Goal: Information Seeking & Learning: Learn about a topic

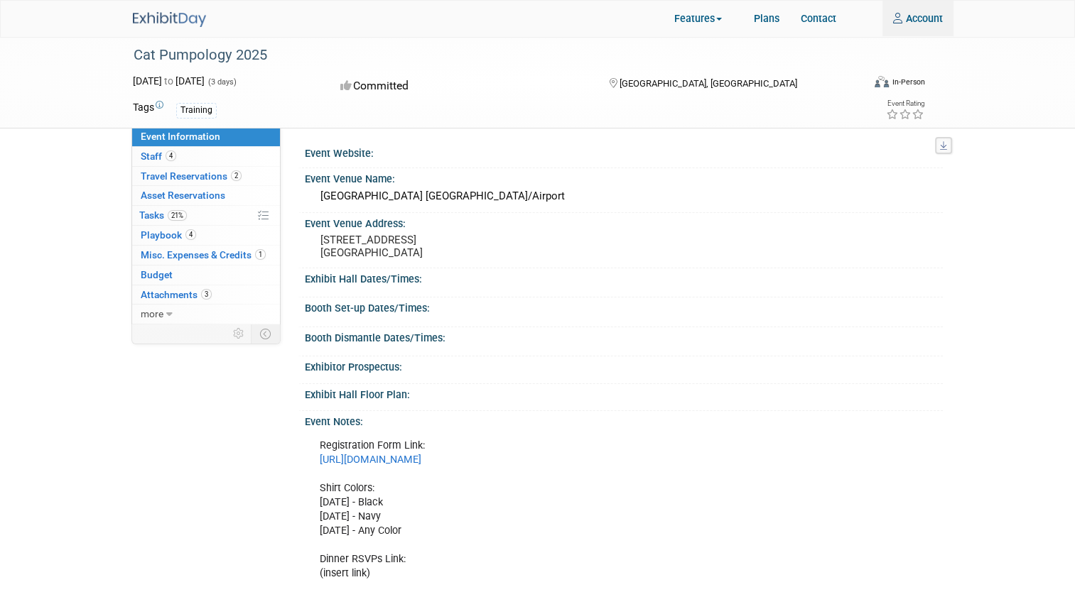
type input "jsowders@thompsonpump.com"
click at [158, 18] on img at bounding box center [169, 19] width 73 height 15
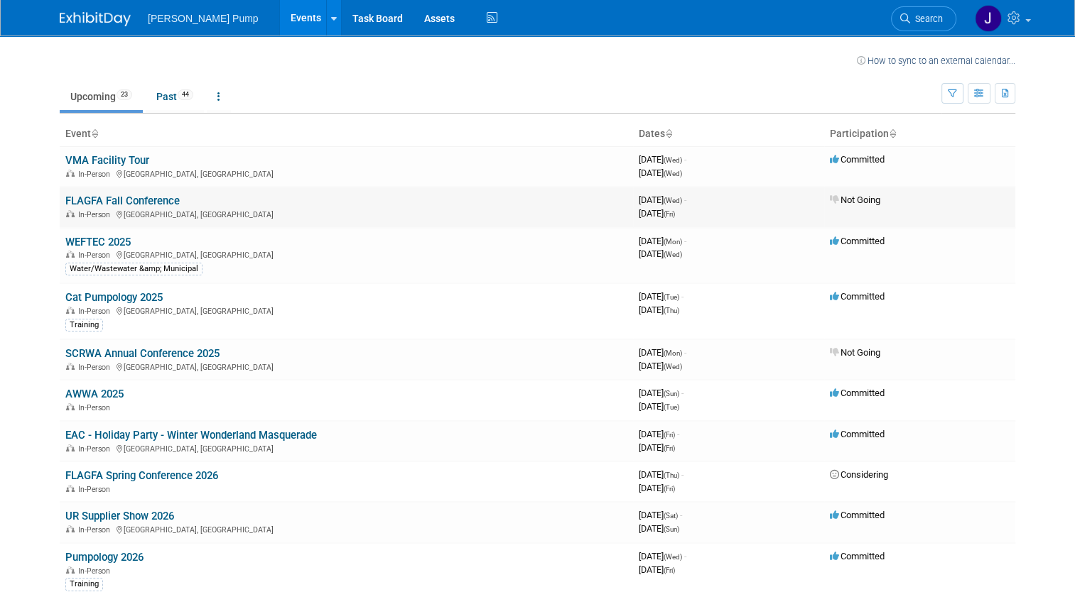
click at [104, 201] on link "FLAGFA Fall Conference" at bounding box center [122, 201] width 114 height 13
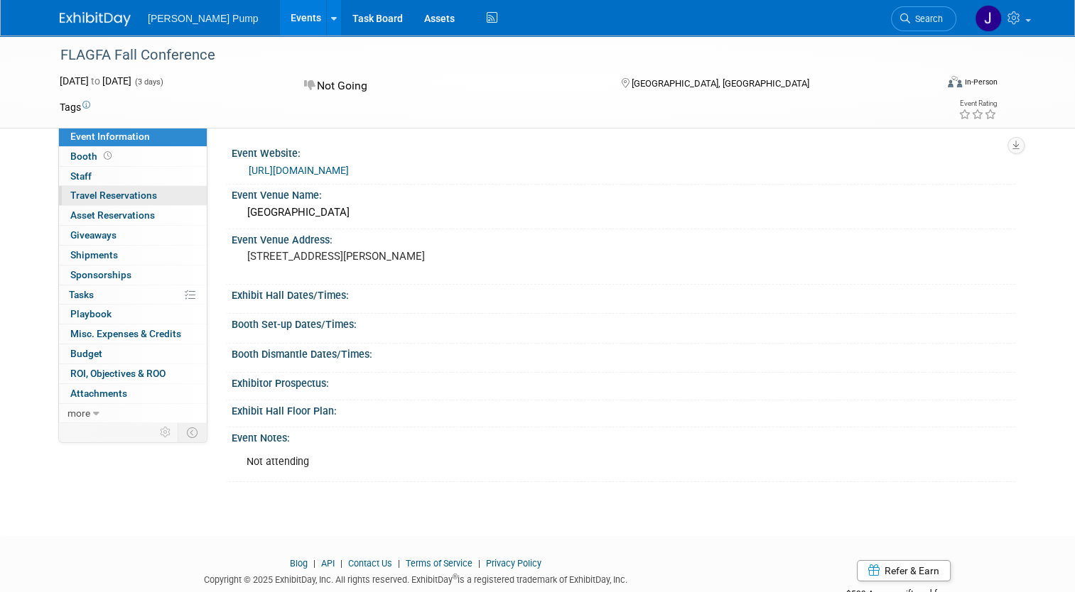
click at [114, 195] on span "Travel Reservations 0" at bounding box center [113, 195] width 87 height 11
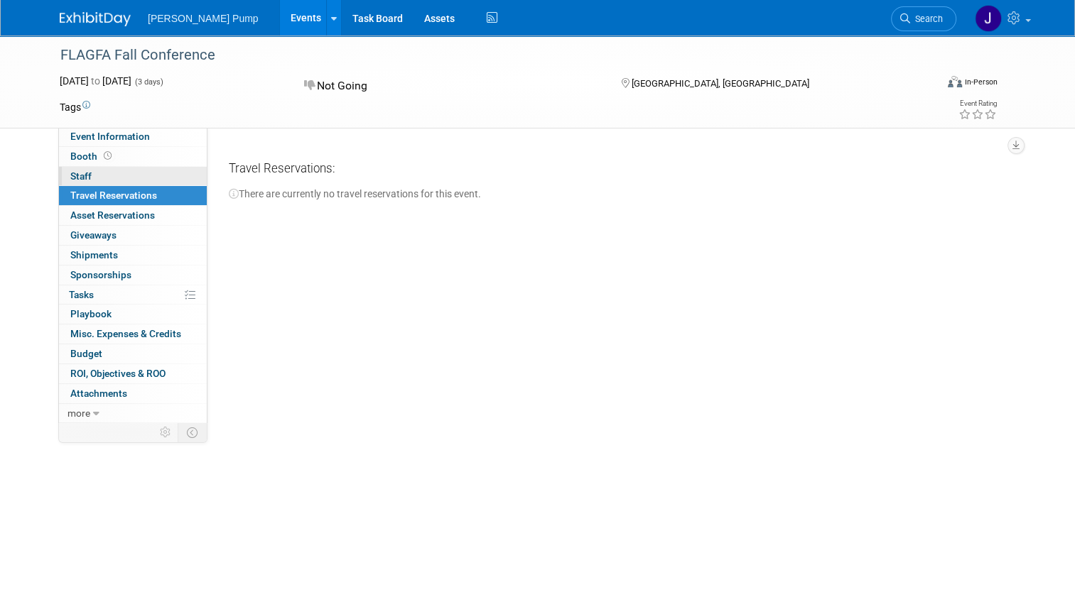
click at [76, 179] on span "Staff 0" at bounding box center [80, 175] width 21 height 11
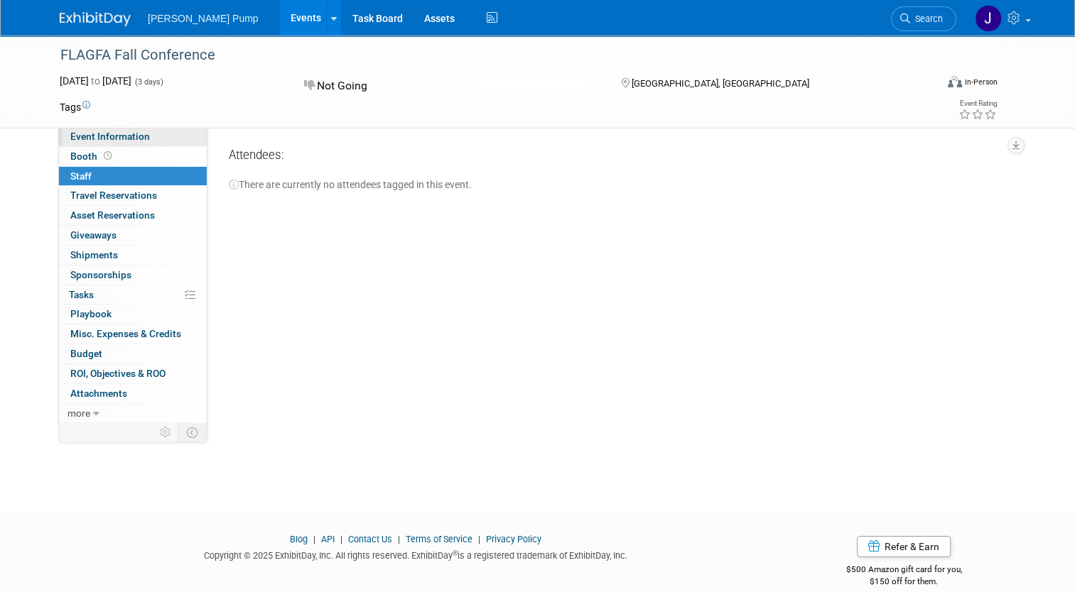
click at [79, 145] on link "Event Information" at bounding box center [133, 136] width 148 height 19
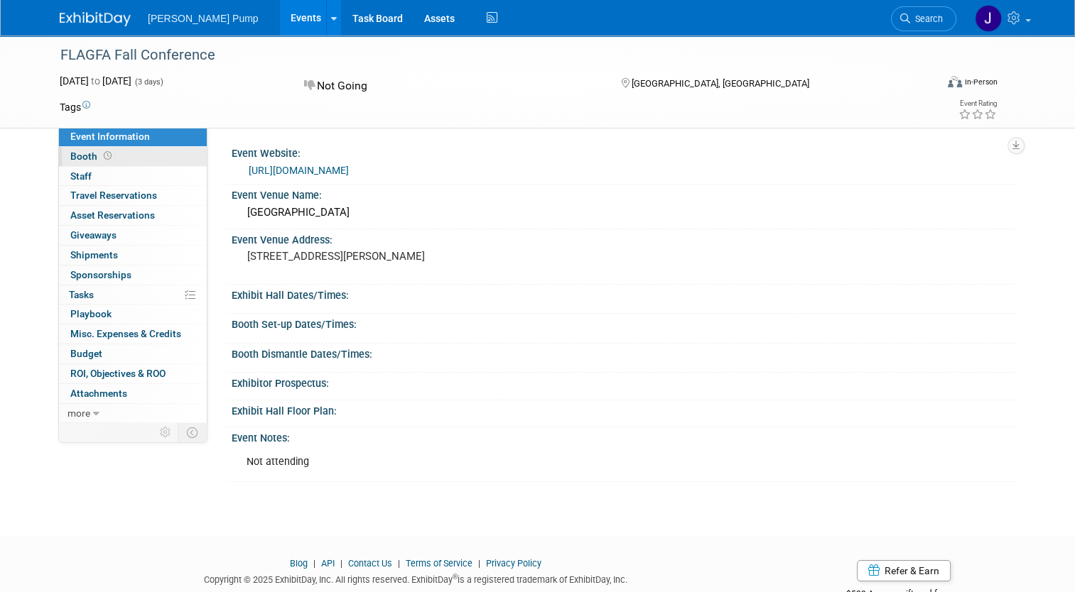
click at [77, 156] on span "Booth" at bounding box center [92, 156] width 44 height 11
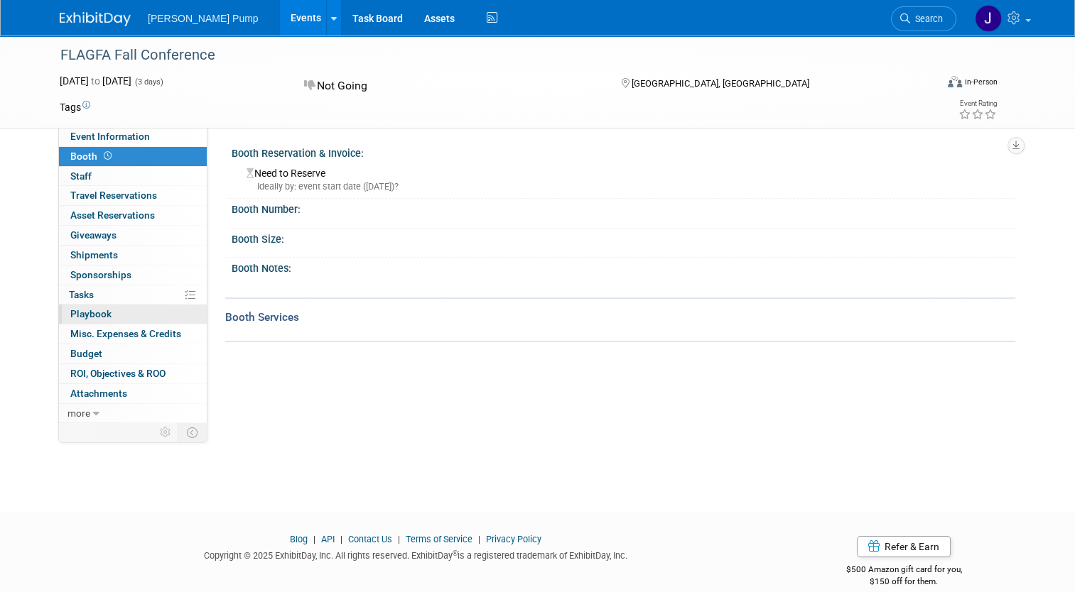
click at [92, 317] on span "Playbook 0" at bounding box center [90, 313] width 41 height 11
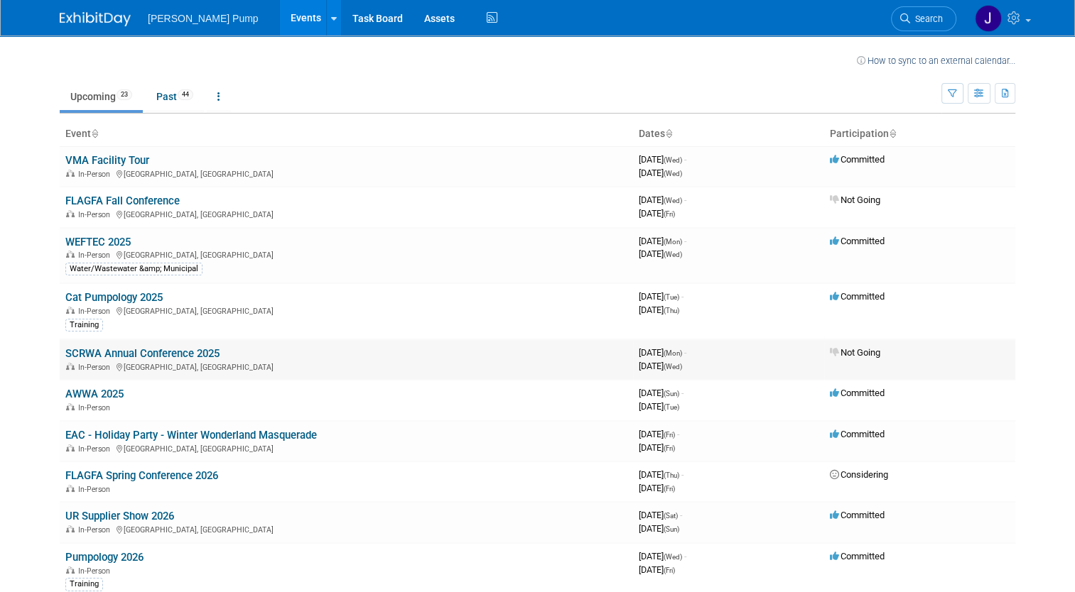
click at [143, 351] on link "SCRWA Annual Conference 2025" at bounding box center [142, 353] width 154 height 13
click at [79, 395] on link "AWWA 2025" at bounding box center [94, 394] width 58 height 13
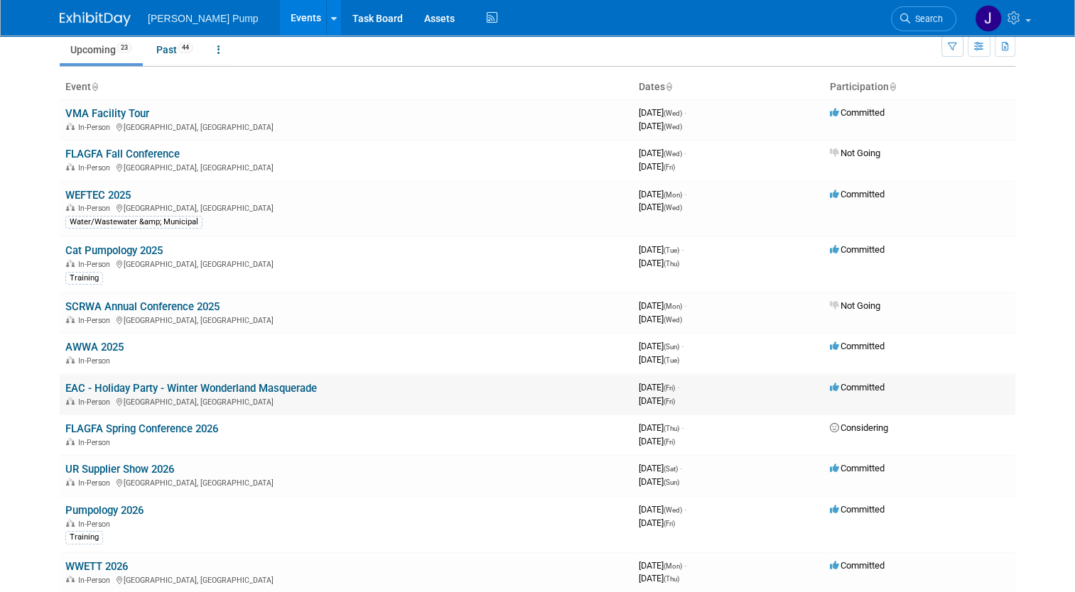
scroll to position [71, 0]
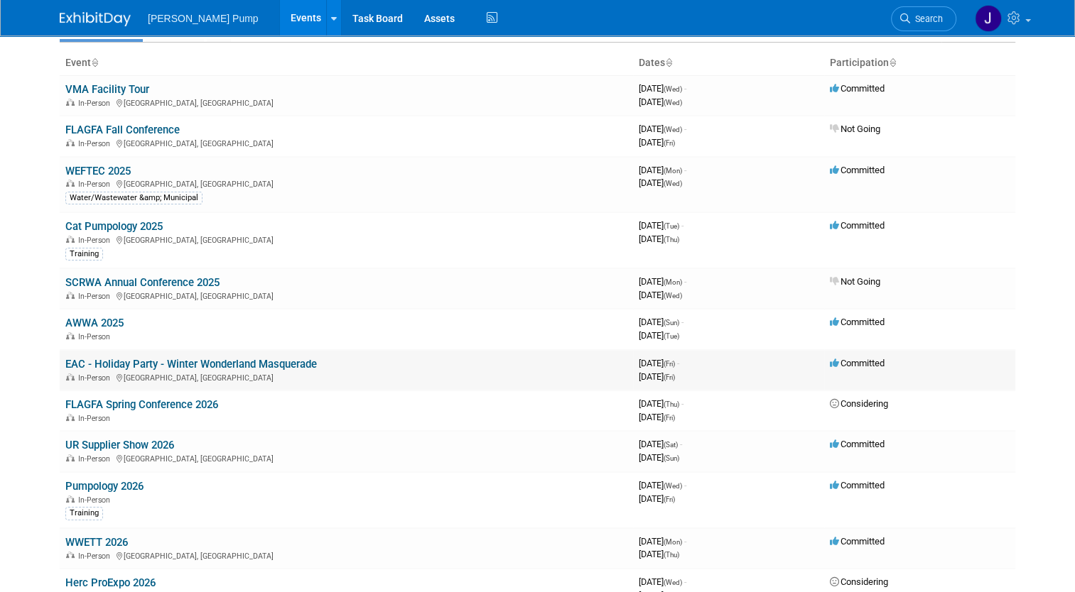
click at [212, 359] on link "EAC - Holiday Party - Winter Wonderland Masquerade" at bounding box center [190, 364] width 251 height 13
click at [150, 403] on link "FLAGFA Spring Conference 2026" at bounding box center [141, 404] width 153 height 13
click at [102, 440] on link "UR Supplier Show 2026" at bounding box center [119, 445] width 109 height 13
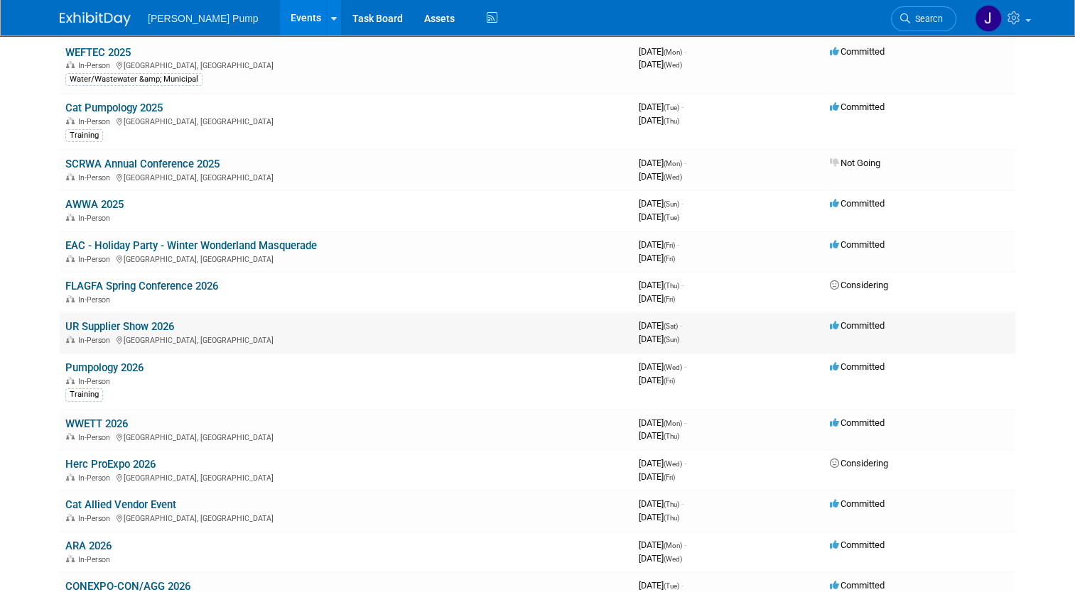
scroll to position [213, 0]
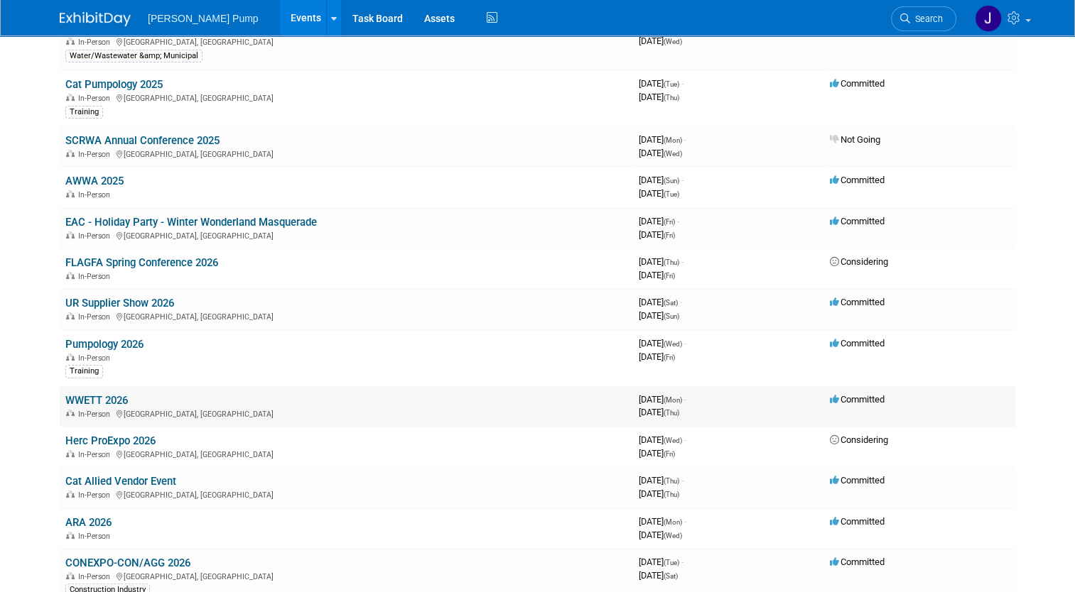
click at [97, 396] on link "WWETT 2026" at bounding box center [96, 400] width 62 height 13
click at [85, 297] on link "UR Supplier Show 2026" at bounding box center [119, 303] width 109 height 13
click at [131, 304] on link "UR Supplier Show 2026" at bounding box center [119, 303] width 109 height 13
click at [84, 396] on link "WWETT 2026" at bounding box center [96, 400] width 62 height 13
click at [123, 435] on link "Herc ProExpo 2026" at bounding box center [110, 441] width 90 height 13
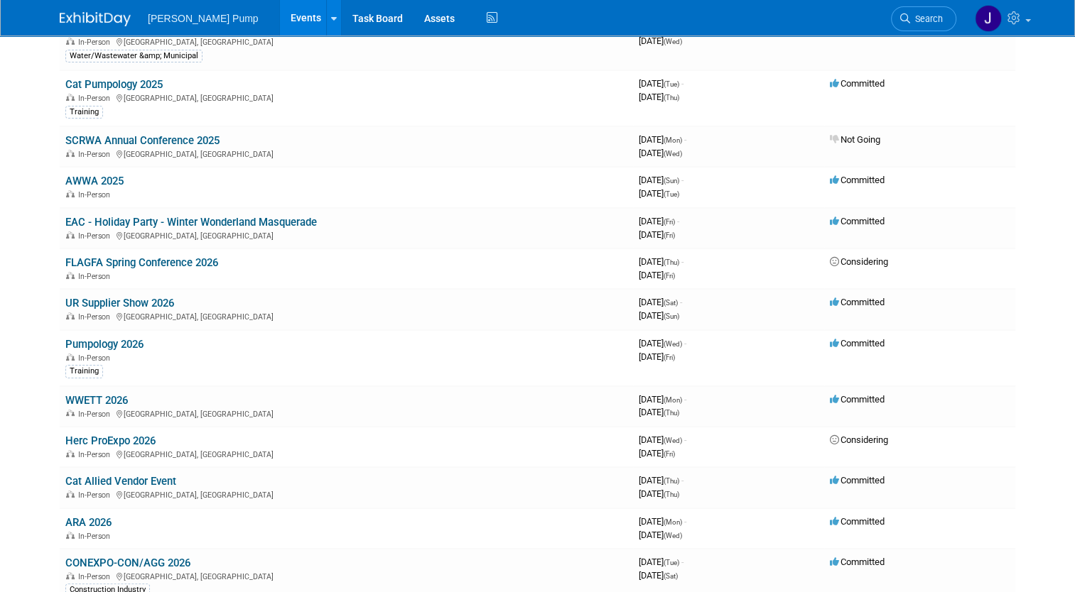
click at [129, 483] on link "Cat Allied Vendor Event" at bounding box center [120, 481] width 111 height 13
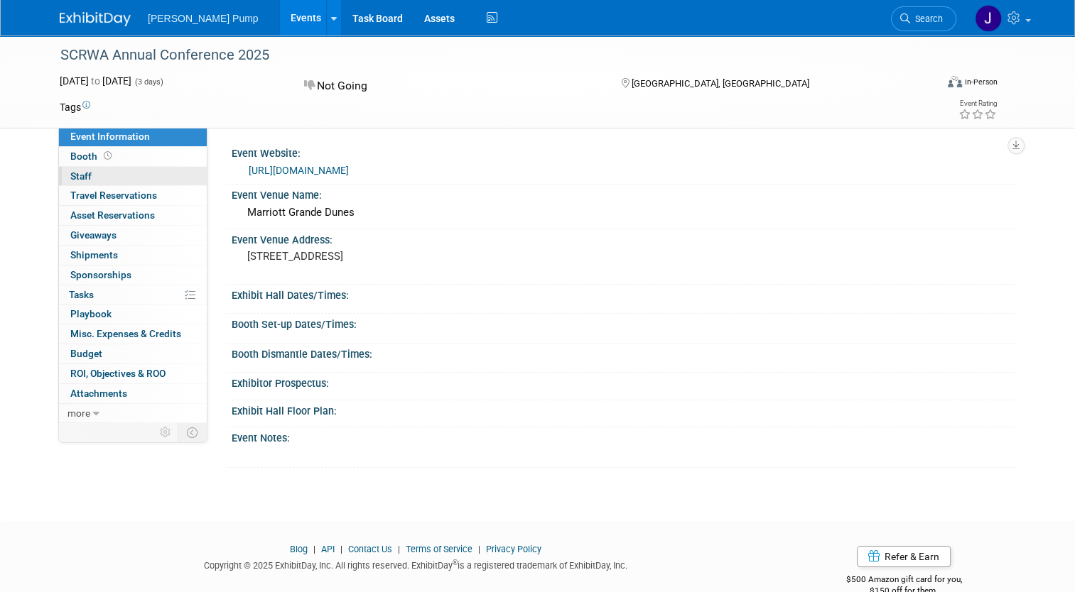
click at [82, 174] on link "0 Staff 0" at bounding box center [133, 176] width 148 height 19
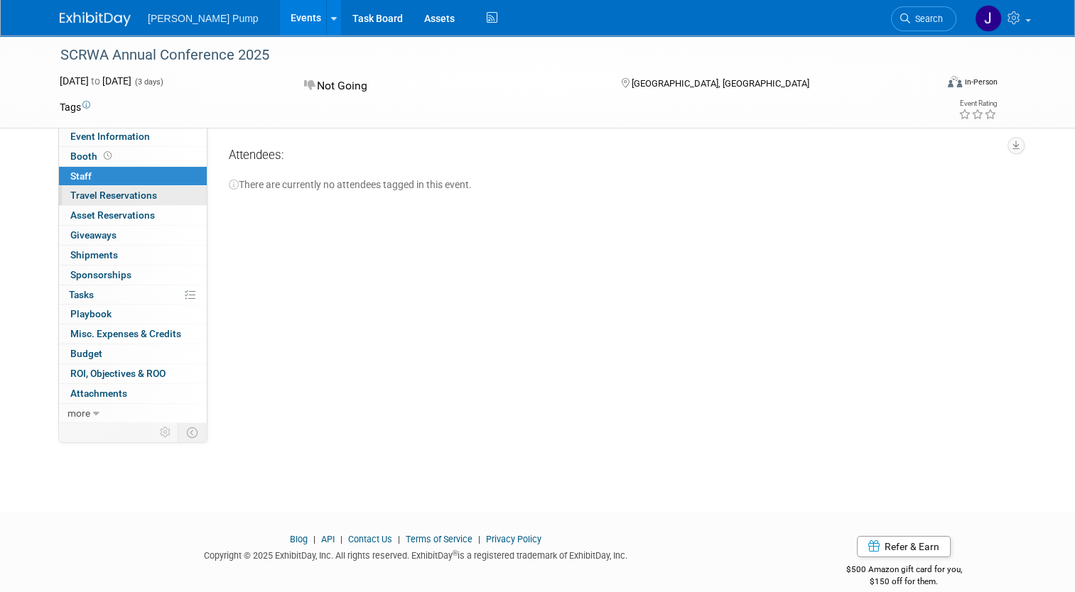
click at [95, 196] on span "Travel Reservations 0" at bounding box center [113, 195] width 87 height 11
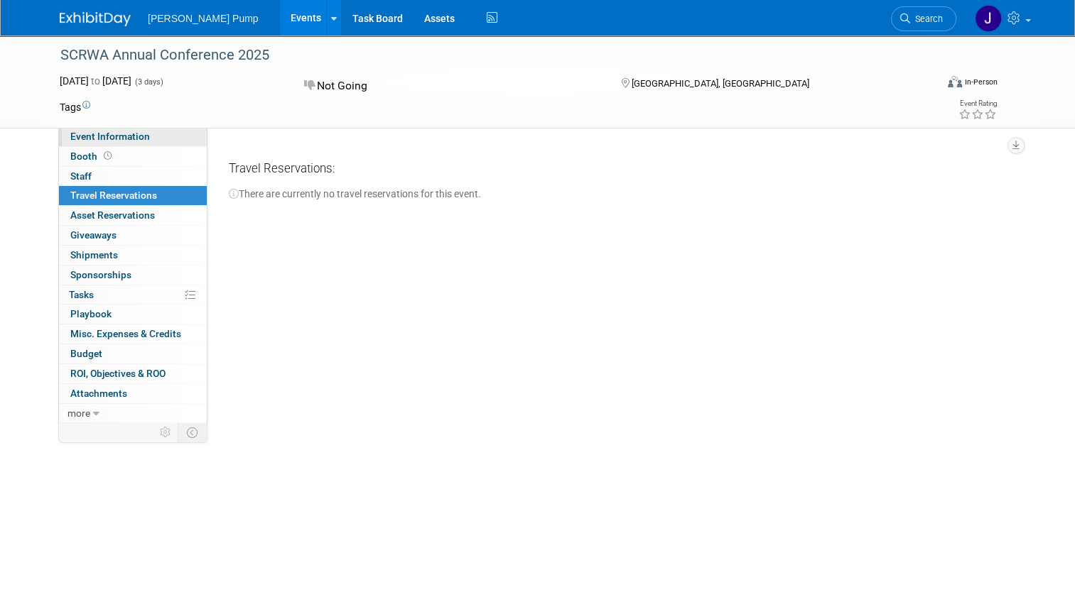
click at [85, 141] on span "Event Information" at bounding box center [110, 136] width 80 height 11
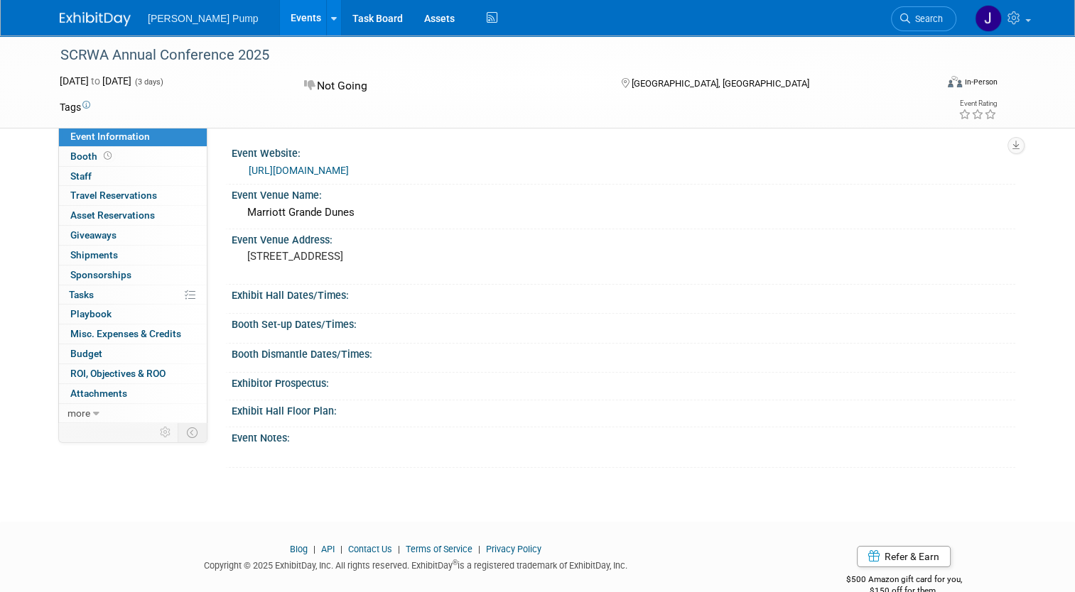
click at [349, 170] on link "https://web.scrwa.org/events/AnnualConference%202025%20%20EXHIBITOR%20Registrat…" at bounding box center [299, 170] width 100 height 11
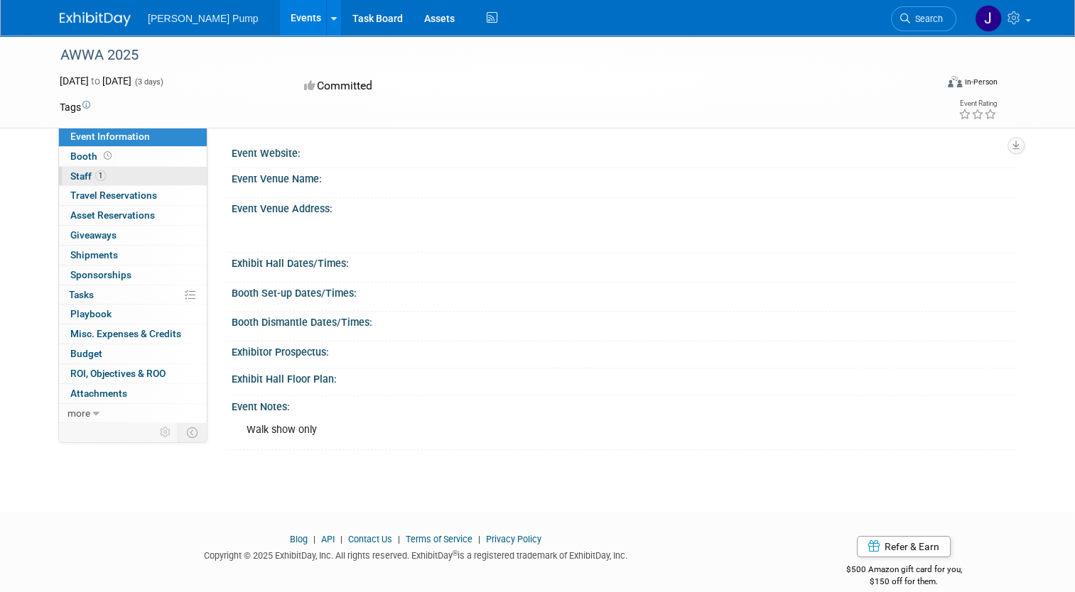
click at [70, 173] on span "Staff 1" at bounding box center [88, 175] width 36 height 11
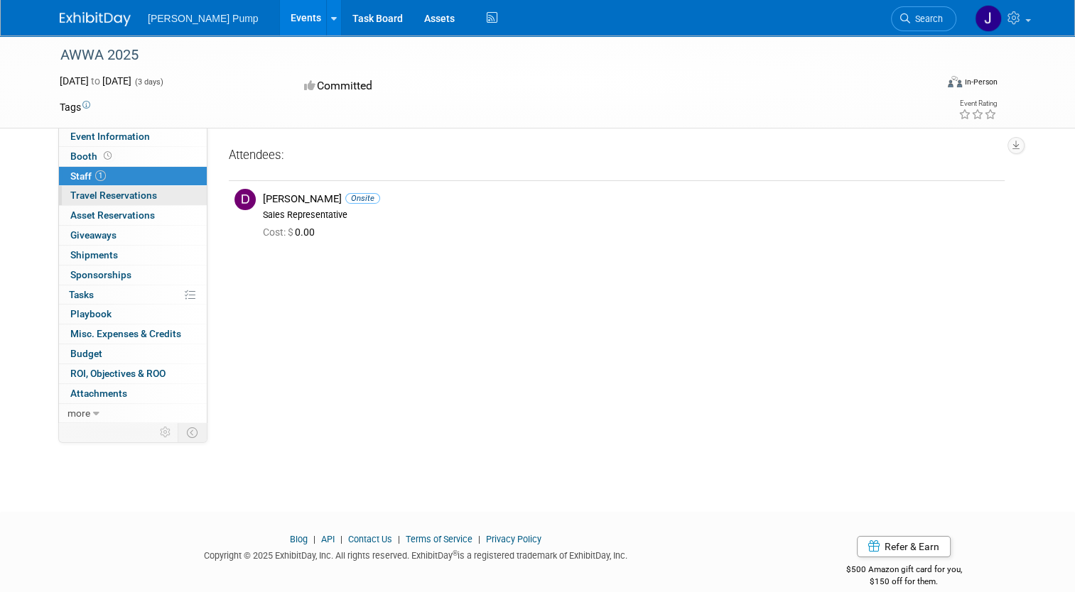
click at [104, 190] on span "Travel Reservations 0" at bounding box center [113, 195] width 87 height 11
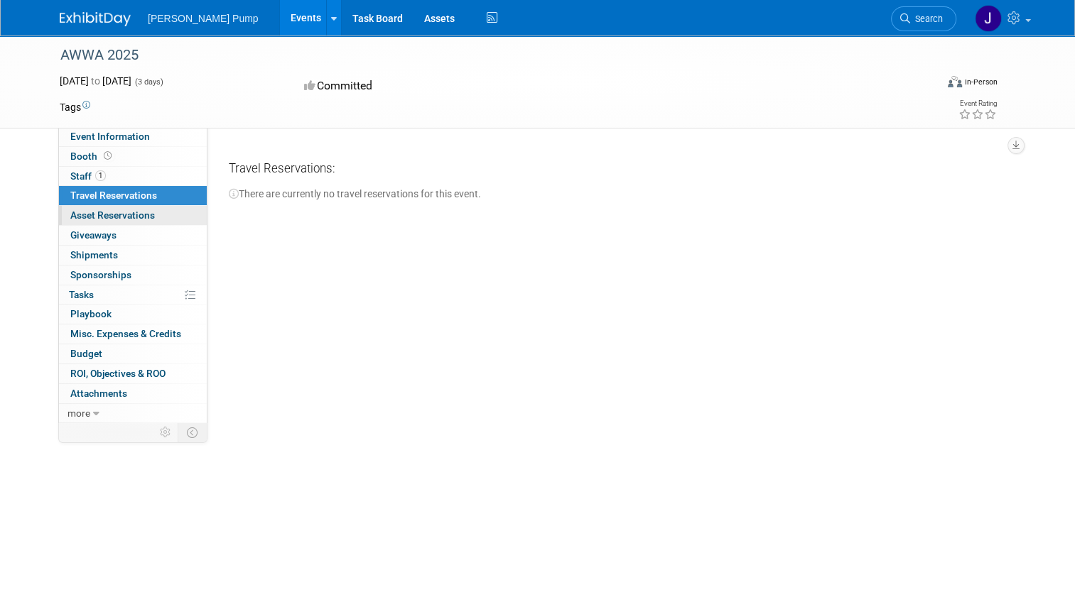
click at [104, 209] on link "0 Asset Reservations 0" at bounding box center [133, 215] width 148 height 19
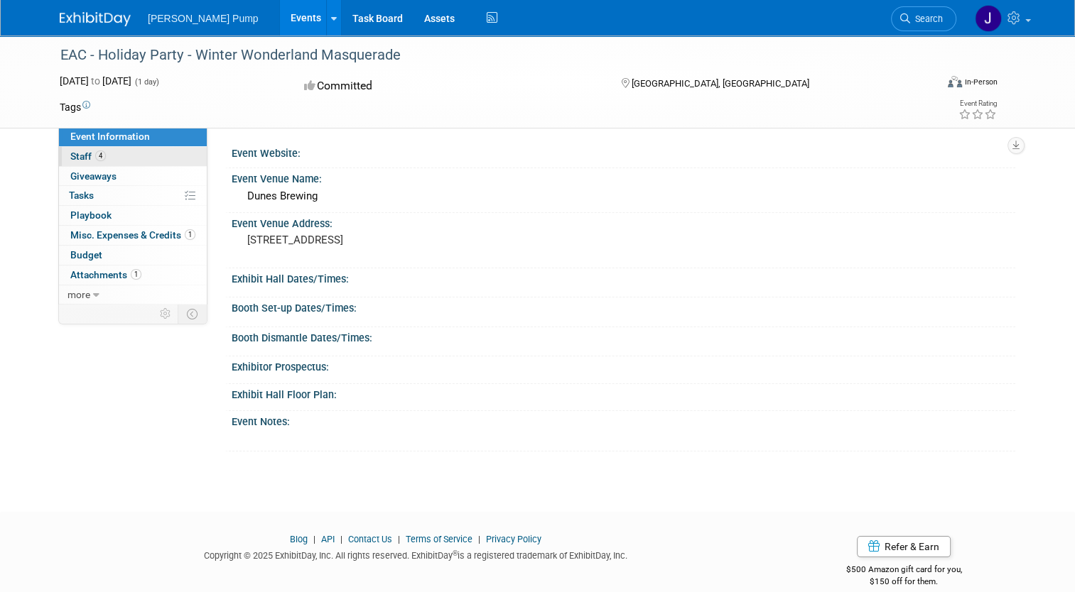
click at [95, 157] on span "4" at bounding box center [100, 156] width 11 height 11
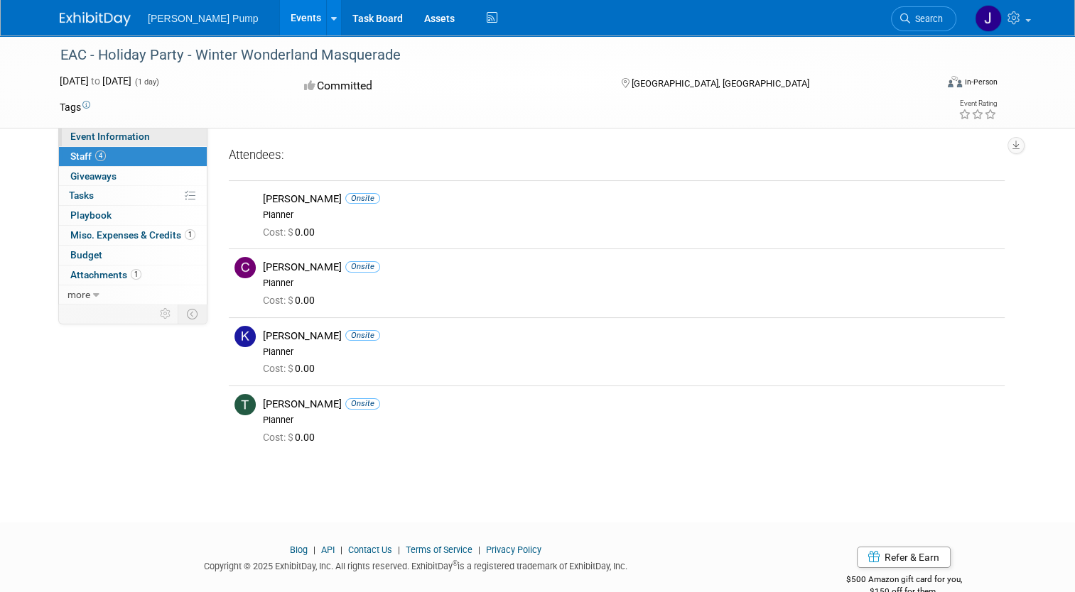
click at [129, 136] on span "Event Information" at bounding box center [110, 136] width 80 height 11
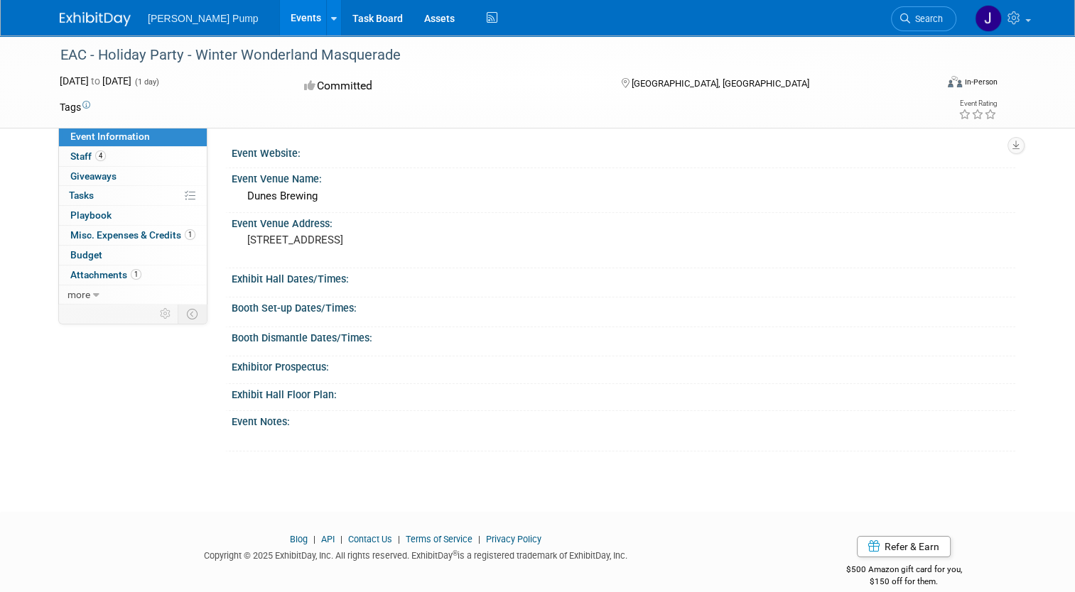
click at [557, 420] on div "Event Notes:" at bounding box center [623, 420] width 783 height 18
click at [149, 234] on span "Misc. Expenses & Credits 1" at bounding box center [132, 234] width 125 height 11
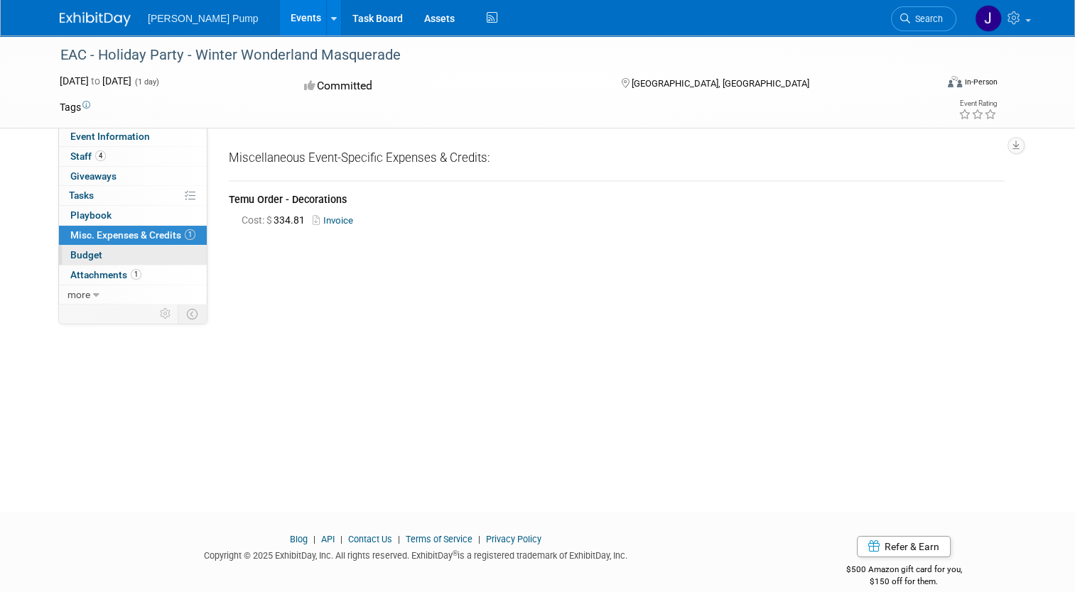
click at [85, 257] on span "Budget" at bounding box center [86, 254] width 32 height 11
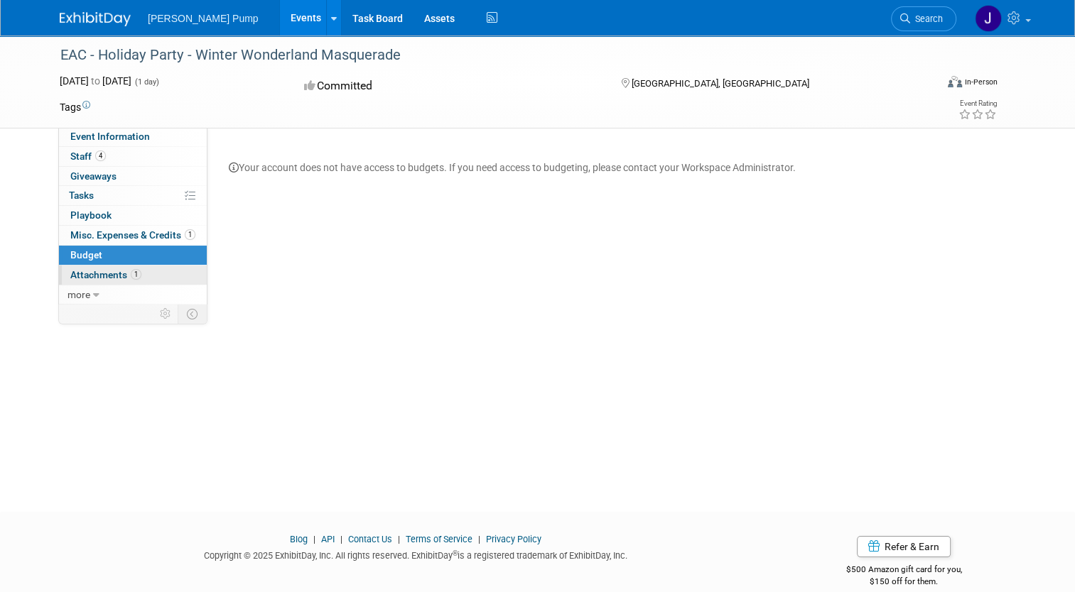
click at [90, 278] on span "Attachments 1" at bounding box center [105, 274] width 71 height 11
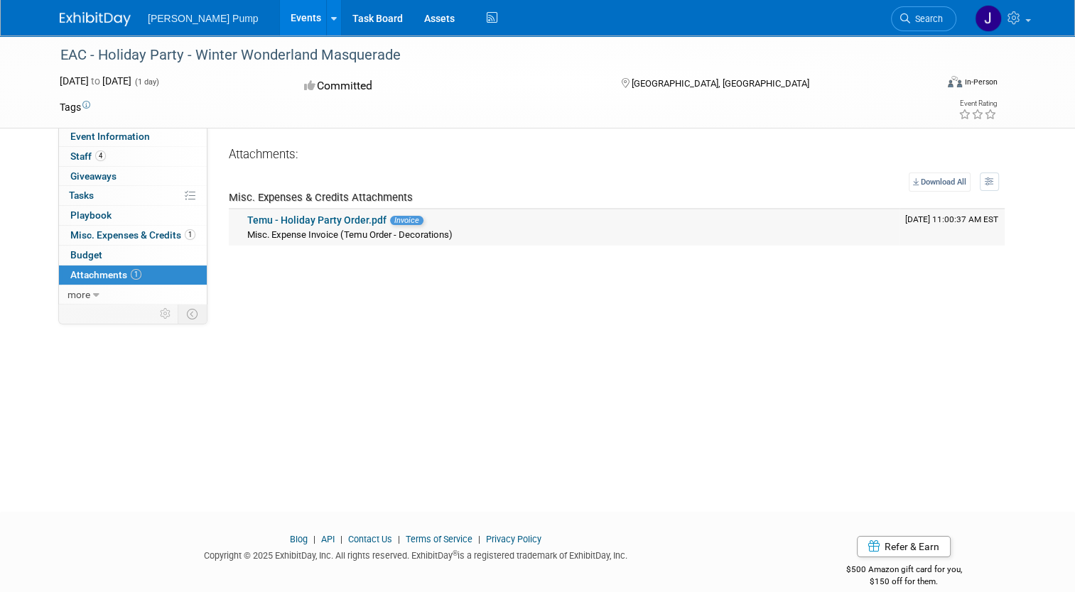
click at [308, 220] on link "Temu - Holiday Party Order.pdf" at bounding box center [316, 219] width 139 height 11
click at [74, 293] on span "more" at bounding box center [78, 294] width 23 height 11
click at [114, 315] on span "Event Binder (.pdf export)" at bounding box center [127, 313] width 114 height 11
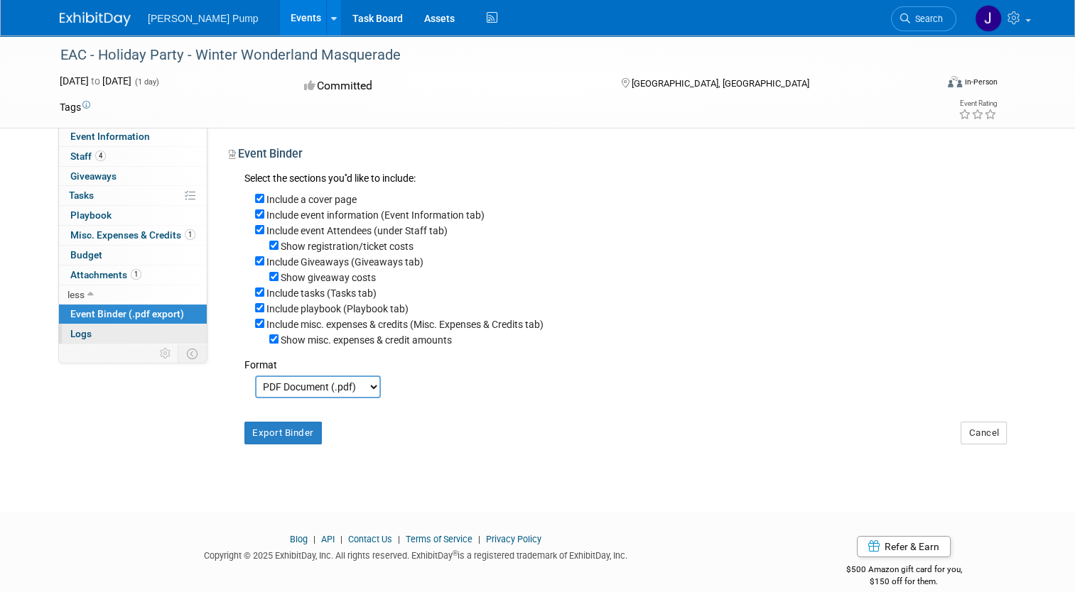
click at [92, 335] on link "Logs" at bounding box center [133, 334] width 148 height 19
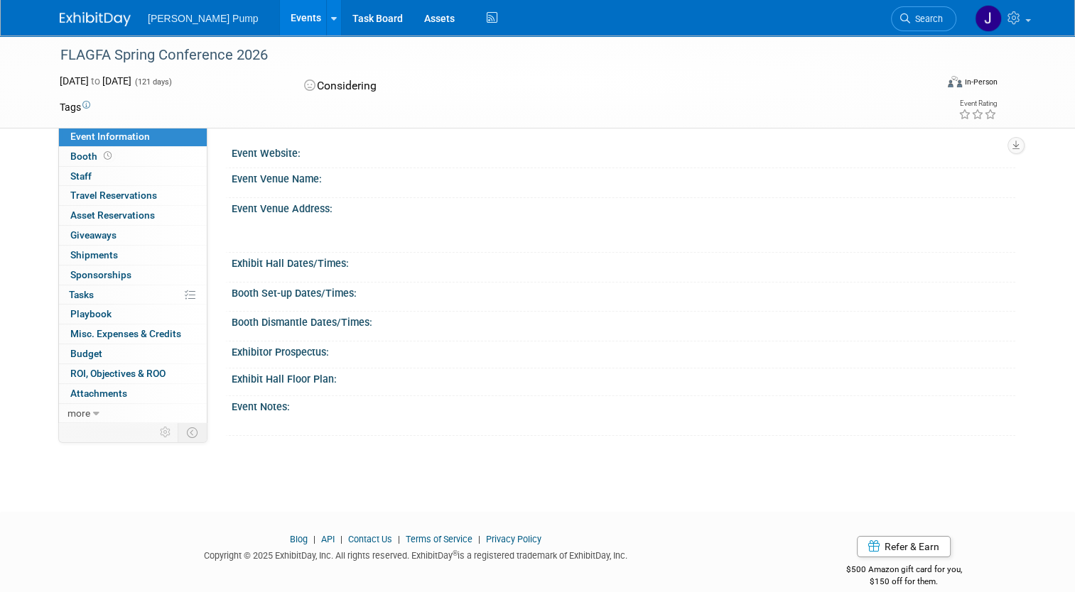
click at [114, 131] on span "Event Information" at bounding box center [110, 136] width 80 height 11
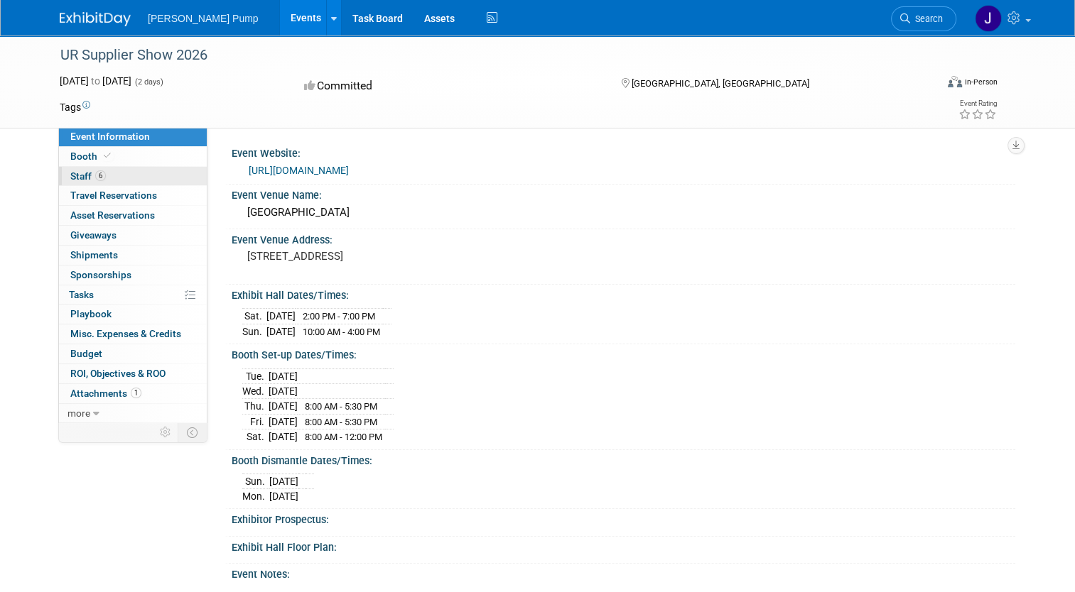
click at [70, 176] on span "Staff 6" at bounding box center [88, 175] width 36 height 11
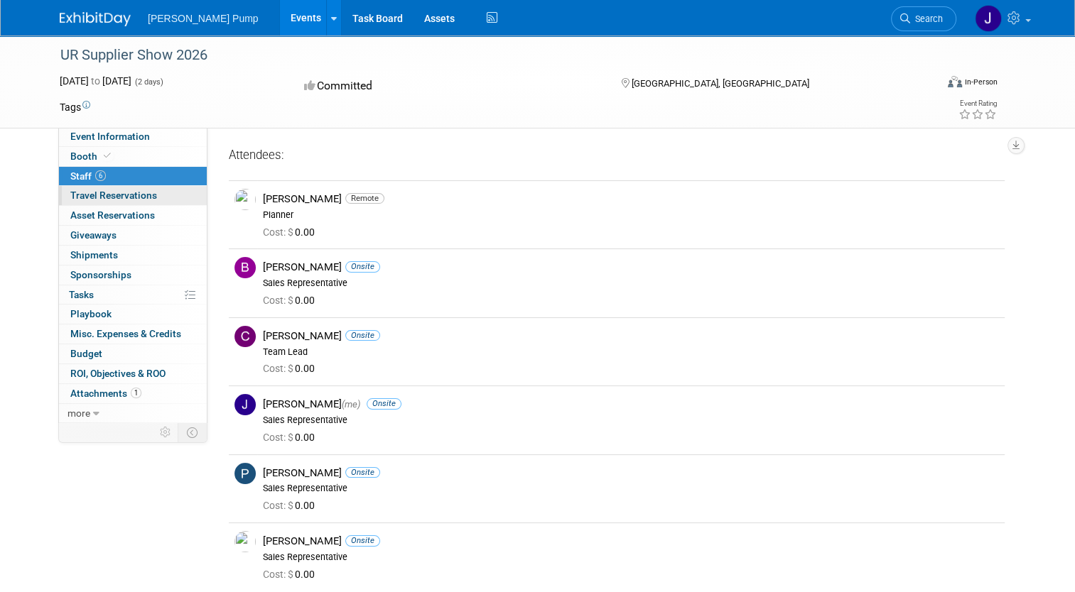
click at [114, 192] on span "Travel Reservations 0" at bounding box center [113, 195] width 87 height 11
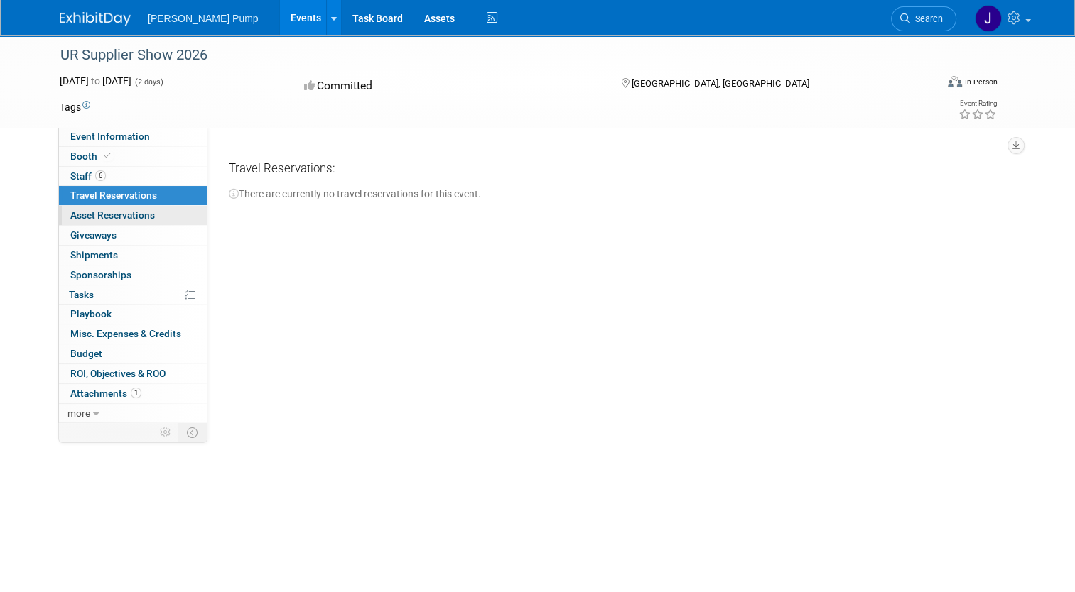
click at [117, 212] on span "Asset Reservations 0" at bounding box center [112, 215] width 85 height 11
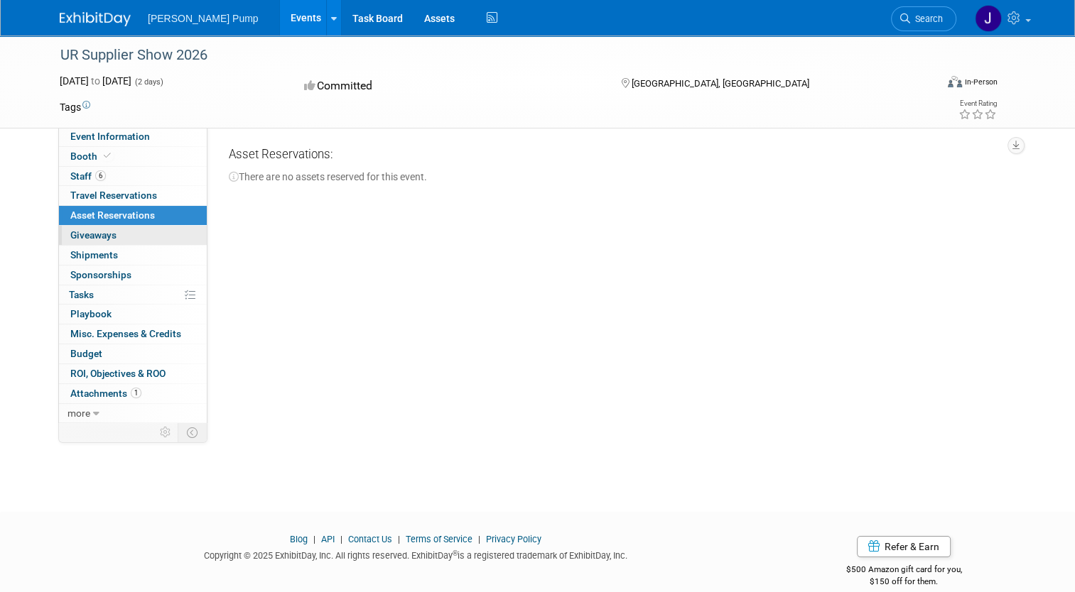
click at [114, 229] on link "0 Giveaways 0" at bounding box center [133, 235] width 148 height 19
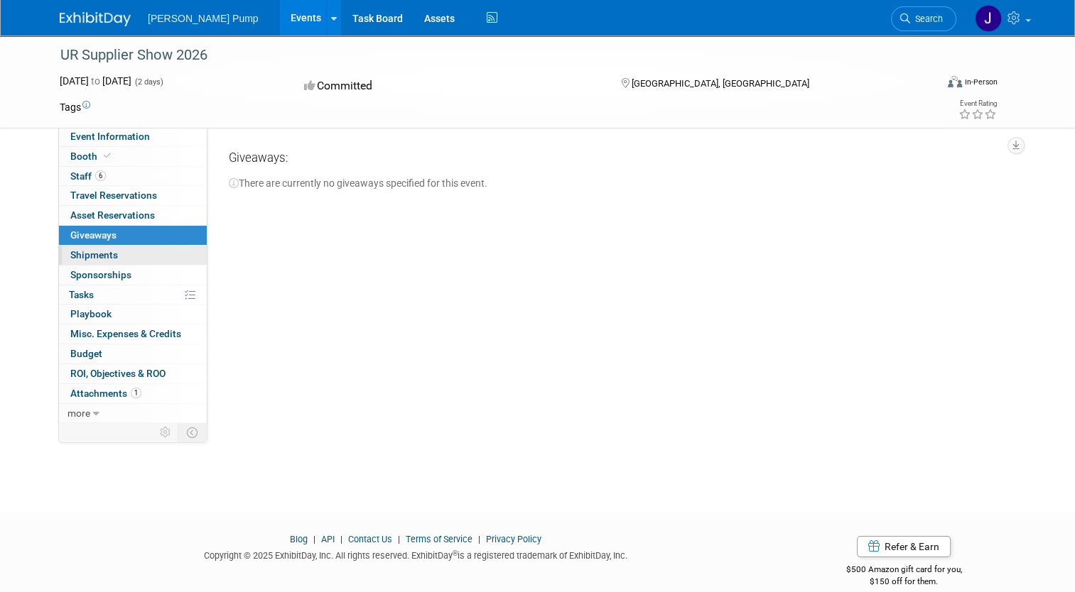
click at [105, 252] on span "Shipments 0" at bounding box center [94, 254] width 48 height 11
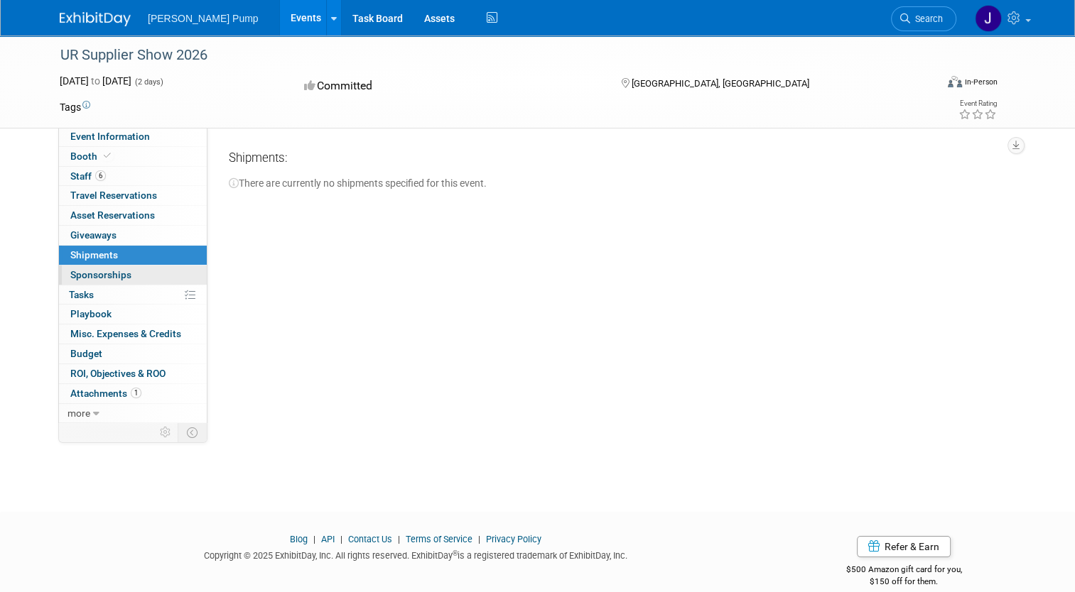
click at [102, 274] on span "Sponsorships 0" at bounding box center [100, 274] width 61 height 11
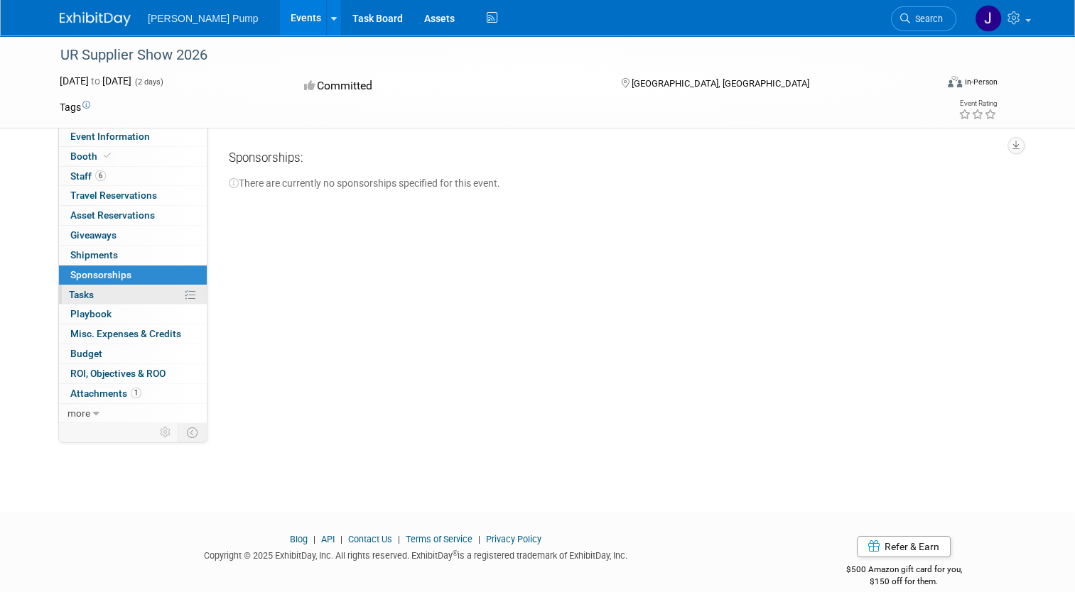
click at [94, 293] on link "0% Tasks 0%" at bounding box center [133, 295] width 148 height 19
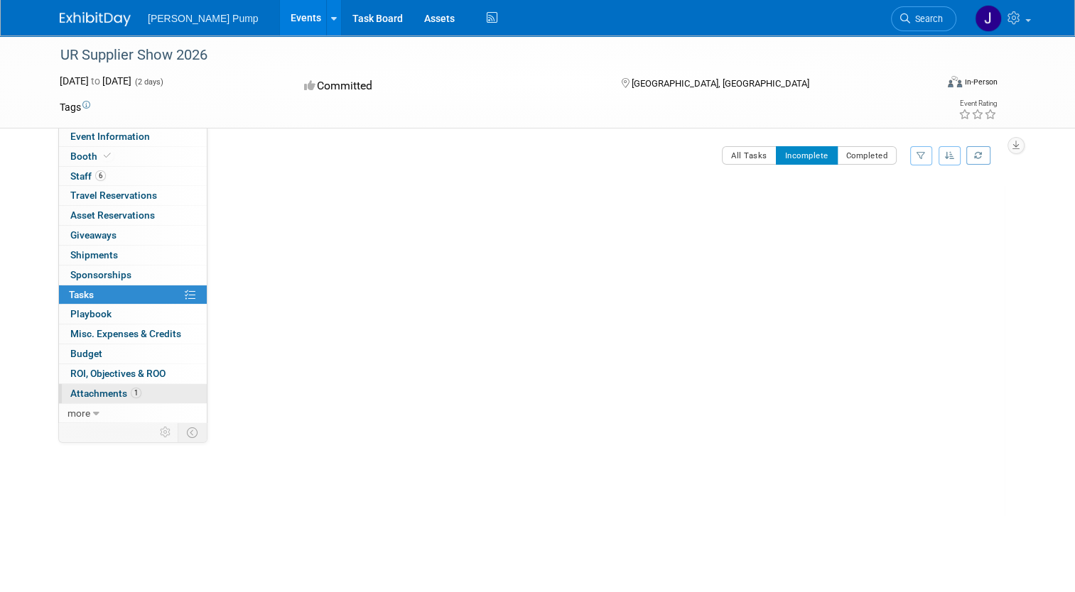
click at [91, 393] on span "Attachments 1" at bounding box center [105, 393] width 71 height 11
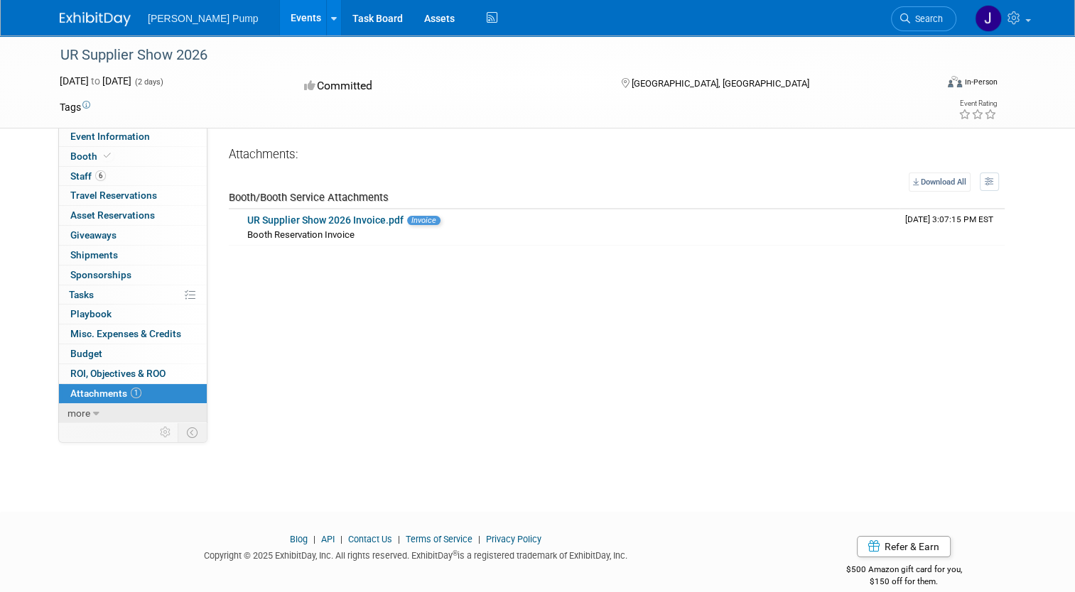
click at [80, 409] on span "more" at bounding box center [78, 413] width 23 height 11
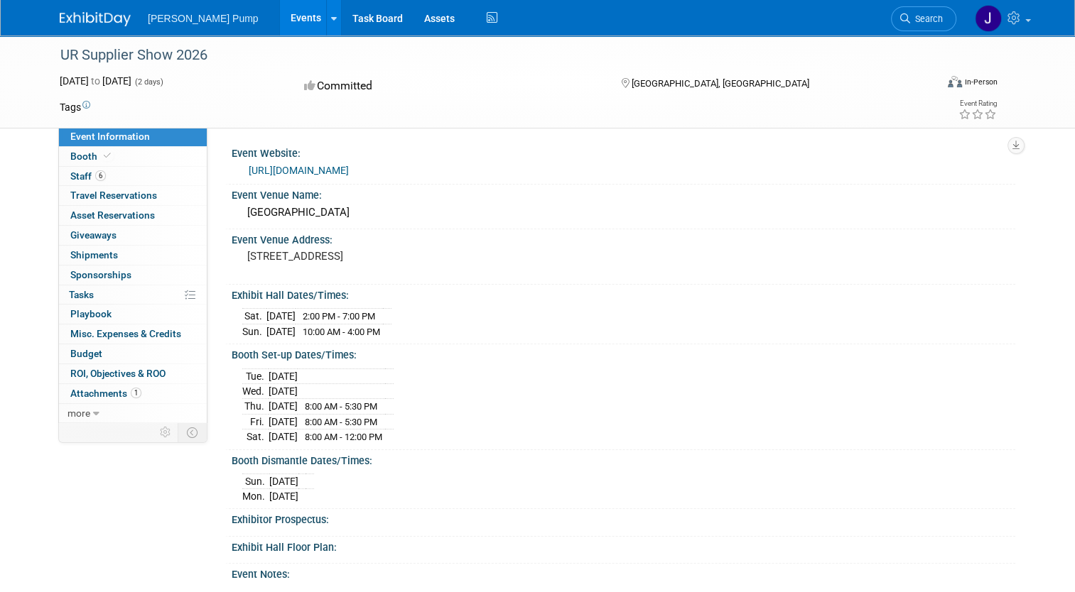
click at [310, 172] on link "[URL][DOMAIN_NAME]" at bounding box center [299, 170] width 100 height 11
click at [79, 177] on span "Staff 6" at bounding box center [88, 175] width 36 height 11
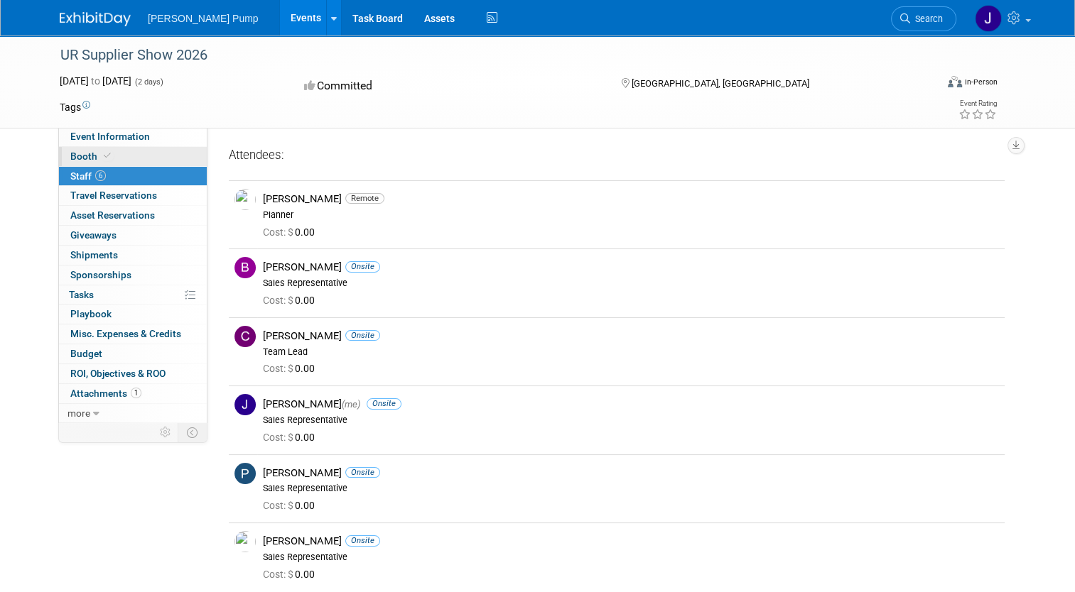
click at [70, 156] on span "Booth" at bounding box center [91, 156] width 43 height 11
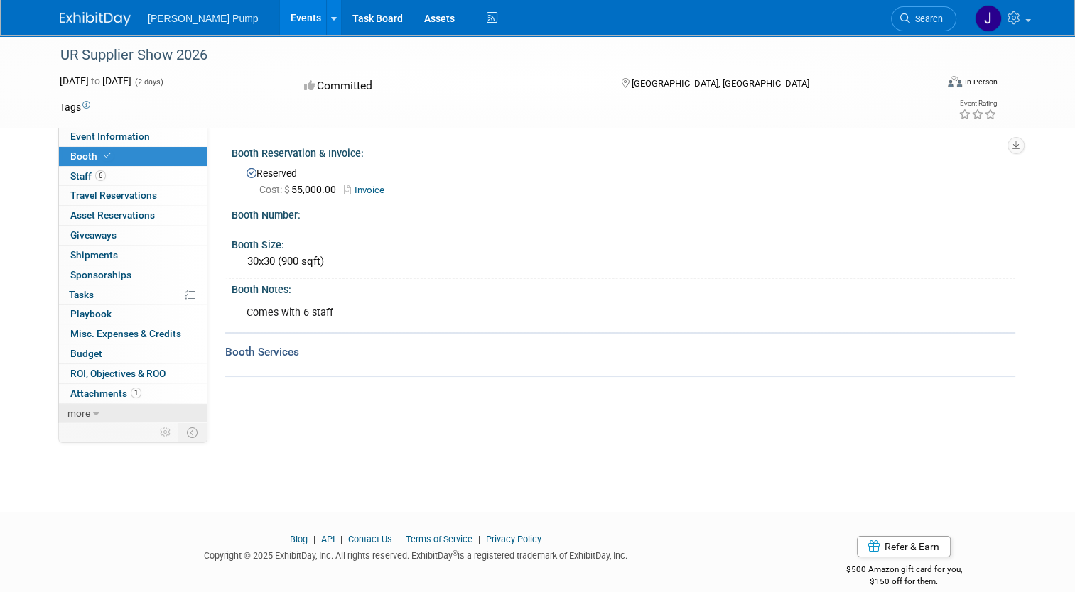
click at [93, 413] on icon at bounding box center [96, 414] width 6 height 10
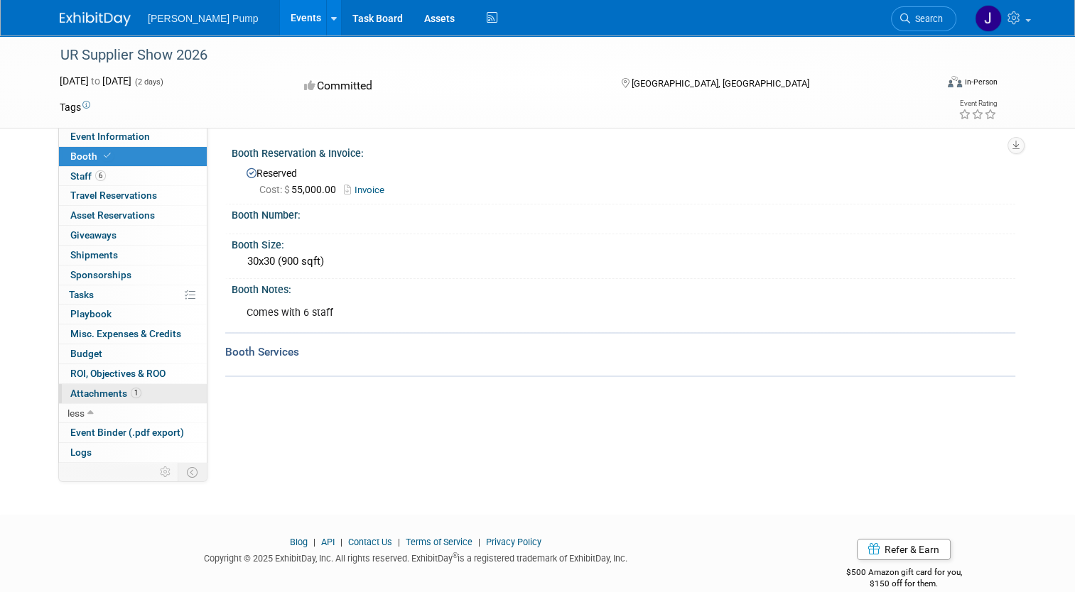
click at [103, 394] on span "Attachments 1" at bounding box center [105, 393] width 71 height 11
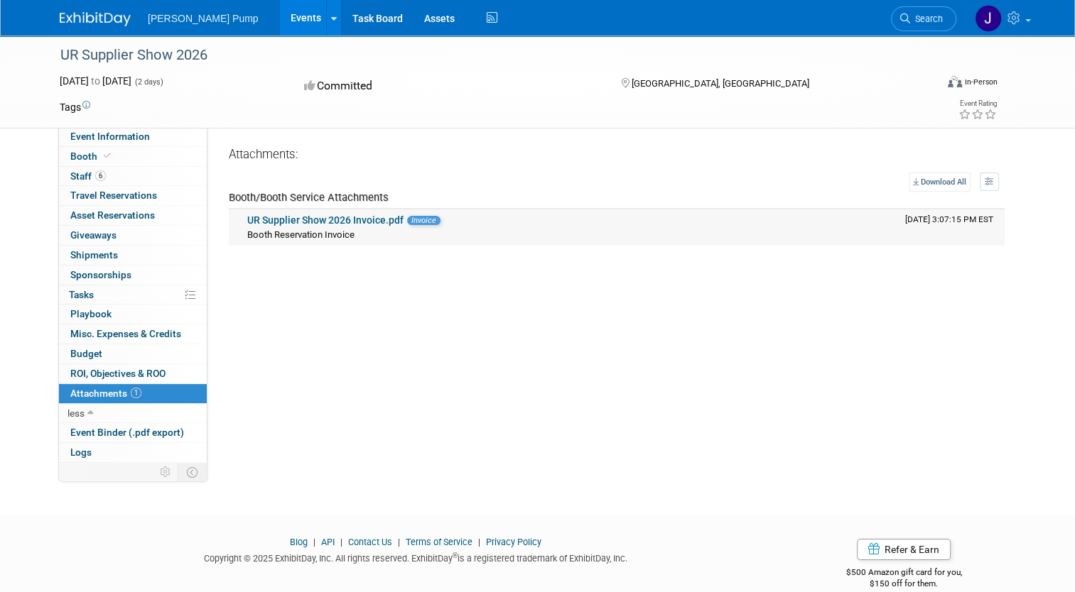
click at [353, 220] on link "UR Supplier Show 2026 Invoice.pdf" at bounding box center [325, 219] width 156 height 11
click at [72, 176] on span "Staff 6" at bounding box center [88, 175] width 36 height 11
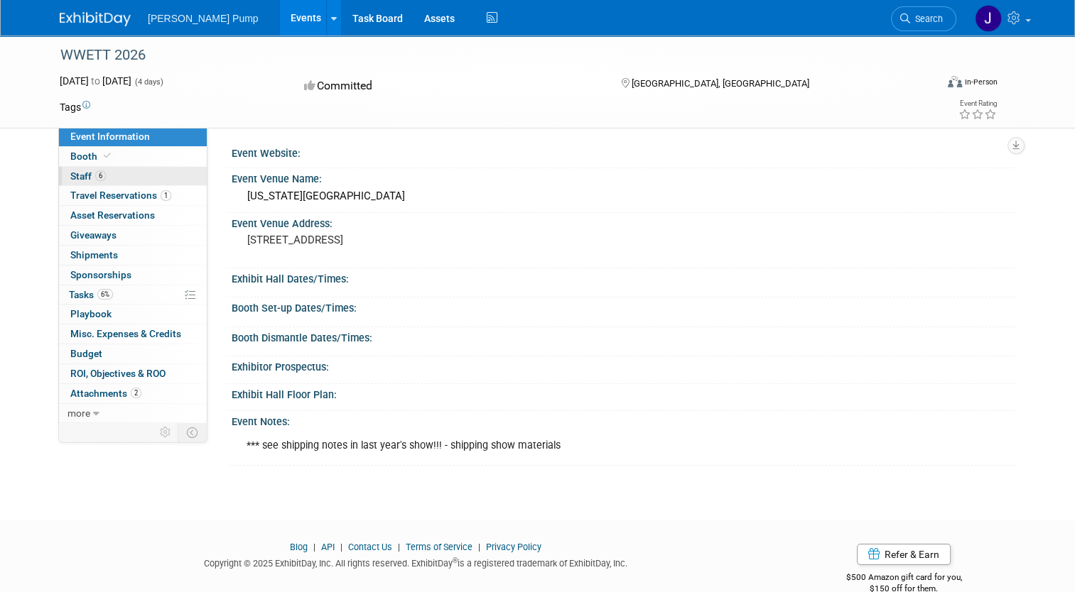
click at [70, 175] on span "Staff 6" at bounding box center [88, 175] width 36 height 11
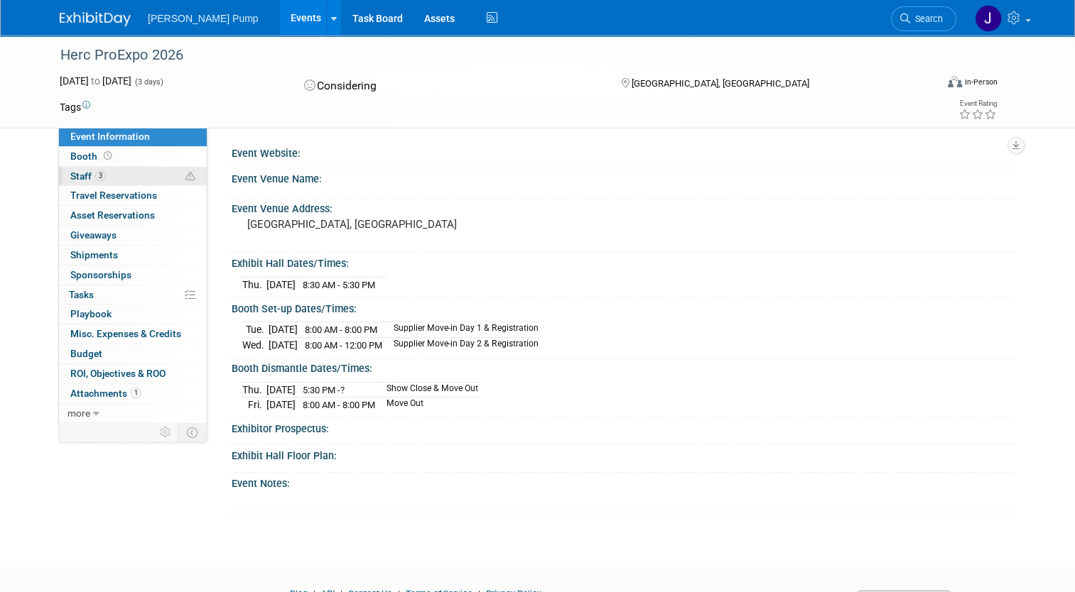
click at [70, 175] on span "Staff 3" at bounding box center [88, 175] width 36 height 11
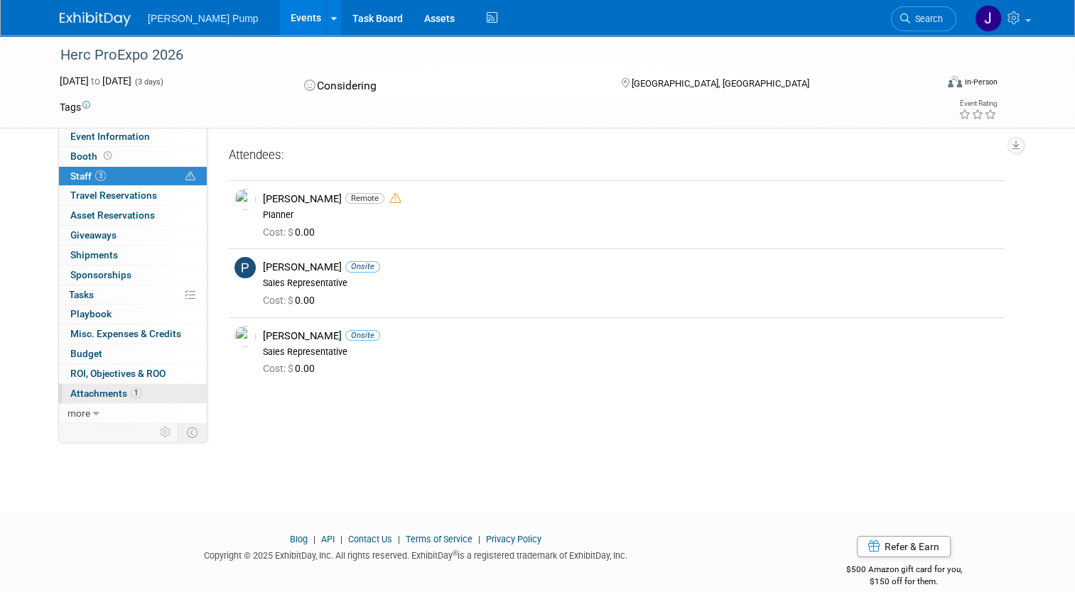
click at [89, 392] on span "Attachments 1" at bounding box center [105, 393] width 71 height 11
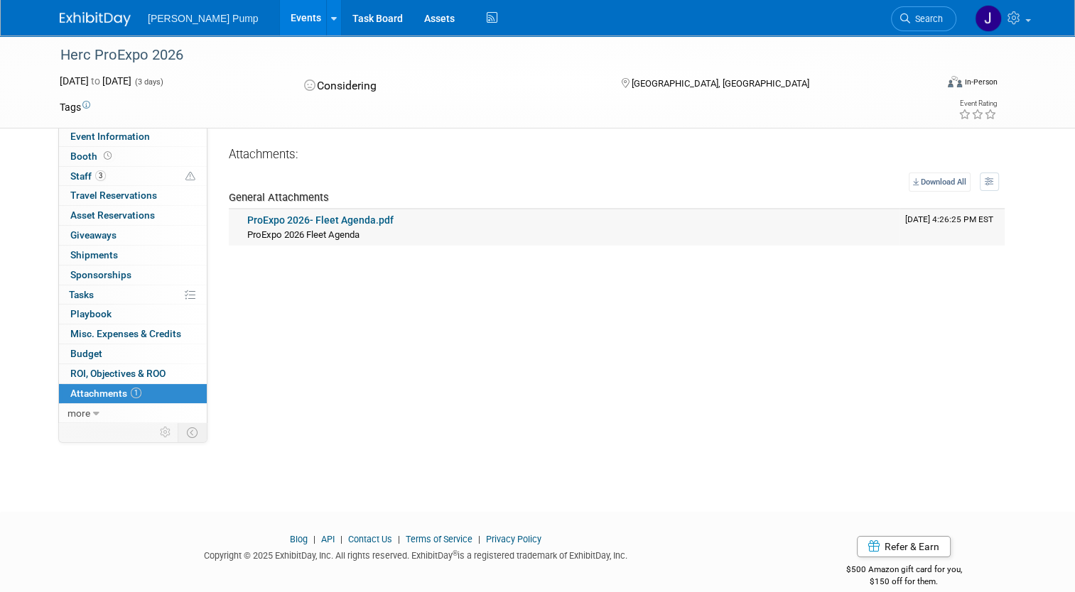
click at [298, 217] on link "ProExpo 2026- Fleet Agenda.pdf" at bounding box center [320, 219] width 146 height 11
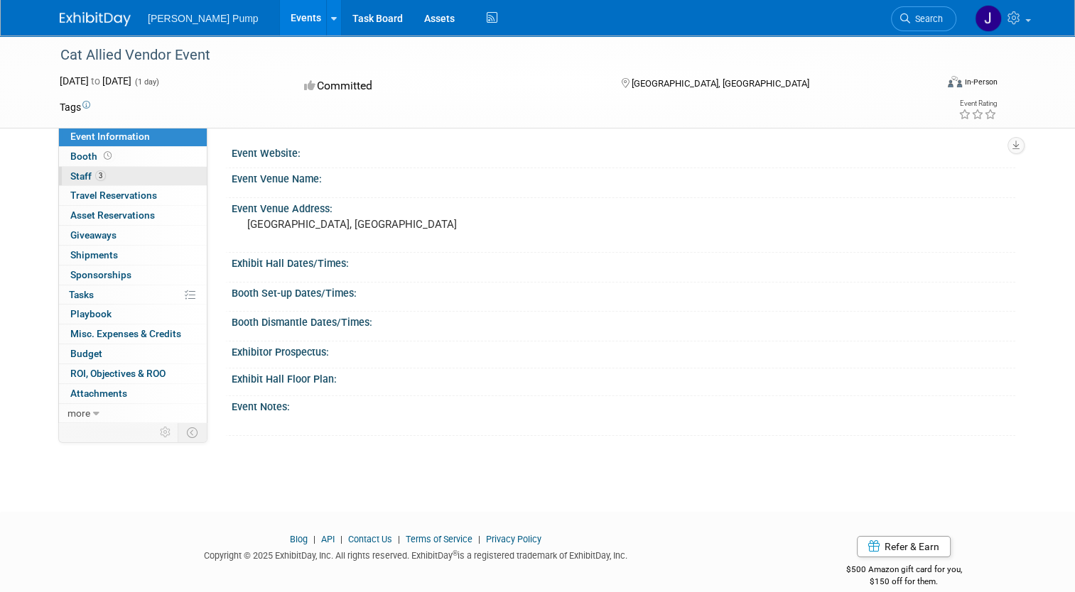
click at [80, 175] on span "Staff 3" at bounding box center [88, 175] width 36 height 11
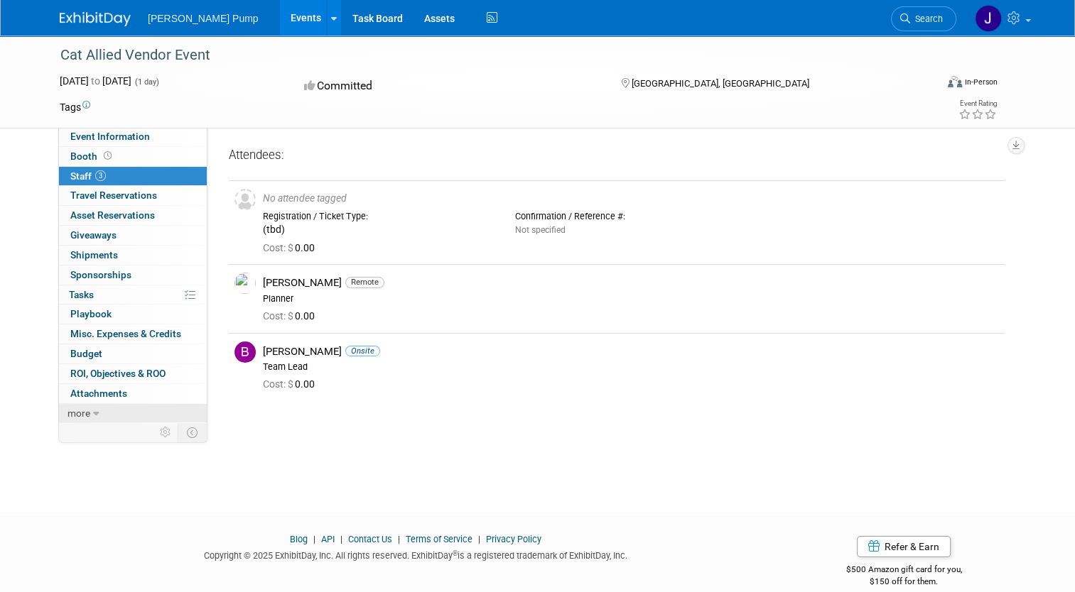
click at [76, 404] on link "more" at bounding box center [133, 413] width 148 height 19
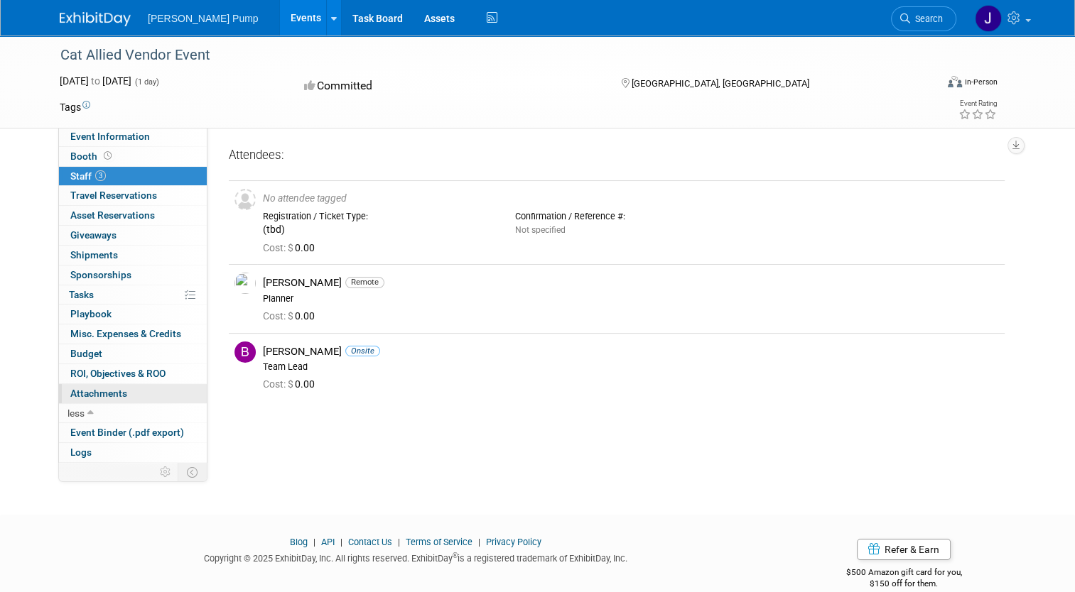
click at [84, 388] on span "Attachments 0" at bounding box center [98, 393] width 57 height 11
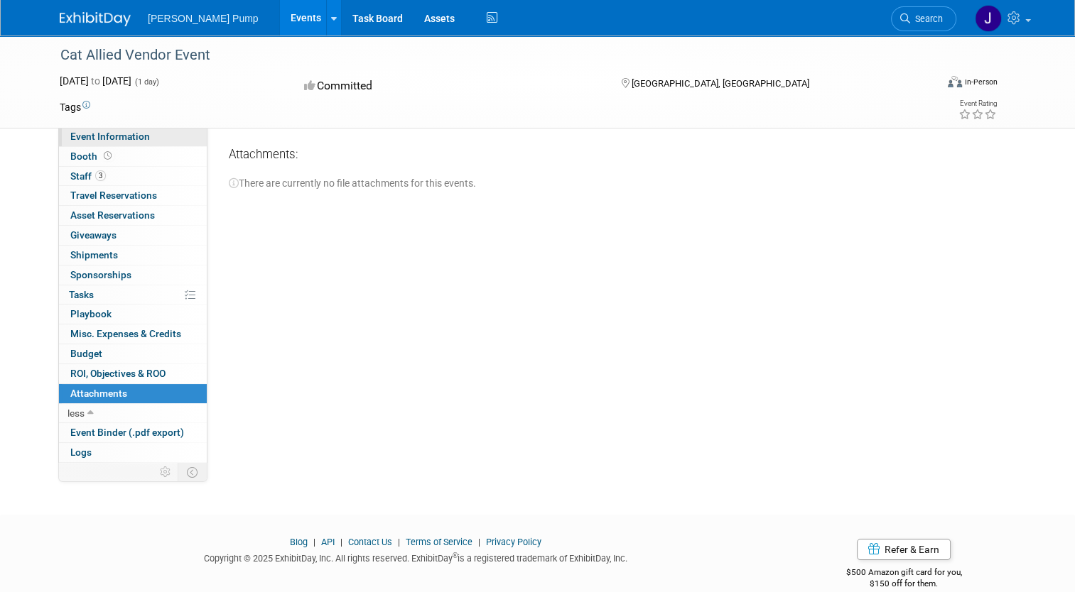
click at [136, 134] on span "Event Information" at bounding box center [110, 136] width 80 height 11
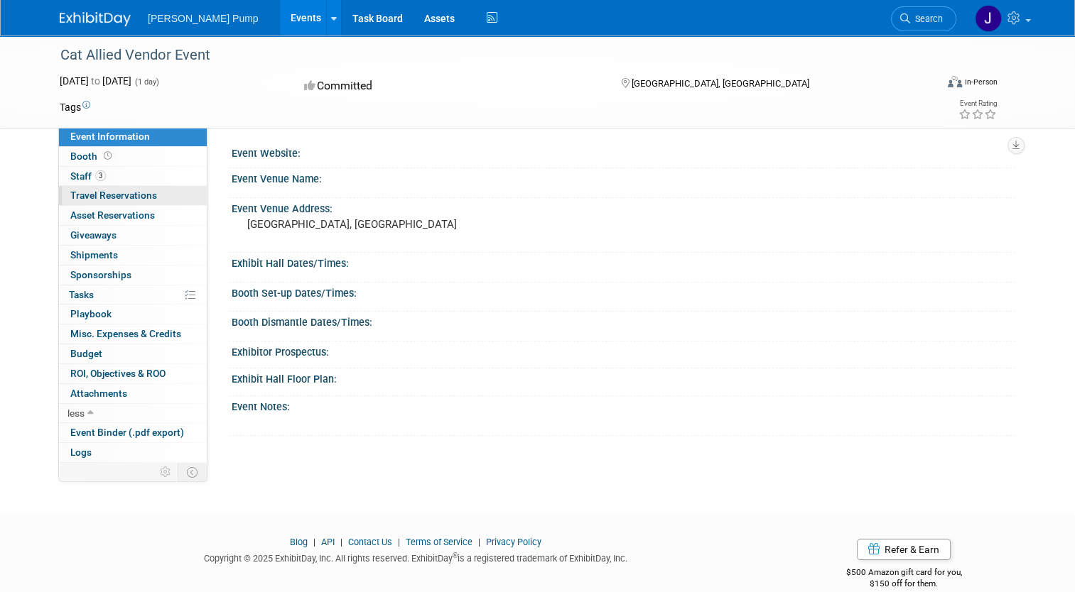
click at [112, 197] on span "Travel Reservations 0" at bounding box center [113, 195] width 87 height 11
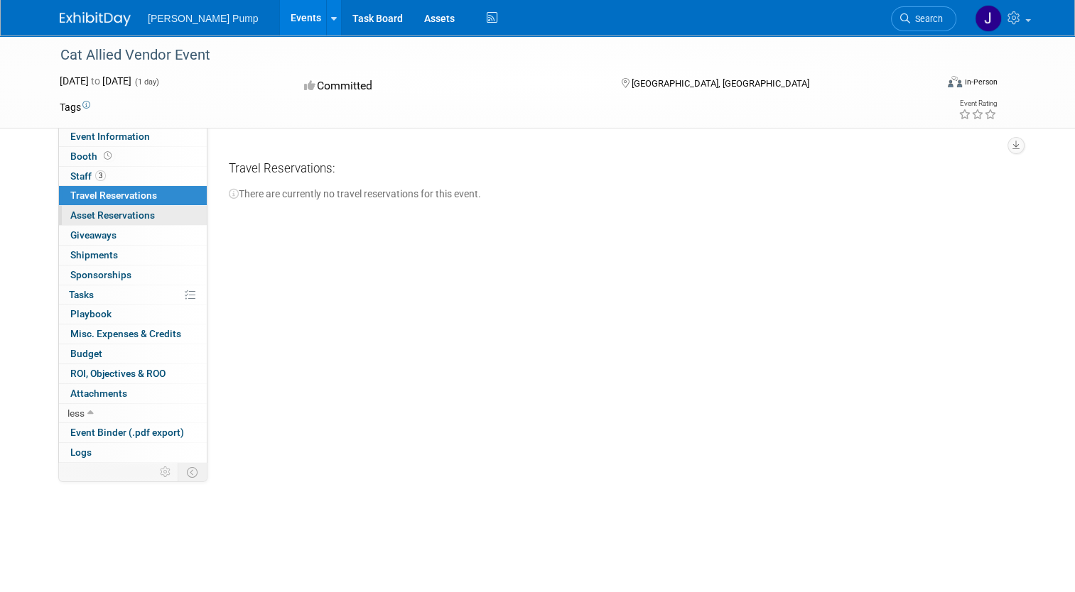
click at [108, 218] on span "Asset Reservations 0" at bounding box center [112, 215] width 85 height 11
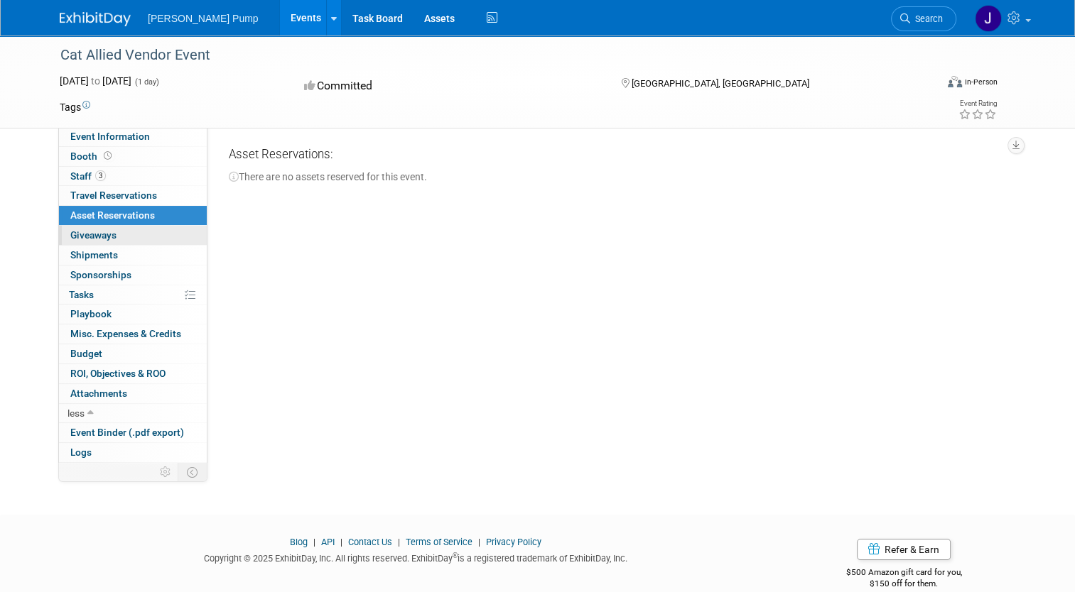
click at [104, 236] on span "Giveaways 0" at bounding box center [93, 234] width 46 height 11
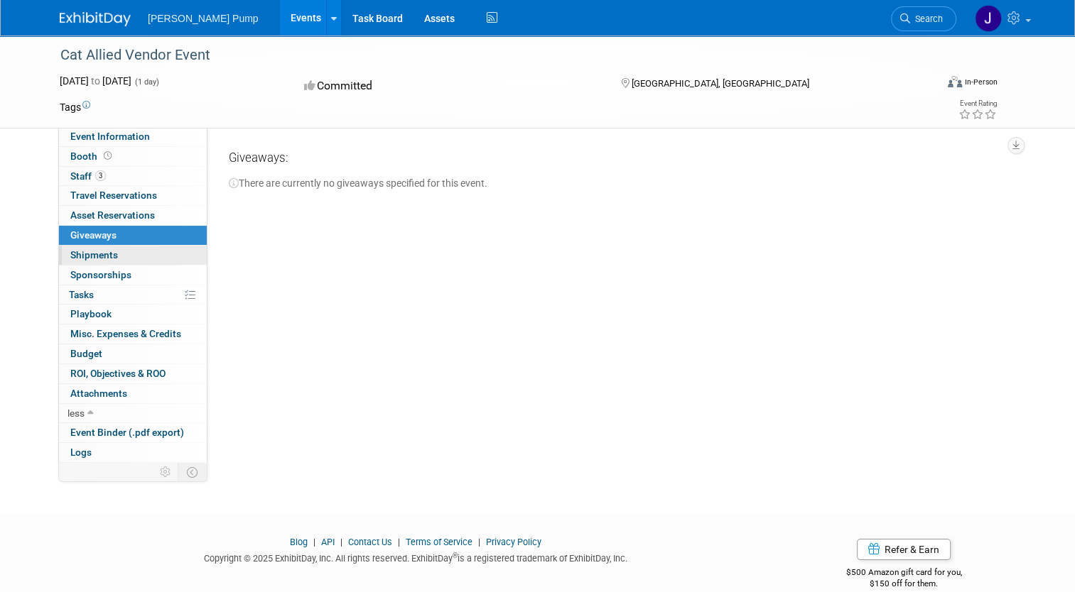
click at [99, 254] on span "Shipments 0" at bounding box center [94, 254] width 48 height 11
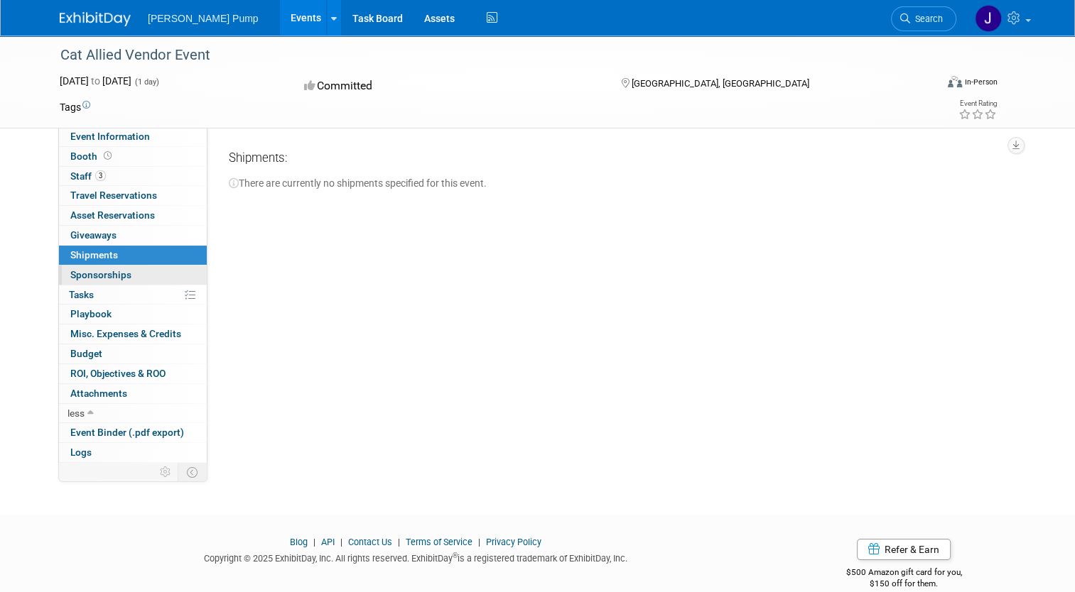
click at [94, 273] on span "Sponsorships 0" at bounding box center [100, 274] width 61 height 11
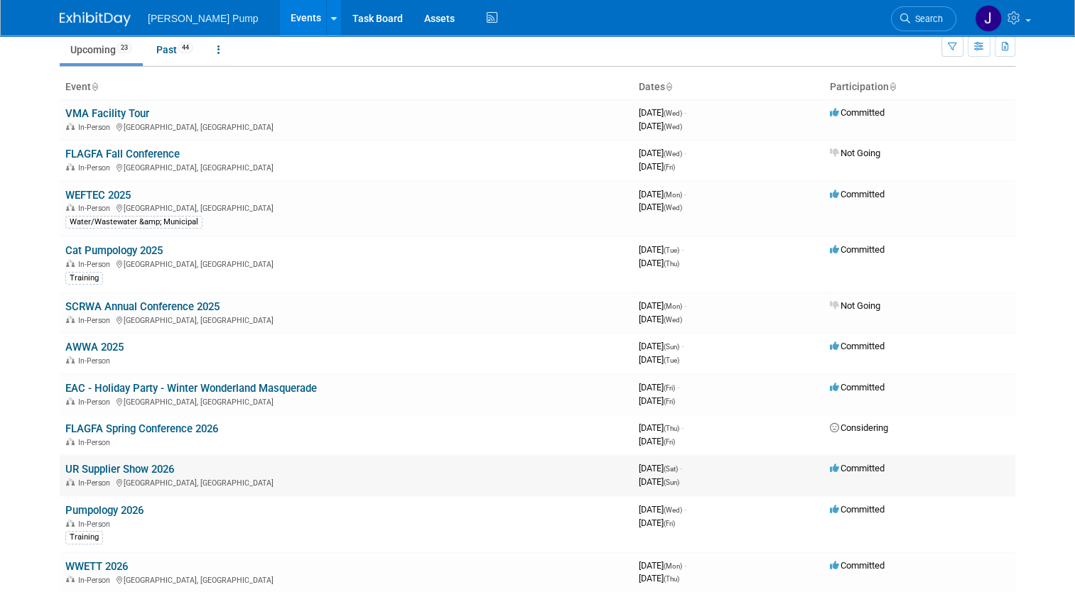
scroll to position [71, 0]
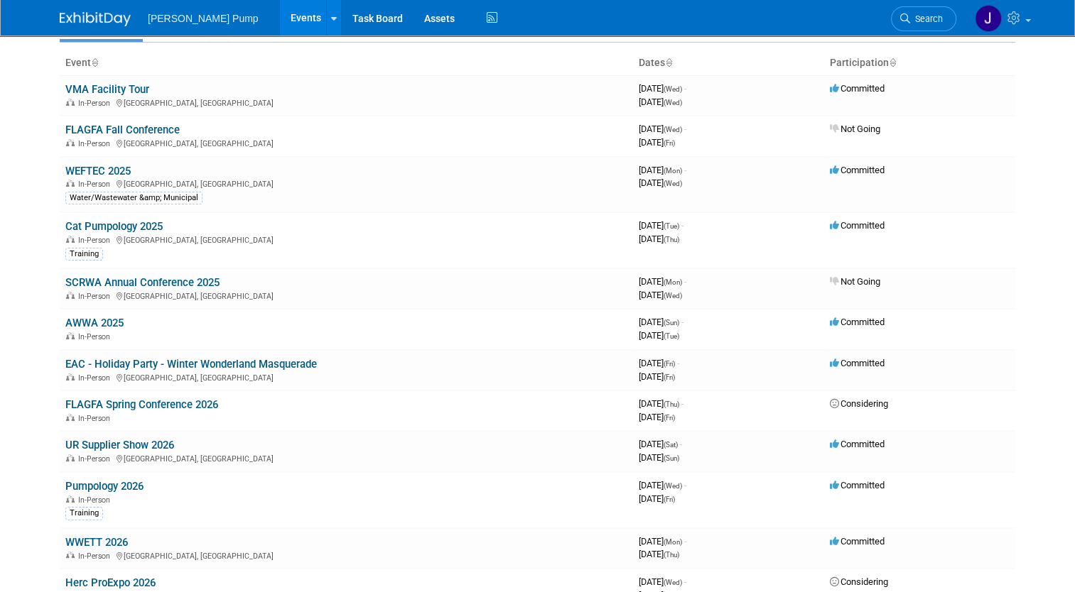
click at [104, 480] on link "Pumpology 2026" at bounding box center [104, 486] width 78 height 13
click at [131, 442] on link "UR Supplier Show 2026" at bounding box center [119, 445] width 109 height 13
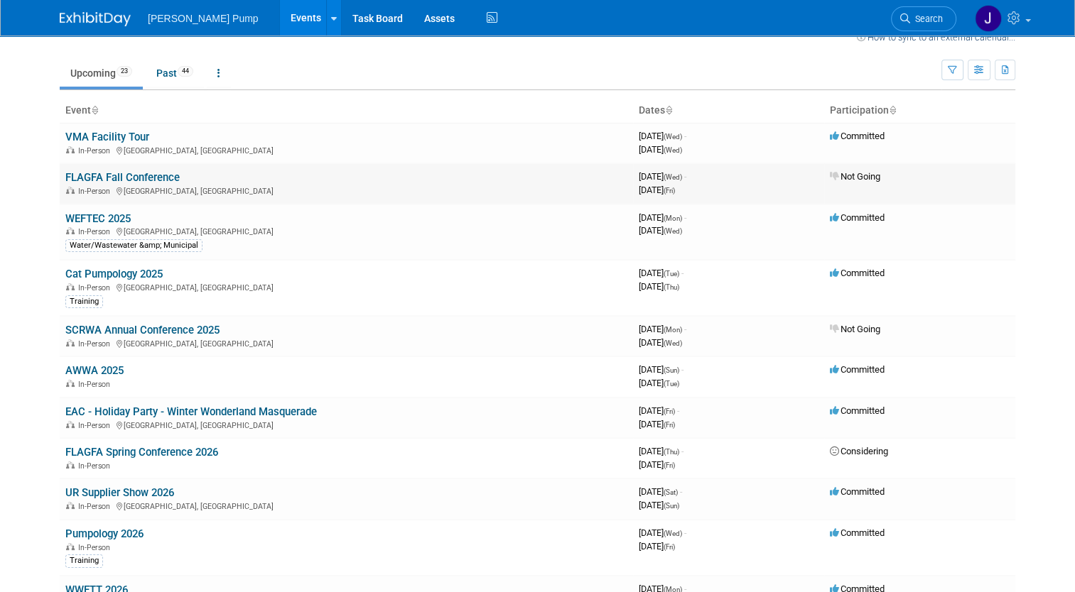
scroll to position [0, 0]
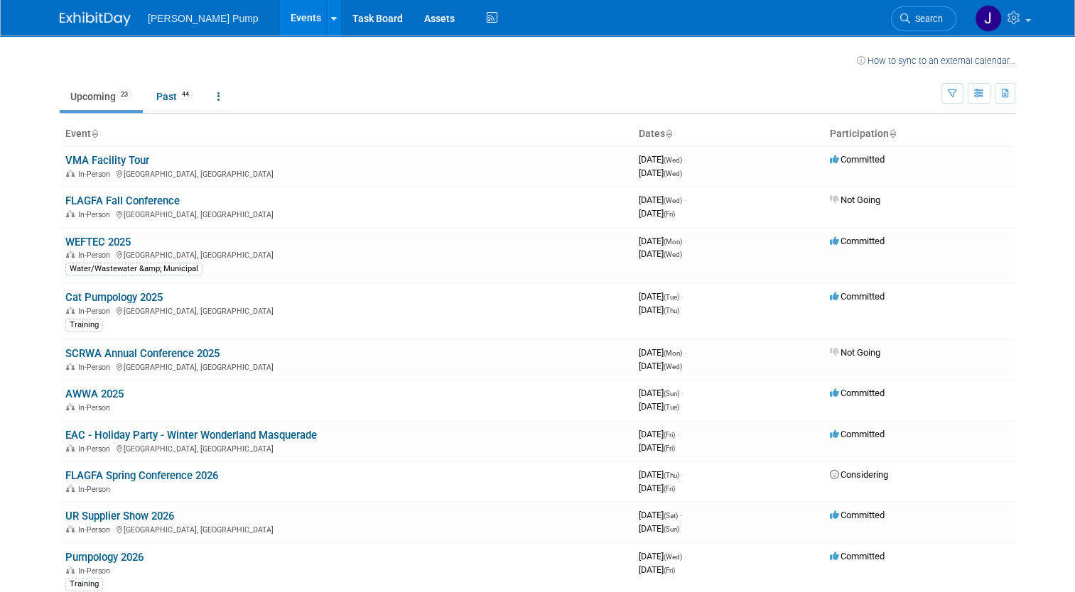
click at [99, 293] on link "Cat Pumpology 2025" at bounding box center [113, 297] width 97 height 13
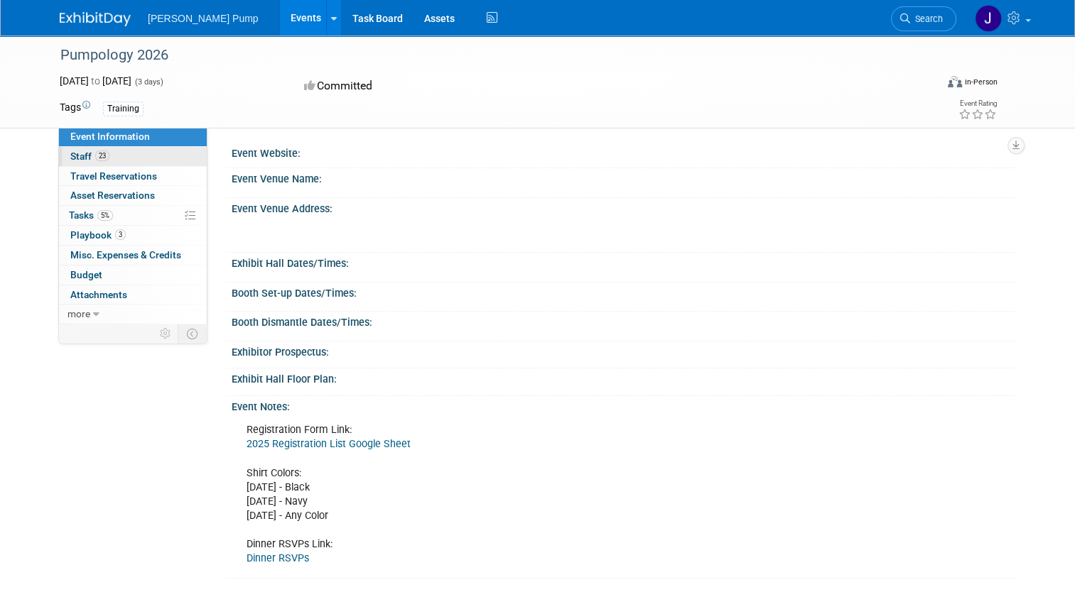
click at [72, 152] on span "Staff 23" at bounding box center [89, 156] width 39 height 11
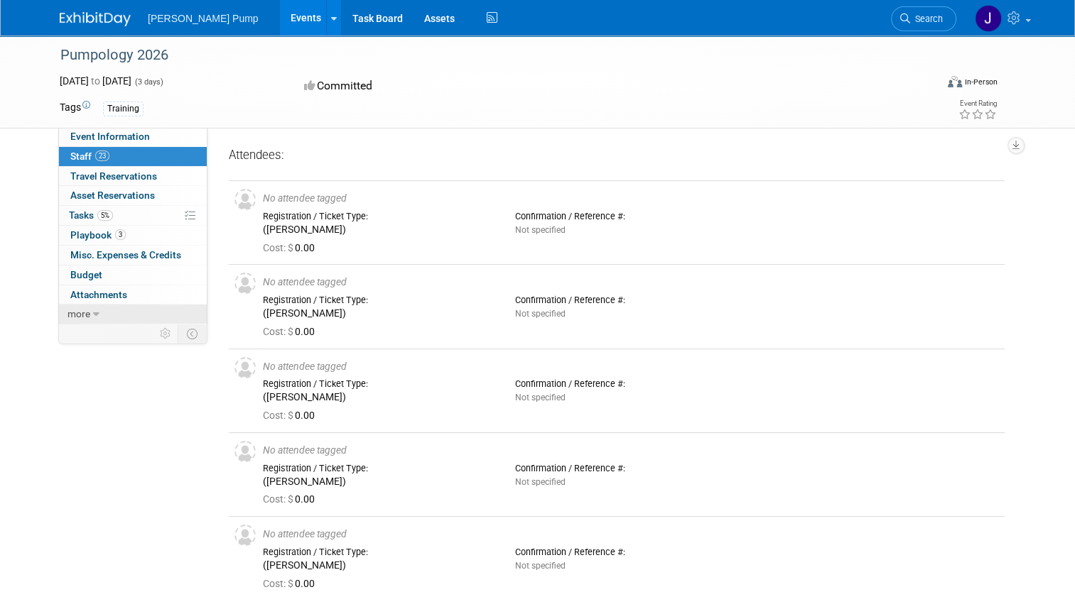
click at [71, 314] on span "more" at bounding box center [78, 313] width 23 height 11
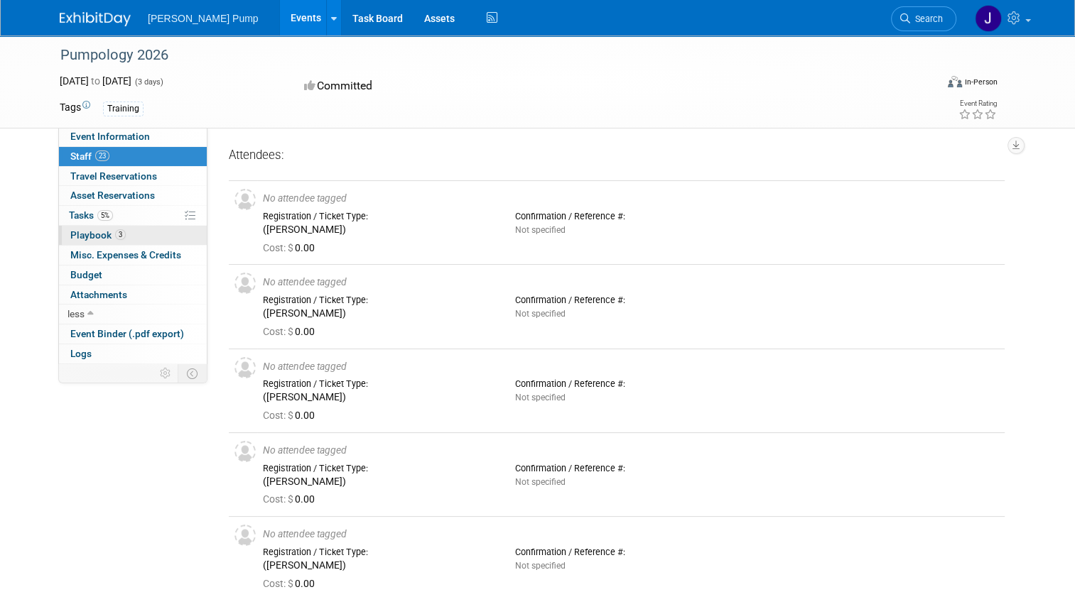
click at [82, 238] on span "Playbook 3" at bounding box center [97, 234] width 55 height 11
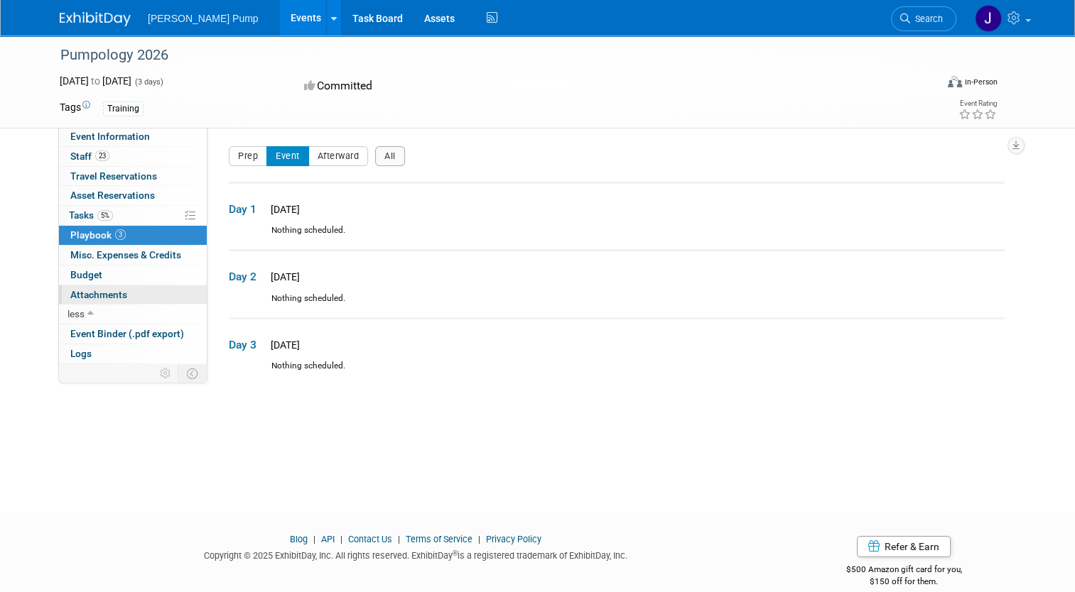
click at [91, 291] on span "Attachments 0" at bounding box center [98, 294] width 57 height 11
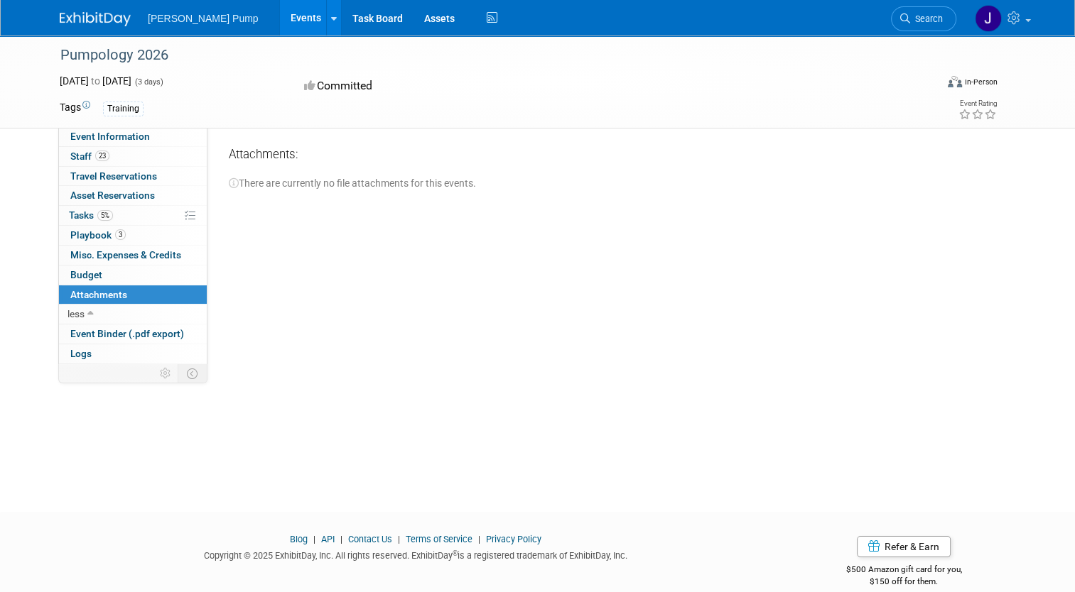
click at [112, 257] on span "Misc. Expenses & Credits 0" at bounding box center [125, 254] width 111 height 11
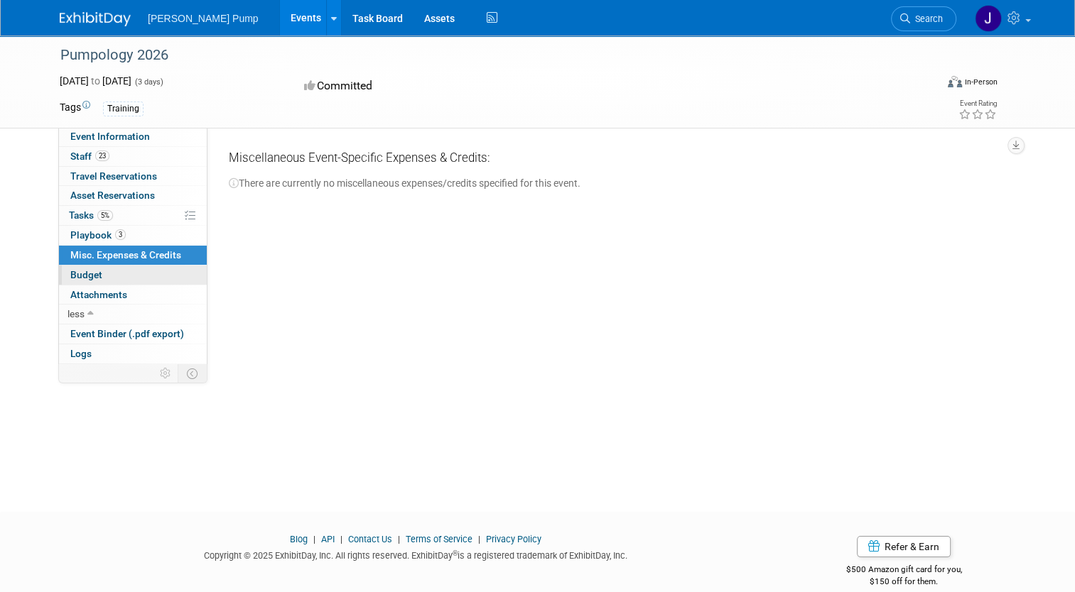
click at [102, 274] on link "Budget" at bounding box center [133, 275] width 148 height 19
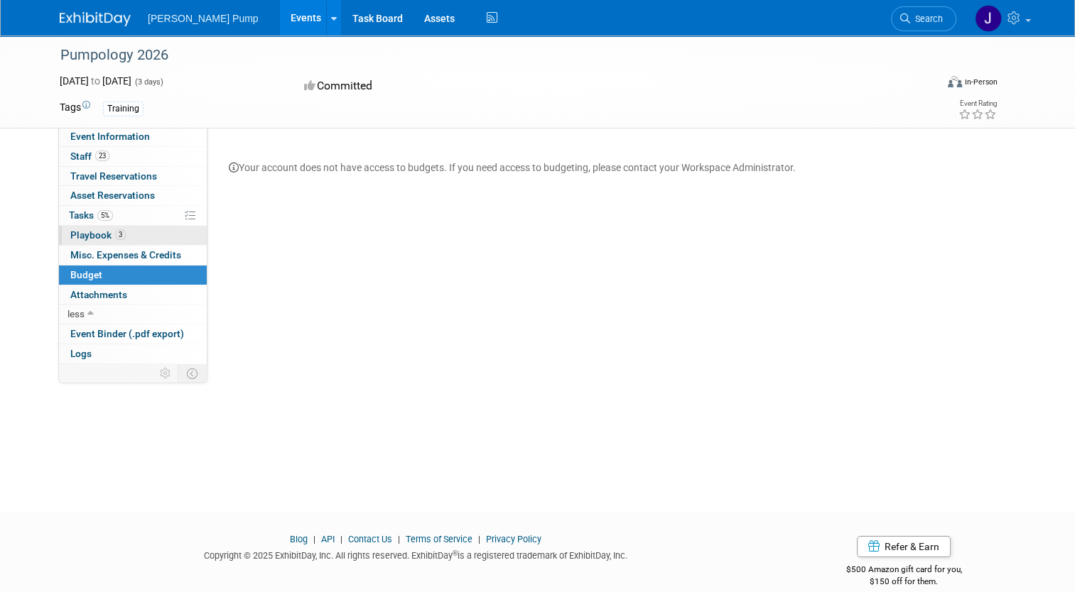
click at [92, 232] on span "Playbook 3" at bounding box center [97, 234] width 55 height 11
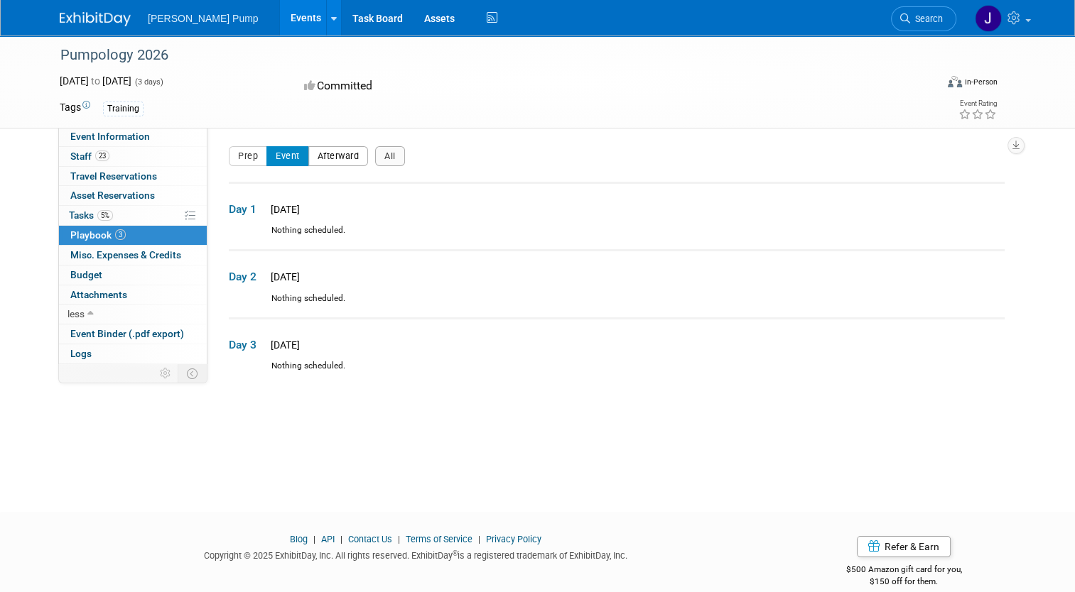
click at [310, 161] on button "Afterward" at bounding box center [338, 156] width 60 height 20
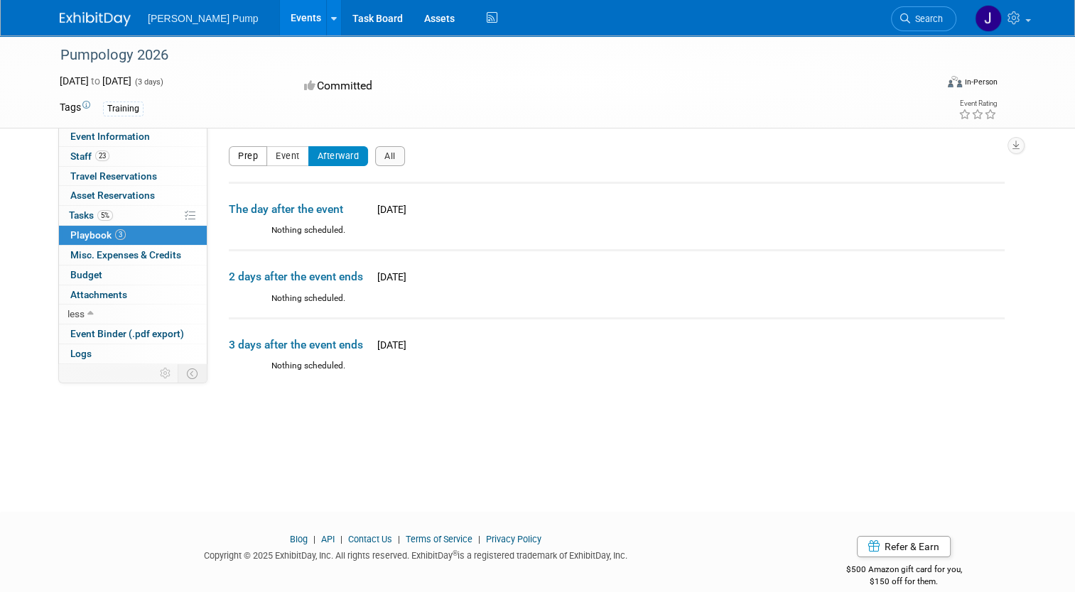
click at [244, 161] on button "Prep" at bounding box center [248, 156] width 38 height 20
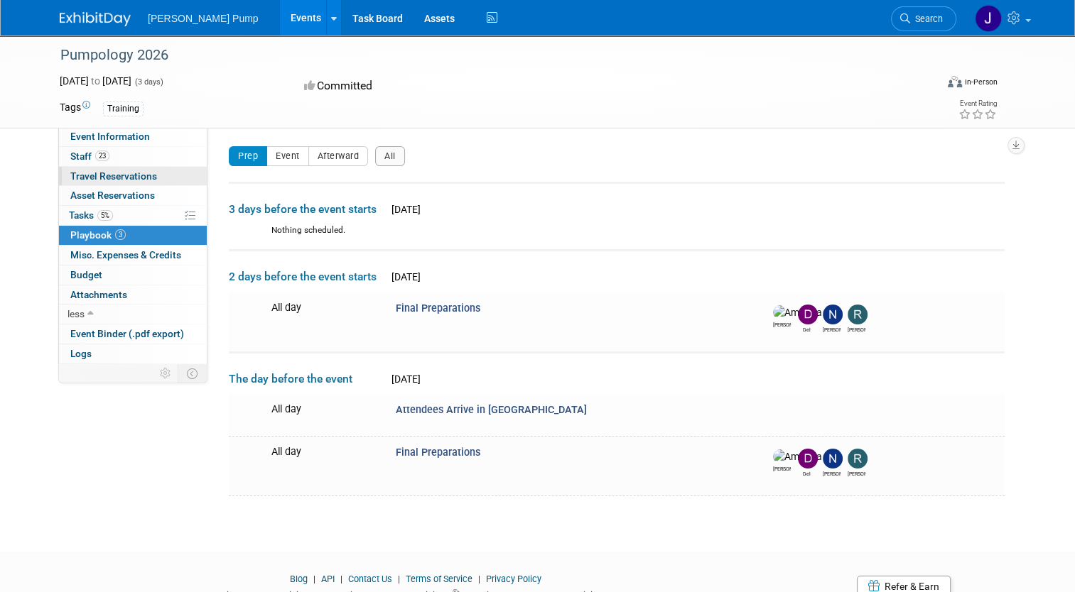
click at [90, 179] on span "Travel Reservations 0" at bounding box center [113, 175] width 87 height 11
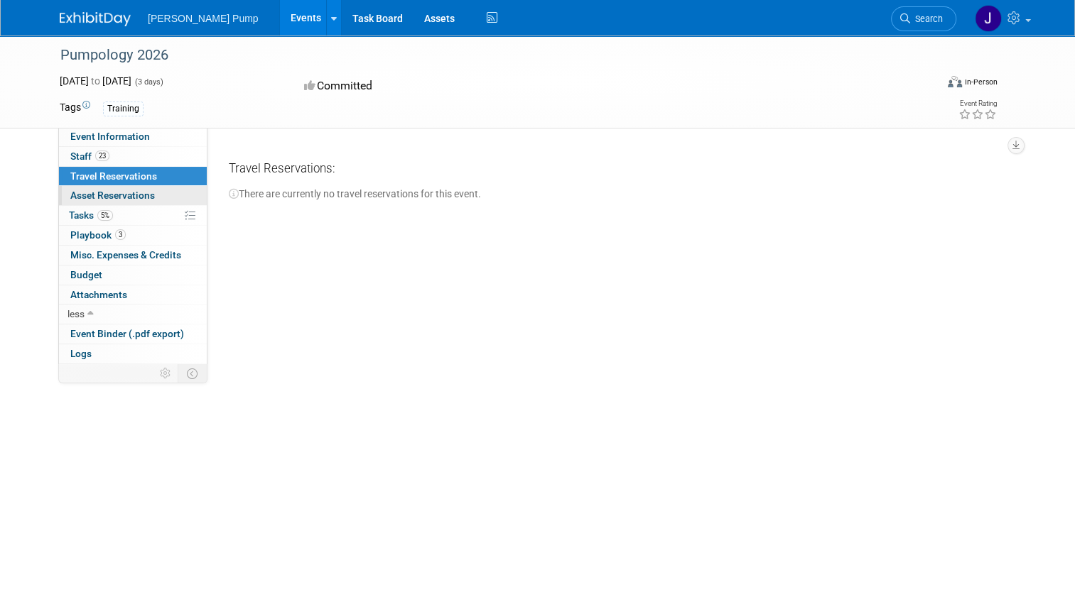
click at [90, 192] on span "Asset Reservations 0" at bounding box center [112, 195] width 85 height 11
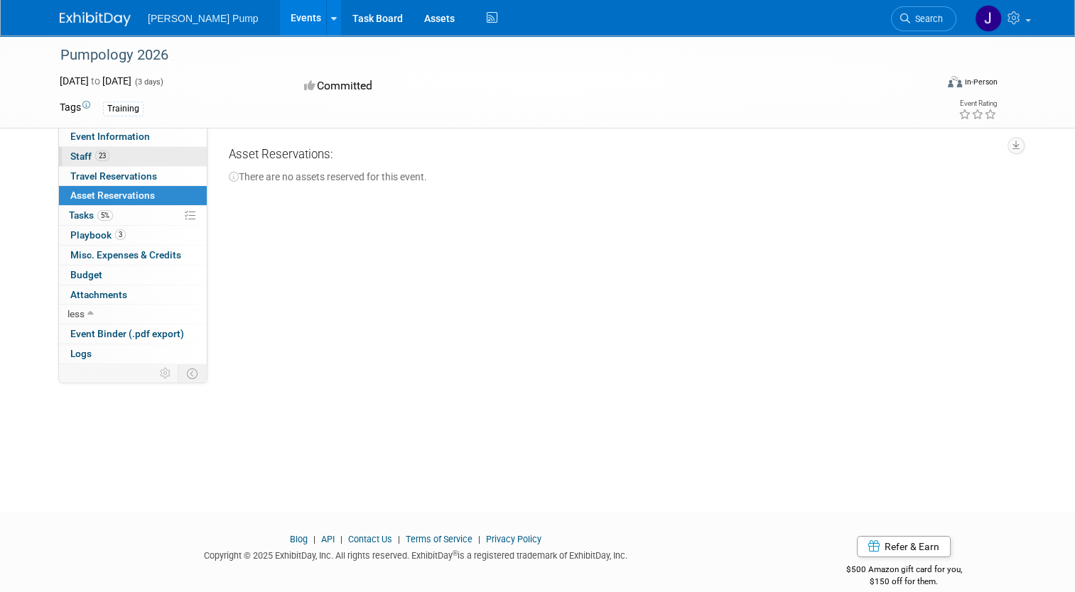
click at [81, 157] on span "Staff 23" at bounding box center [89, 156] width 39 height 11
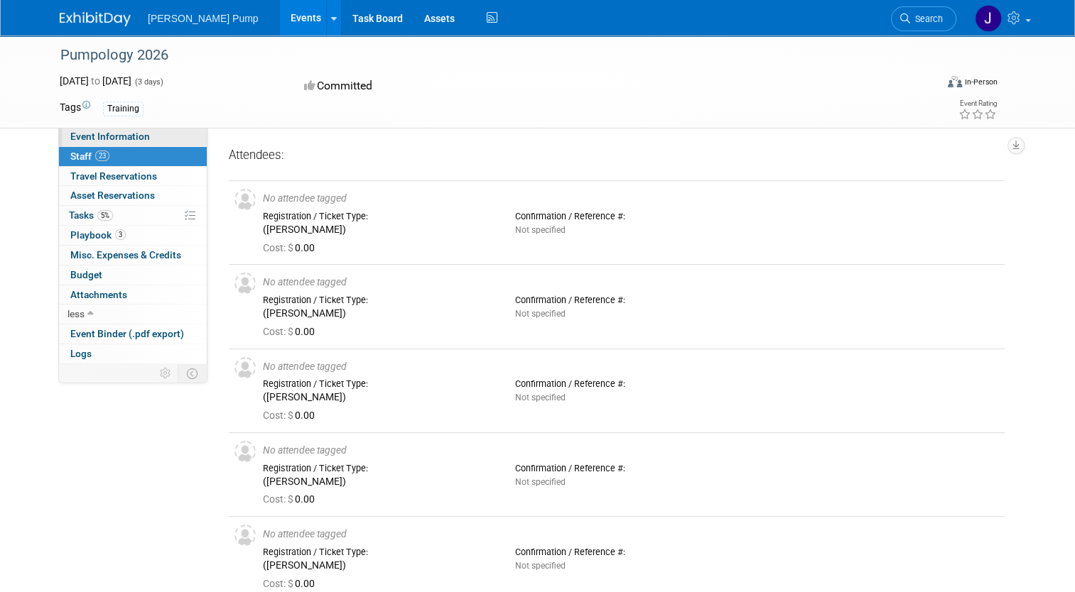
click at [105, 140] on span "Event Information" at bounding box center [110, 136] width 80 height 11
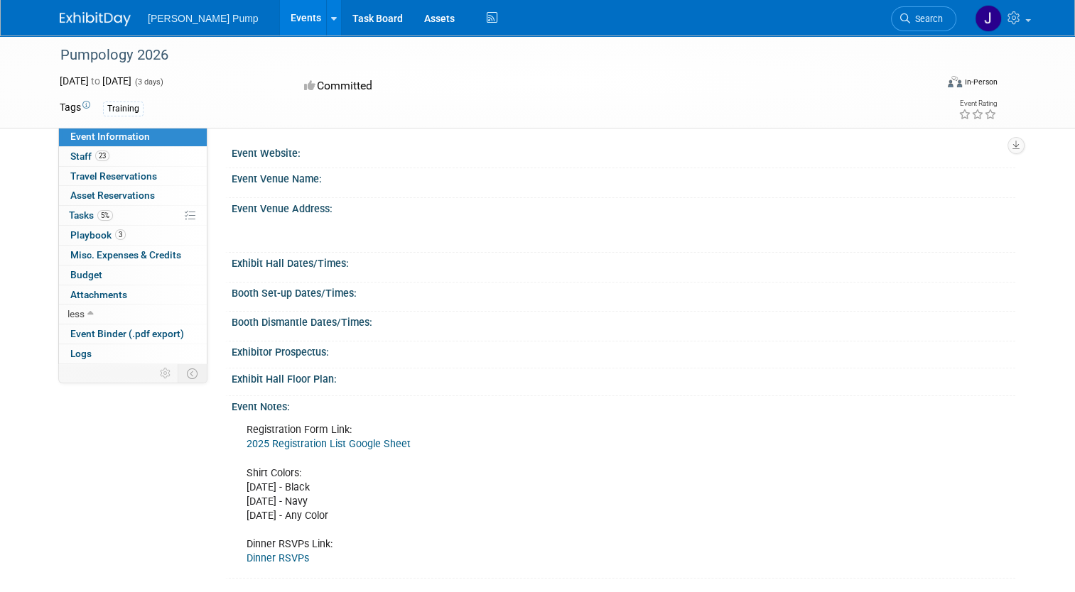
click at [336, 445] on link "2025 Registration List Google Sheet" at bounding box center [328, 444] width 164 height 12
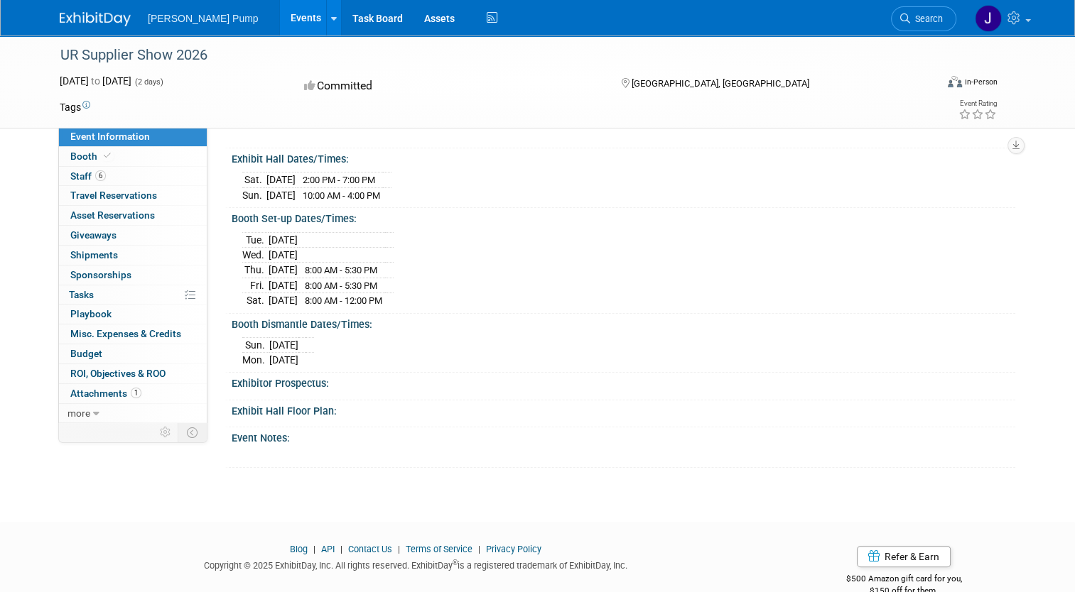
scroll to position [142, 0]
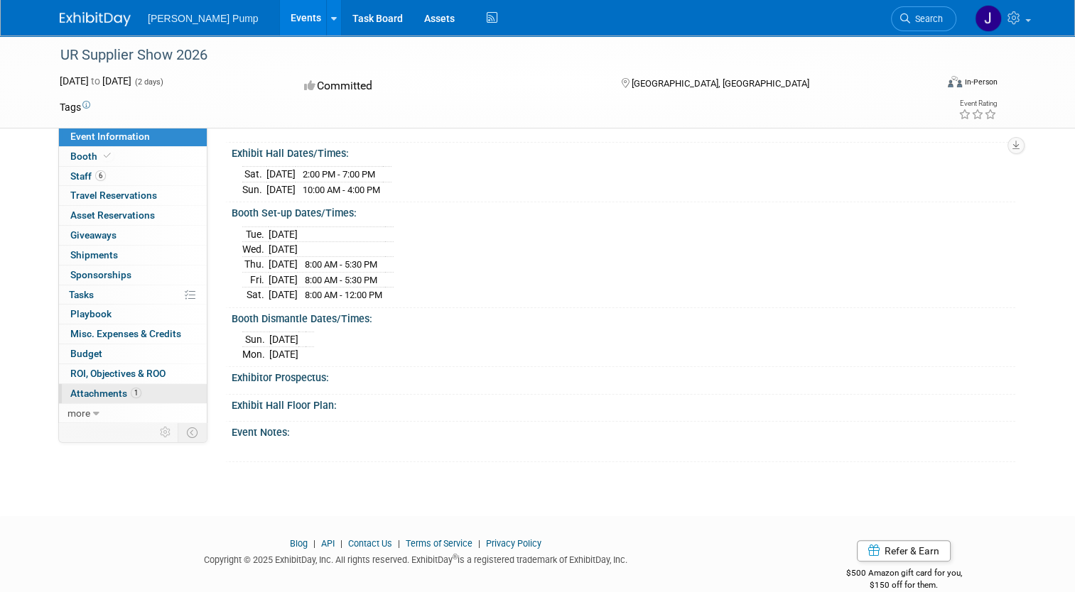
click at [80, 397] on span "Attachments 1" at bounding box center [105, 393] width 71 height 11
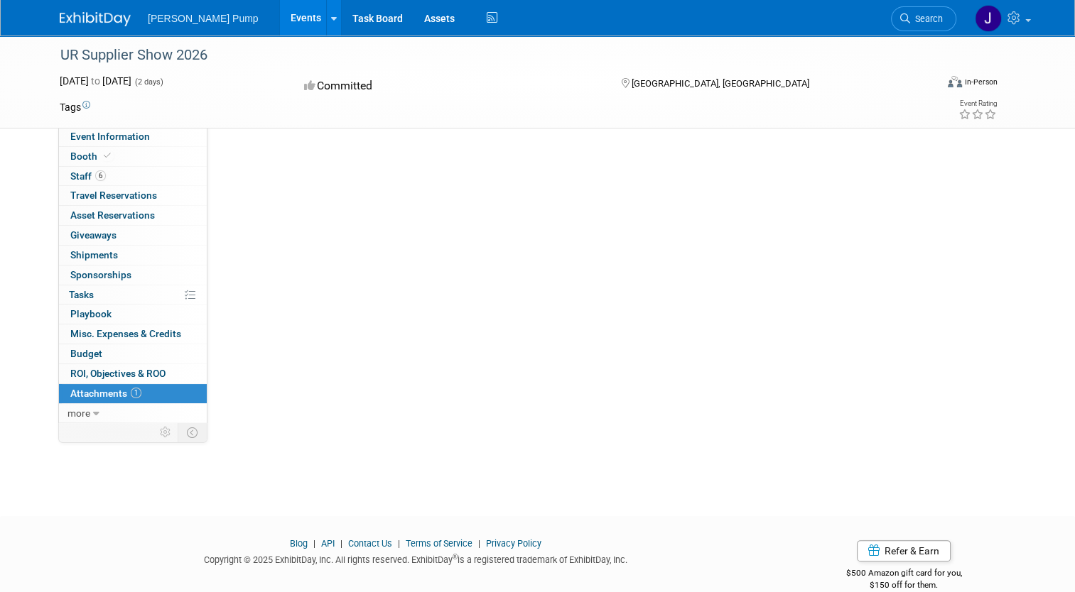
scroll to position [0, 0]
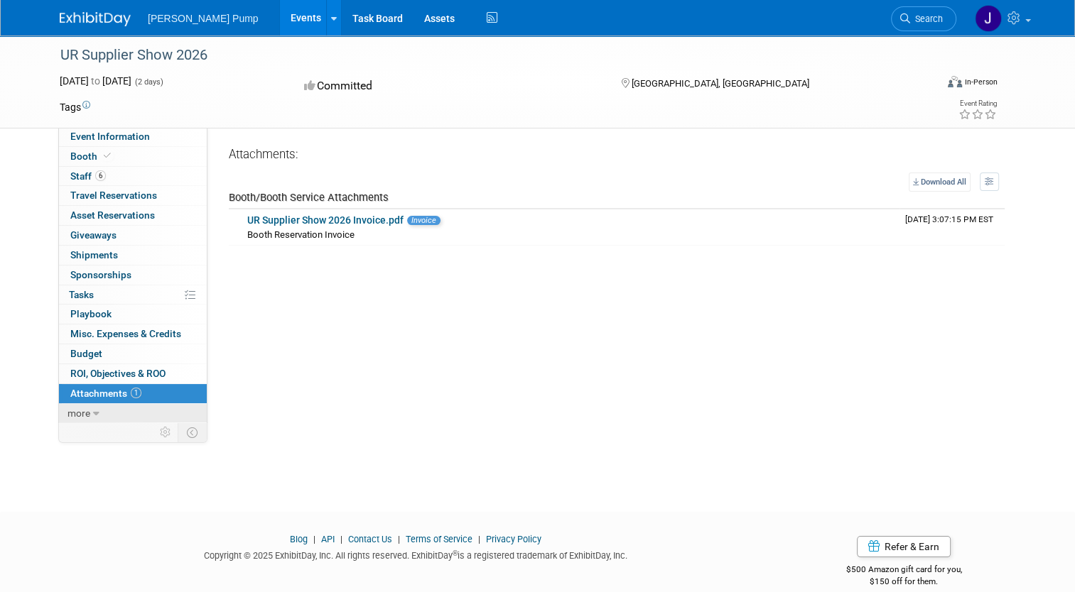
click at [74, 414] on span "more" at bounding box center [78, 413] width 23 height 11
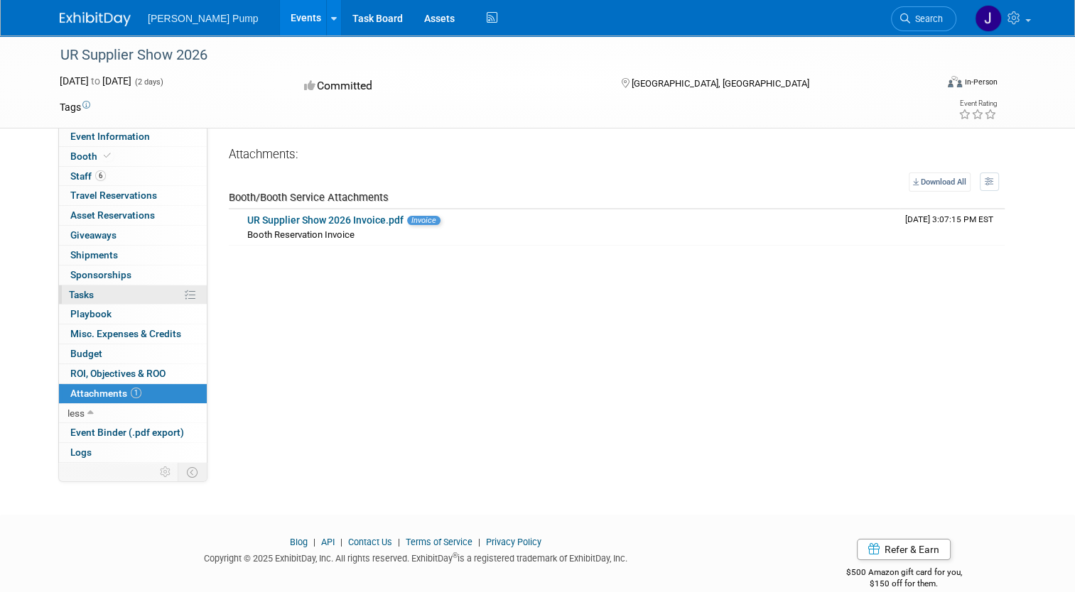
click at [99, 297] on link "0% Tasks 0%" at bounding box center [133, 295] width 148 height 19
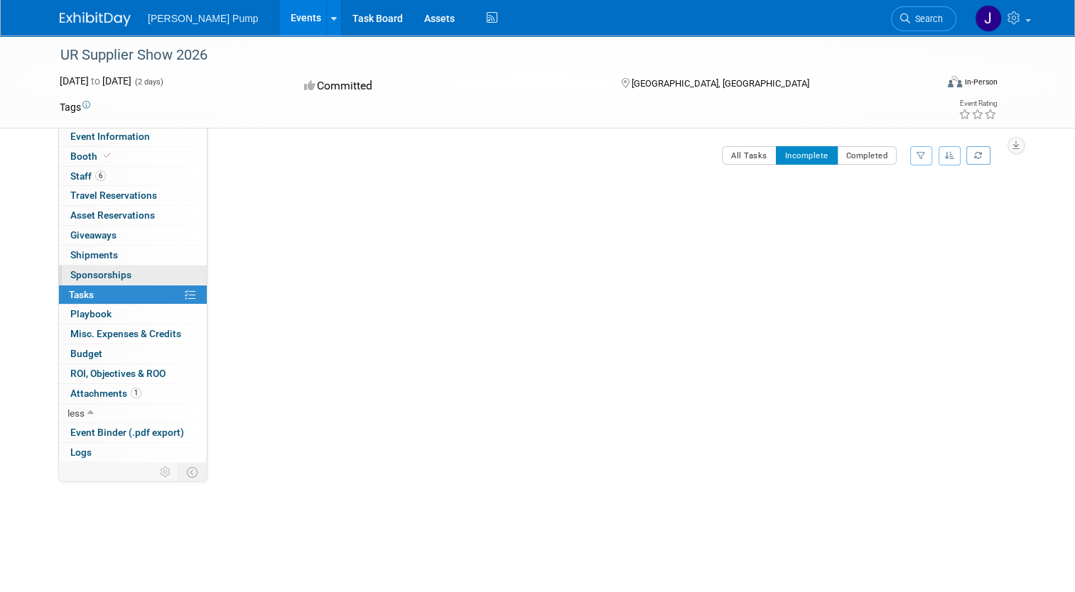
click at [111, 275] on span "Sponsorships 0" at bounding box center [100, 274] width 61 height 11
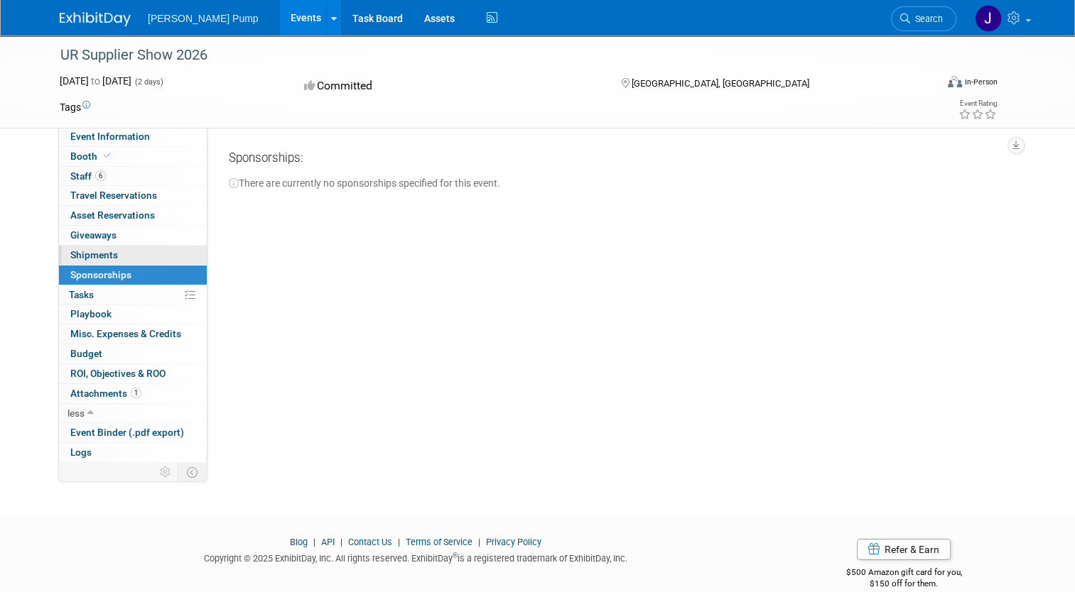
click at [117, 252] on link "0 Shipments 0" at bounding box center [133, 255] width 148 height 19
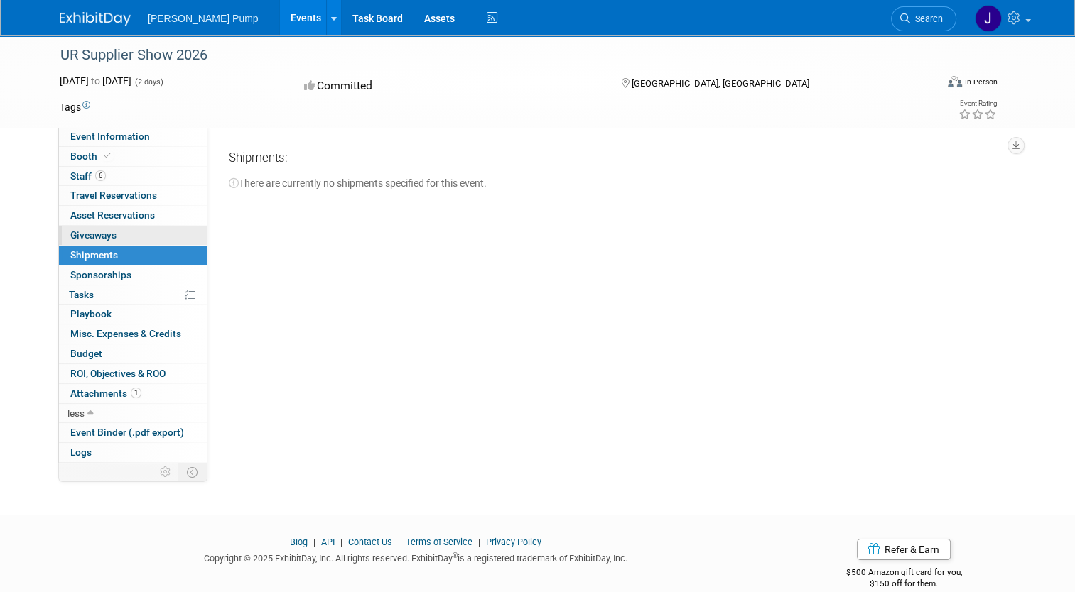
click at [114, 240] on link "0 Giveaways 0" at bounding box center [133, 235] width 148 height 19
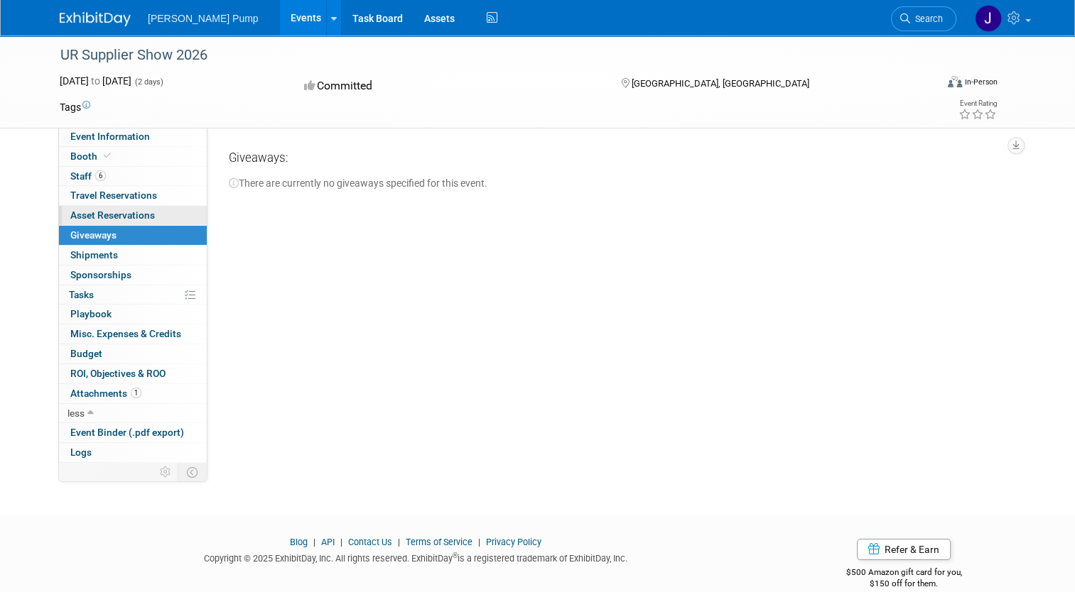
click at [128, 217] on span "Asset Reservations 0" at bounding box center [112, 215] width 85 height 11
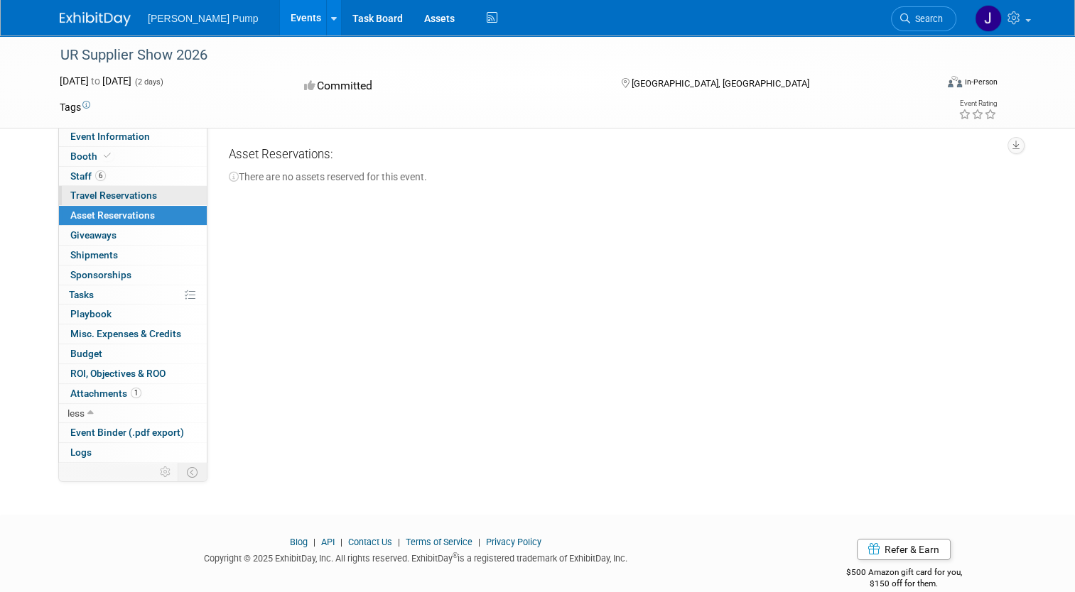
click at [133, 199] on span "Travel Reservations 0" at bounding box center [113, 195] width 87 height 11
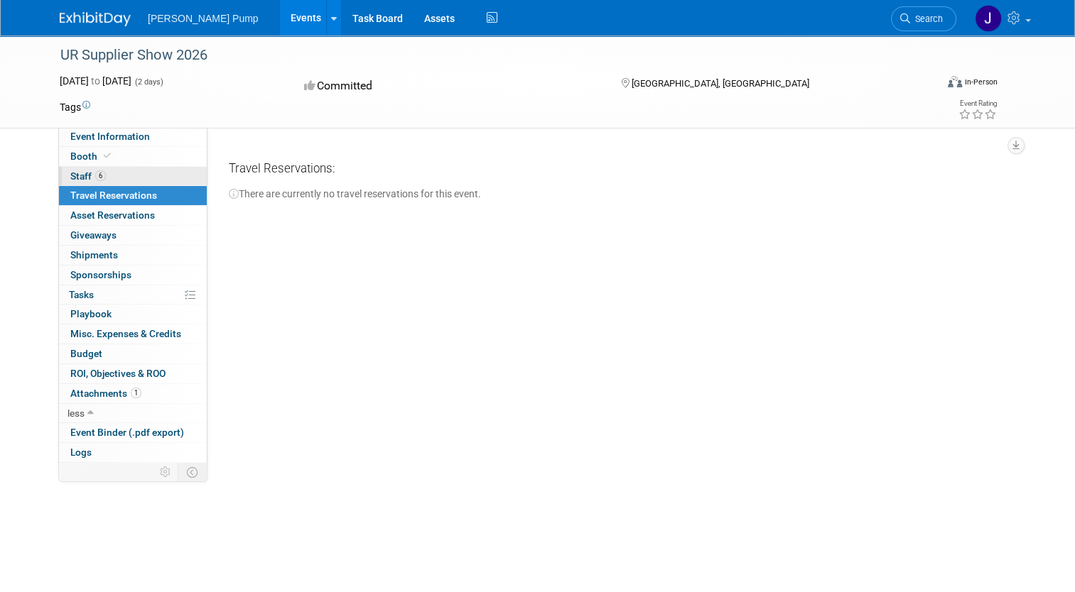
click at [77, 178] on span "Staff 6" at bounding box center [88, 175] width 36 height 11
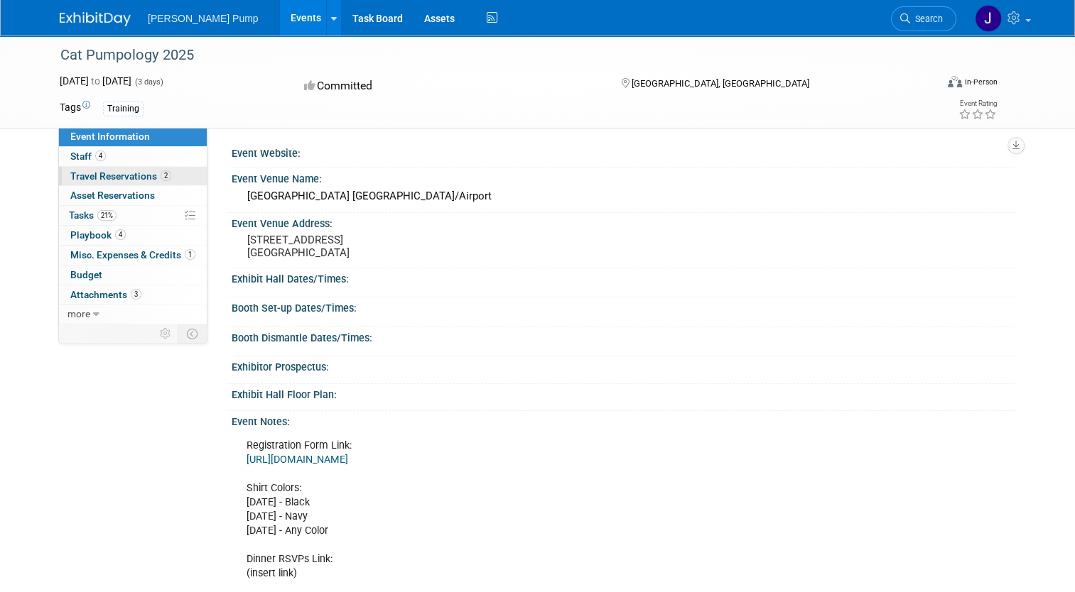
click at [96, 180] on span "Travel Reservations 2" at bounding box center [120, 175] width 101 height 11
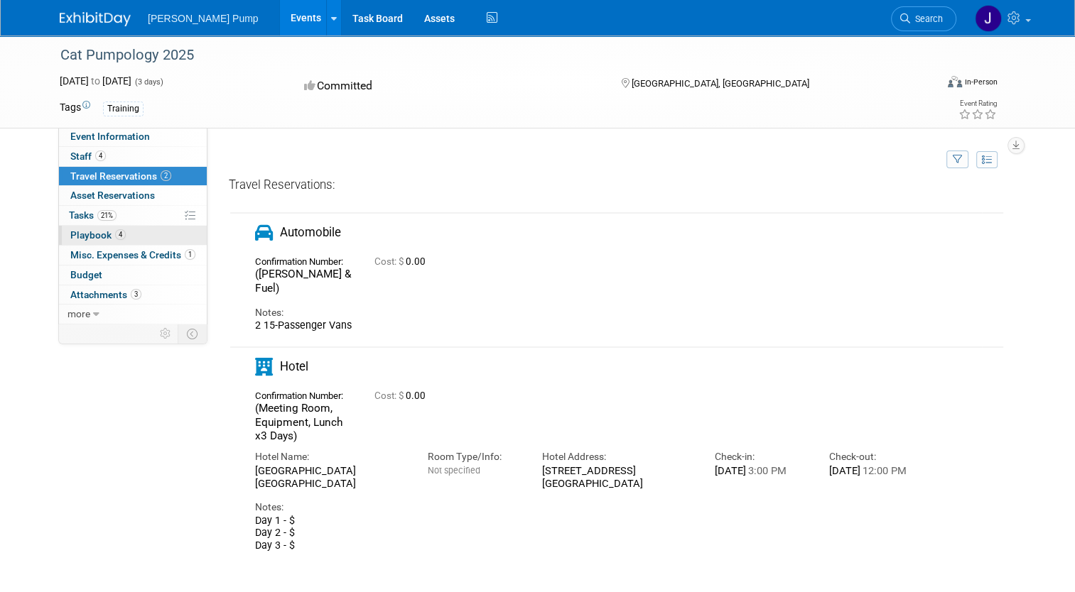
click at [73, 235] on span "Playbook 4" at bounding box center [97, 234] width 55 height 11
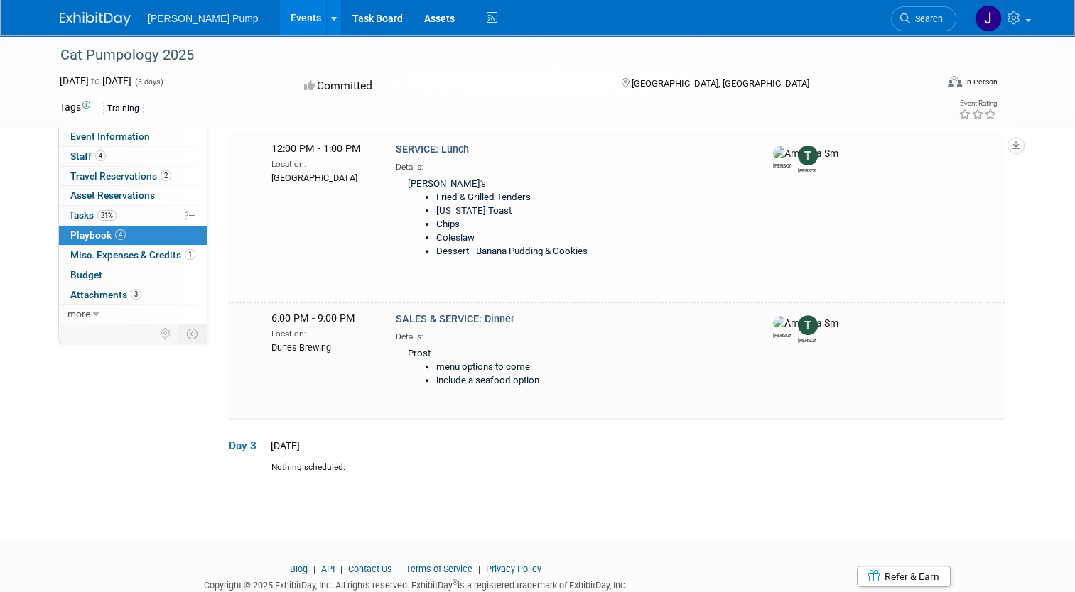
scroll to position [470, 0]
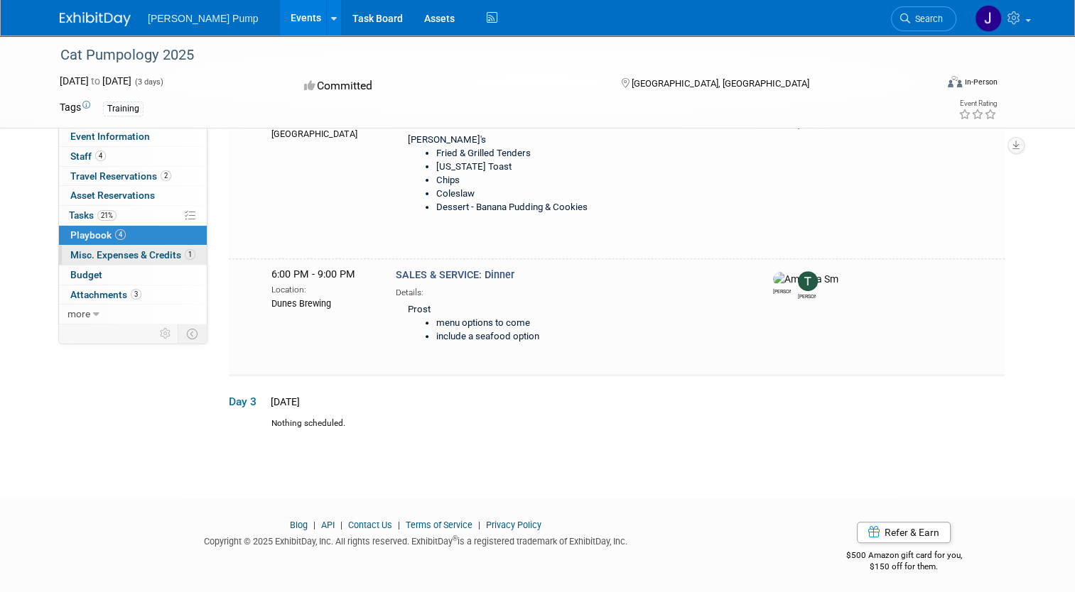
click at [87, 252] on span "Misc. Expenses & Credits 1" at bounding box center [132, 254] width 125 height 11
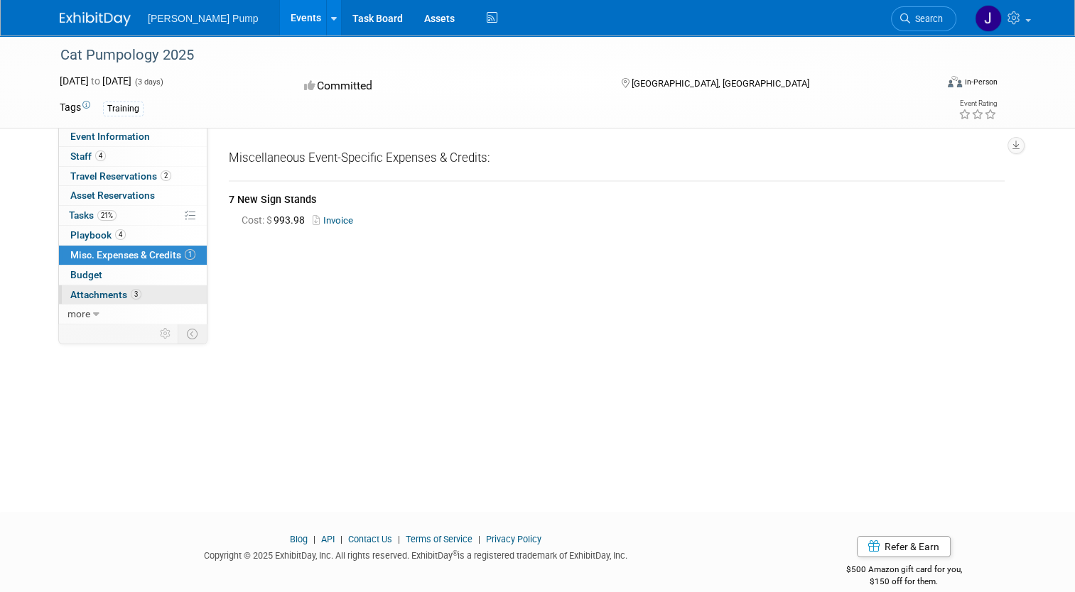
click at [75, 289] on span "Attachments 3" at bounding box center [105, 294] width 71 height 11
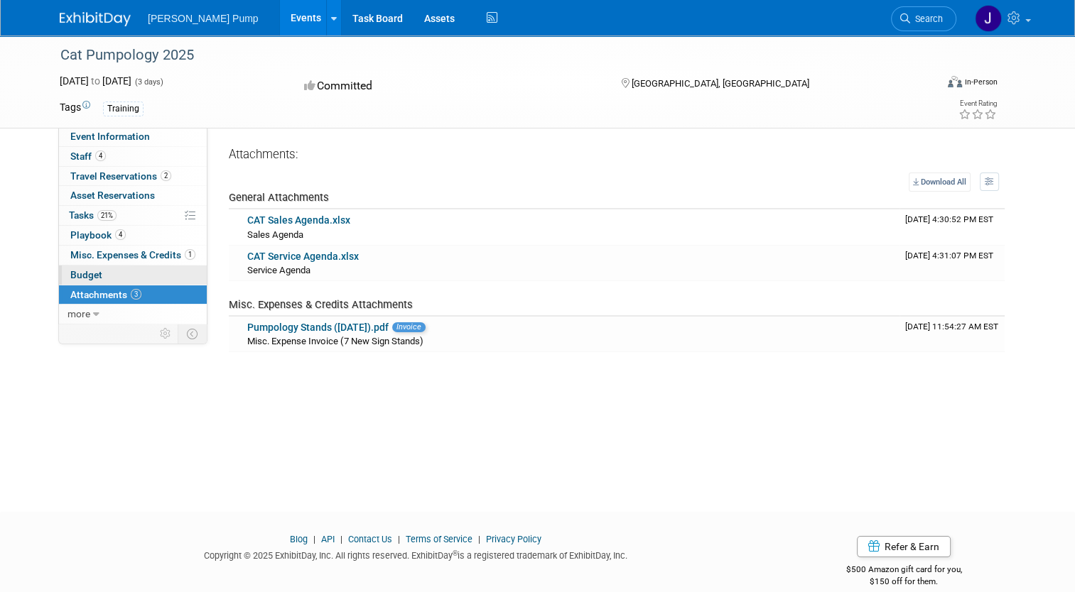
click at [80, 271] on span "Budget" at bounding box center [86, 274] width 32 height 11
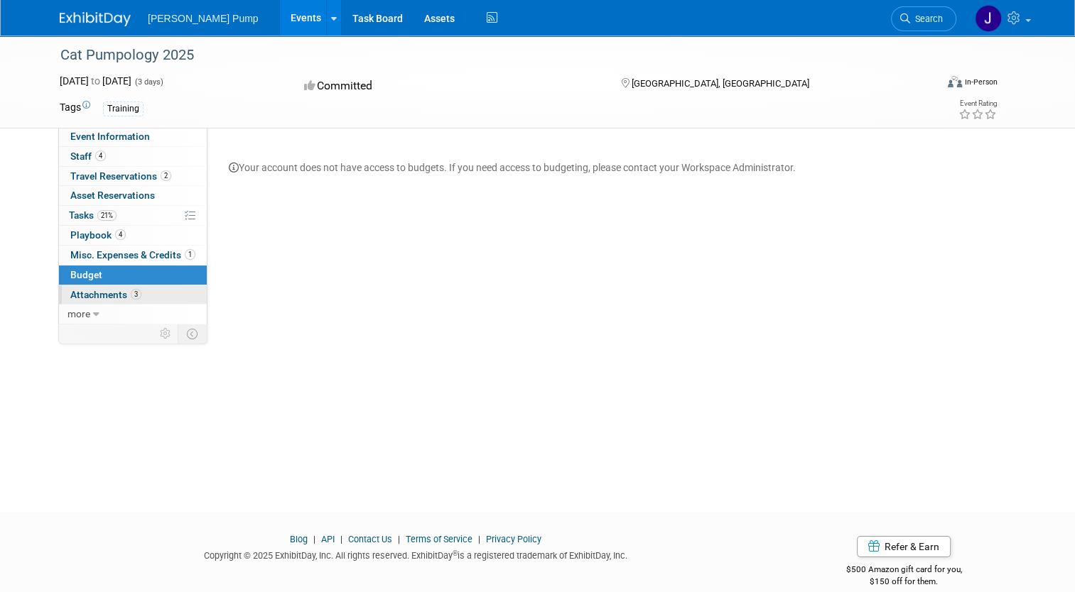
click at [77, 289] on span "Attachments 3" at bounding box center [105, 294] width 71 height 11
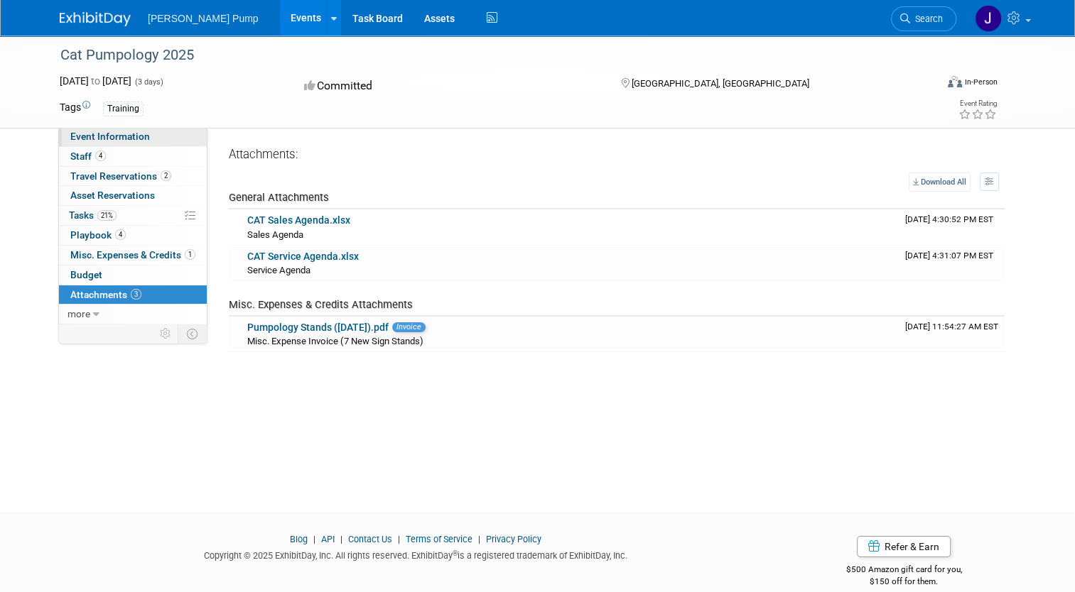
click at [129, 141] on span "Event Information" at bounding box center [110, 136] width 80 height 11
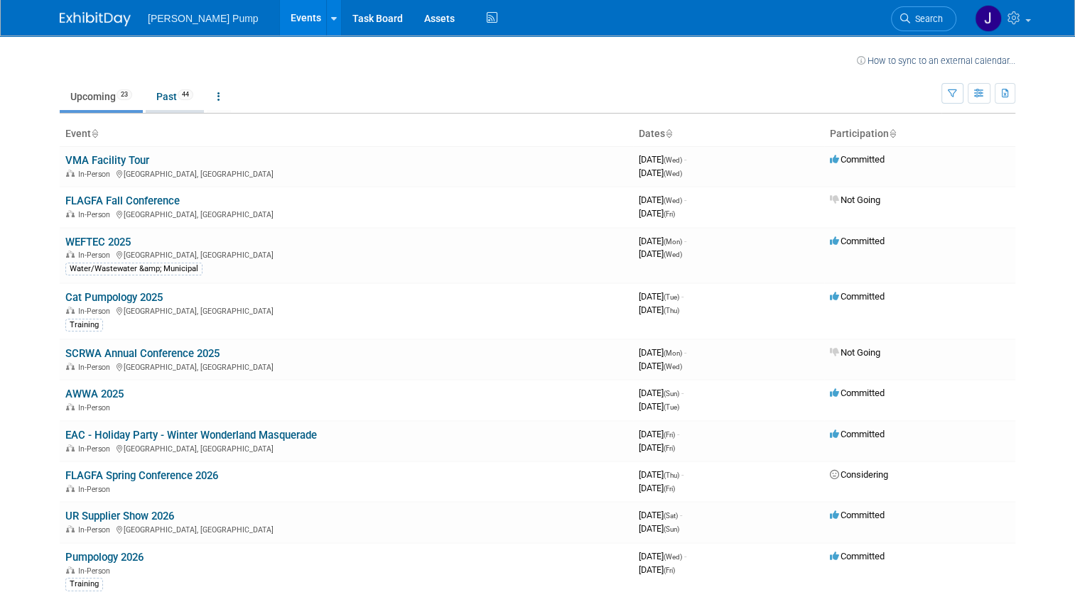
click at [161, 101] on link "Past 44" at bounding box center [175, 96] width 58 height 27
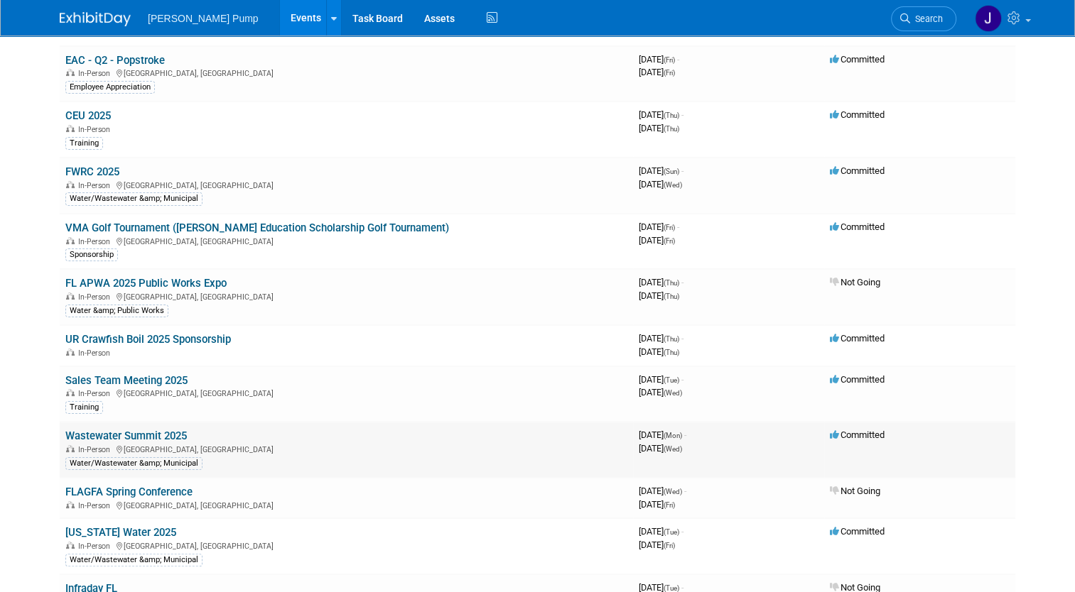
scroll to position [284, 0]
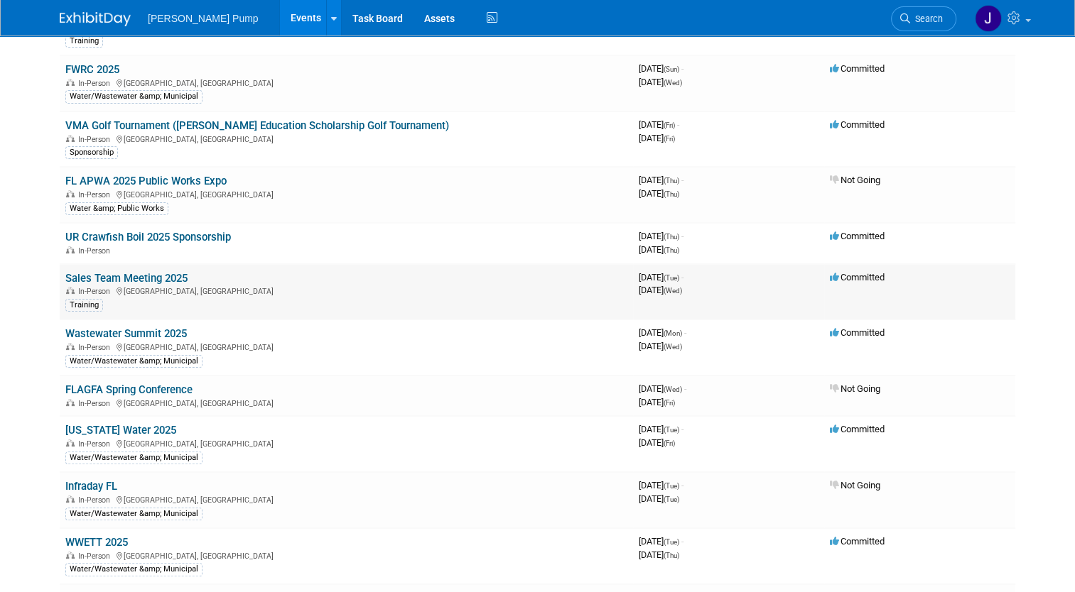
click at [160, 274] on link "Sales Team Meeting 2025" at bounding box center [126, 278] width 122 height 13
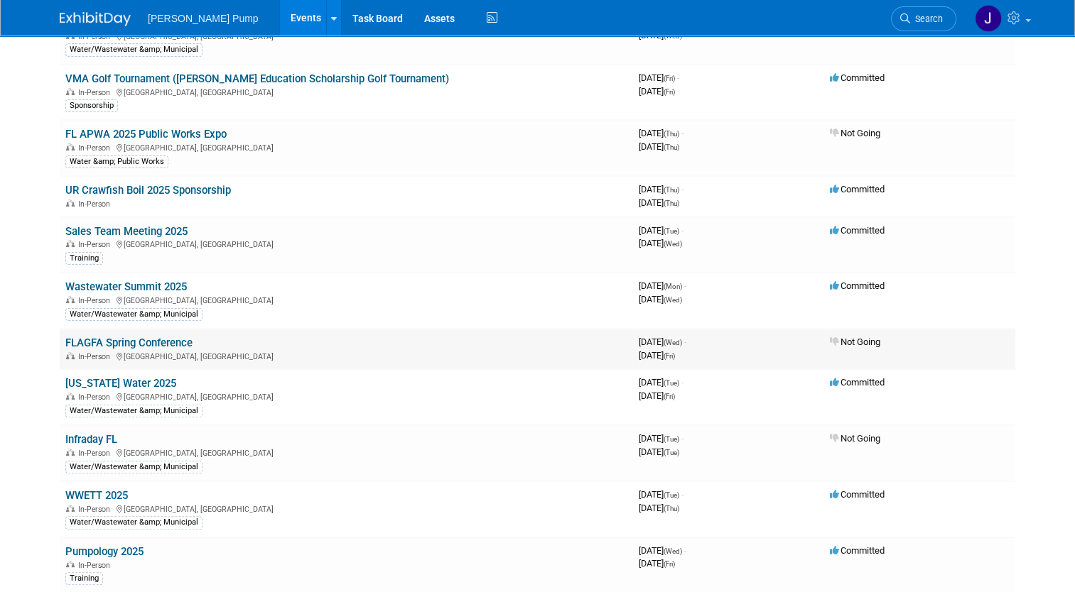
scroll to position [355, 0]
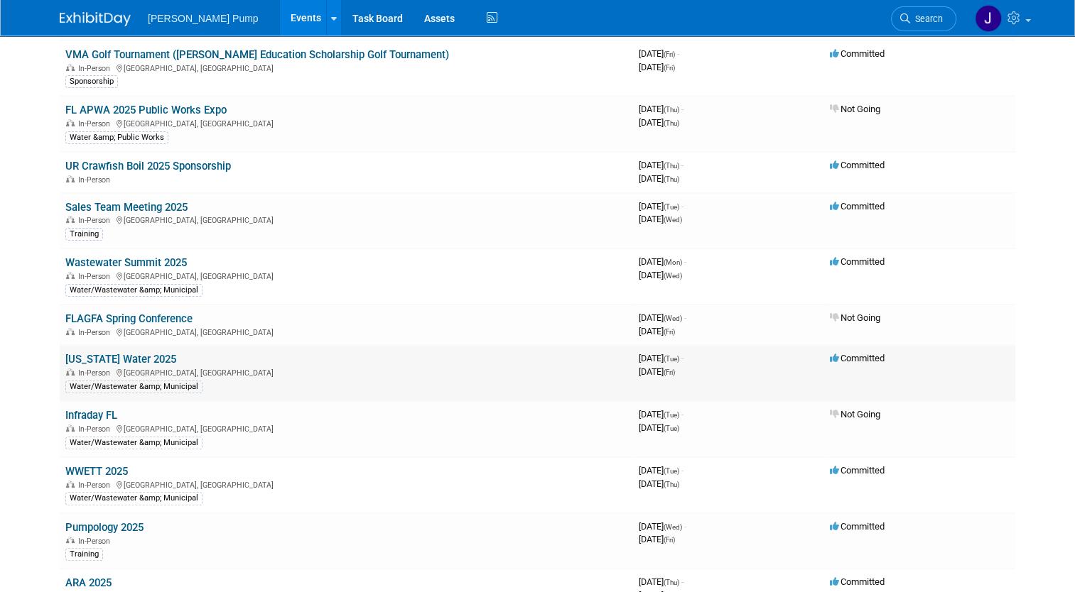
click at [125, 353] on link "[US_STATE] Water 2025" at bounding box center [120, 359] width 111 height 13
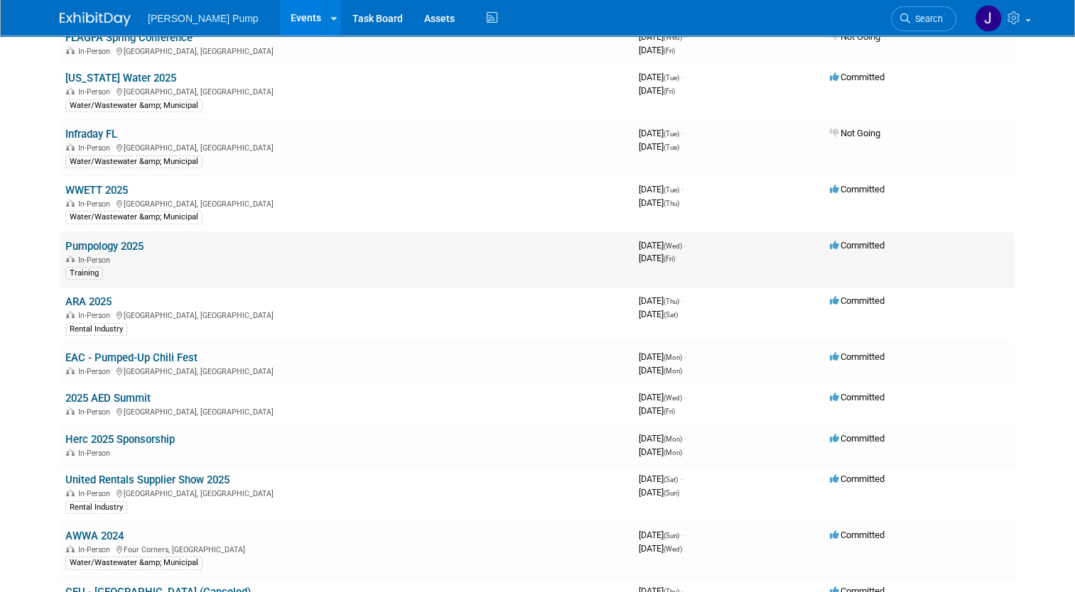
scroll to position [639, 0]
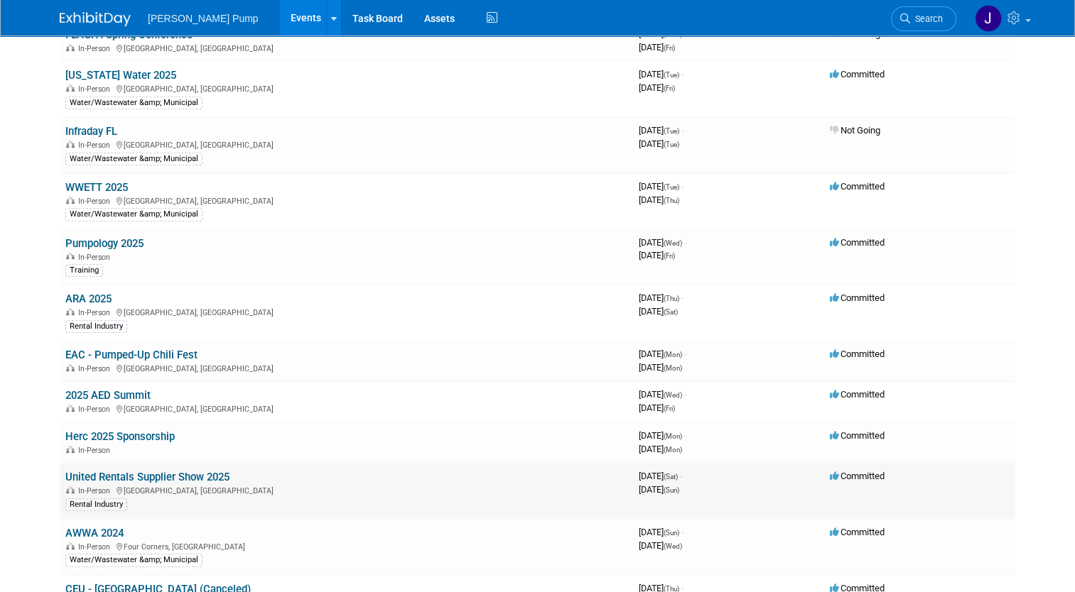
click at [162, 473] on link "United Rentals Supplier Show 2025" at bounding box center [147, 477] width 164 height 13
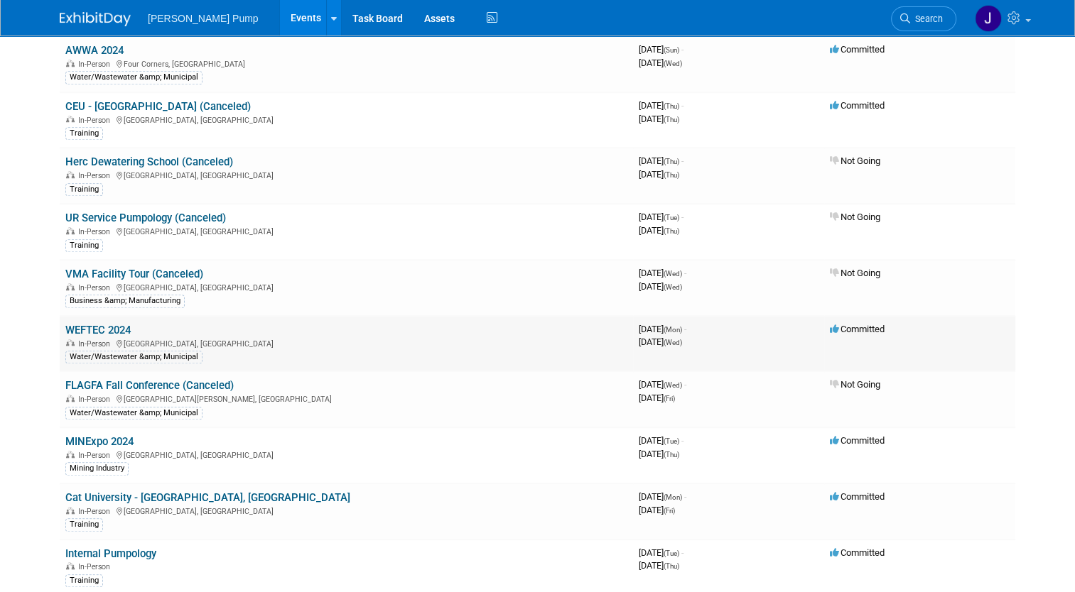
scroll to position [1136, 0]
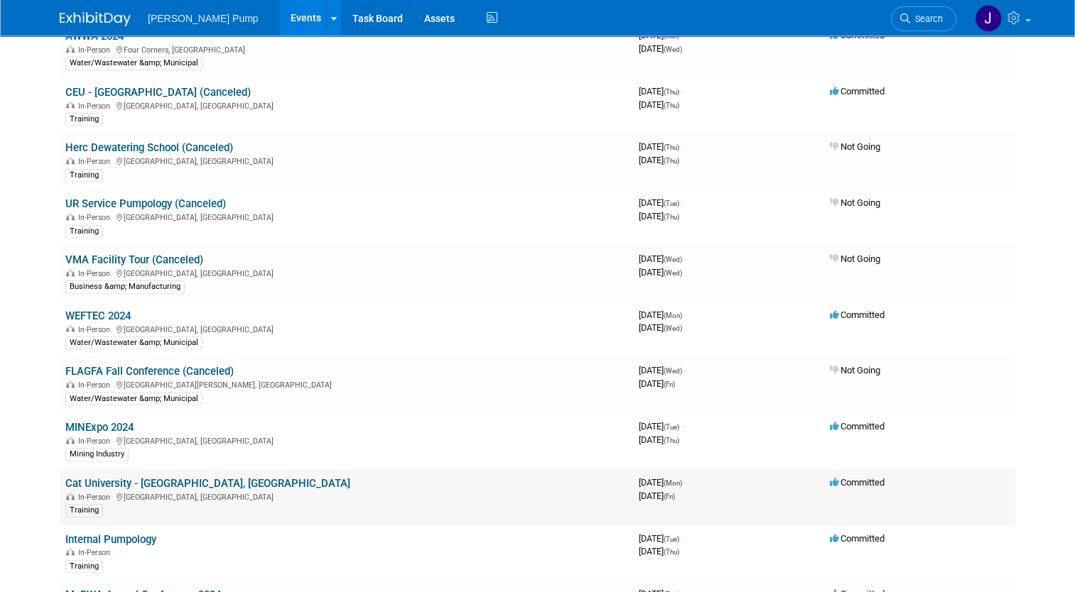
click at [148, 477] on link "Cat University - [GEOGRAPHIC_DATA], [GEOGRAPHIC_DATA]" at bounding box center [207, 483] width 285 height 13
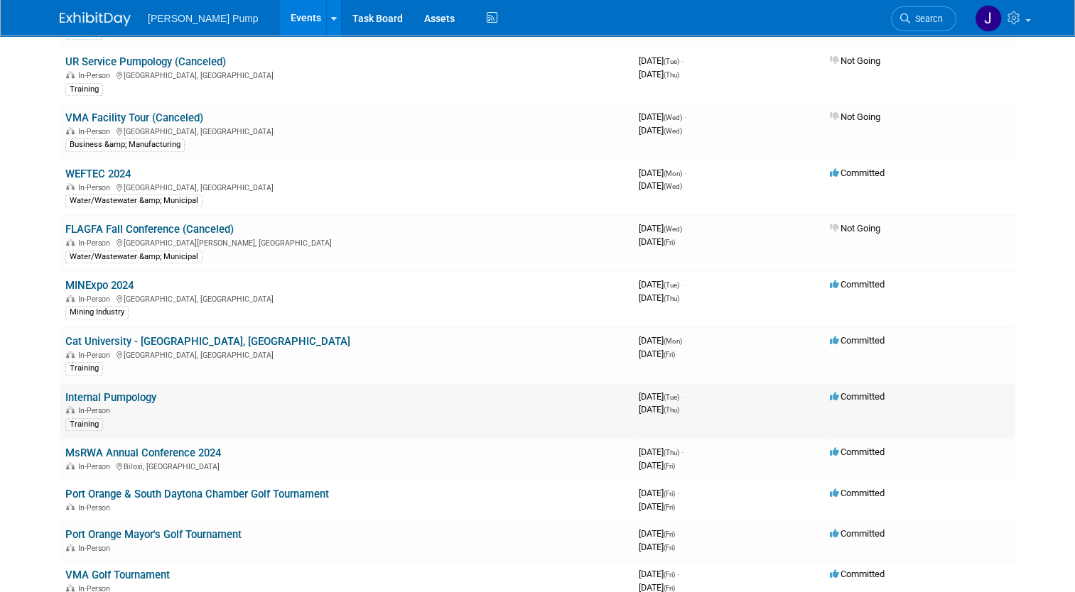
scroll to position [1349, 0]
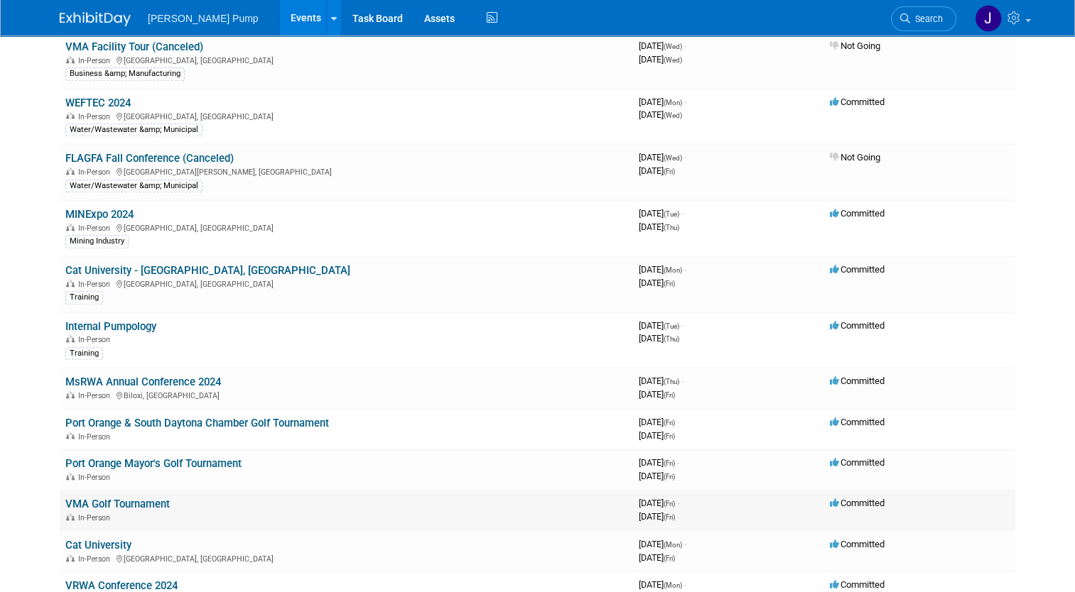
click at [144, 498] on link "VMA Golf Tournament" at bounding box center [117, 504] width 104 height 13
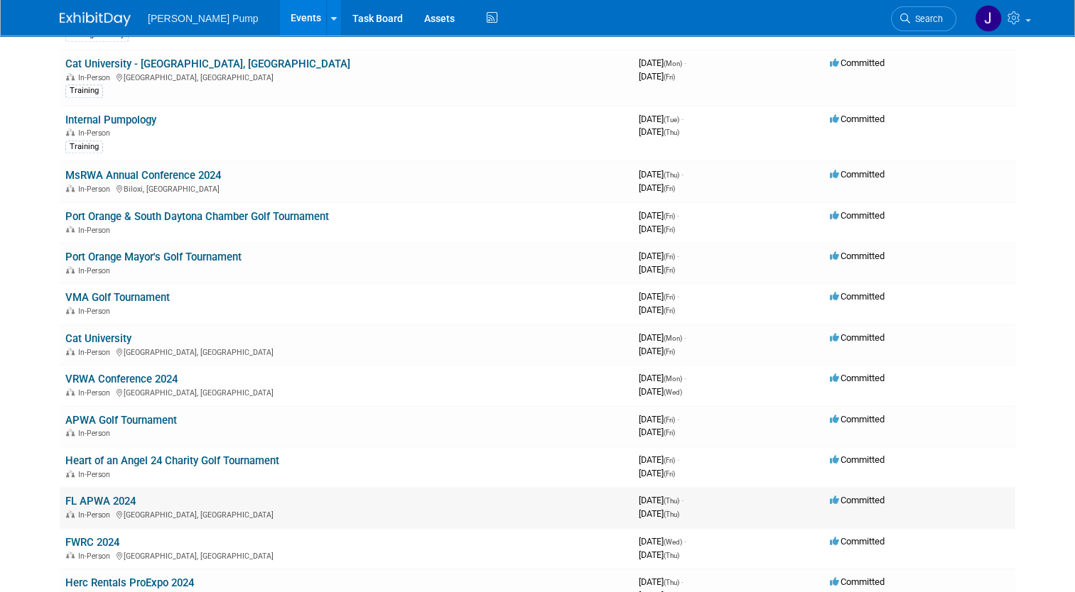
scroll to position [1562, 0]
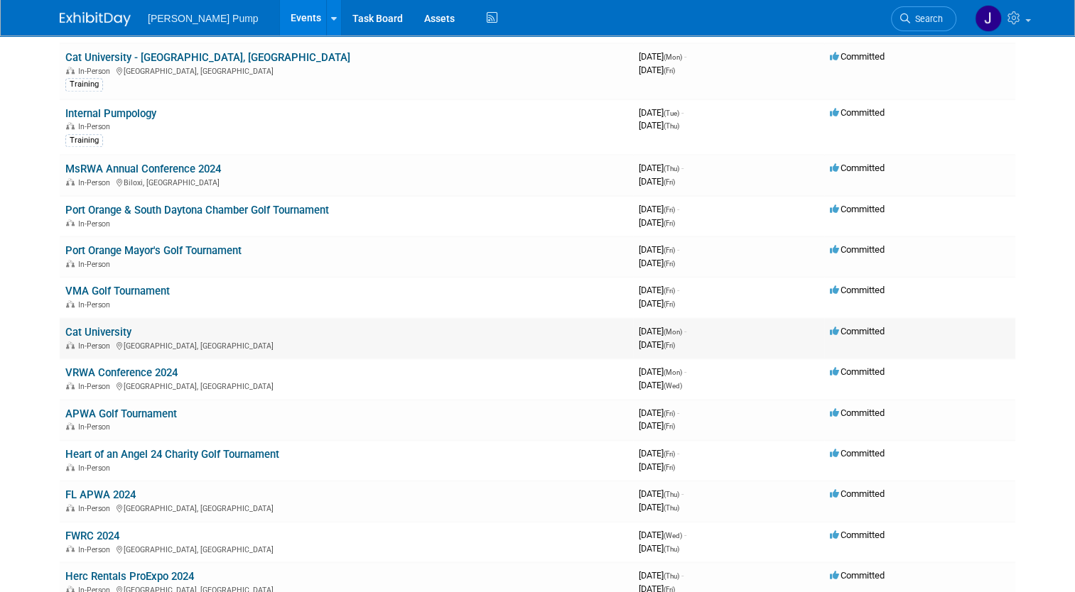
click at [116, 326] on link "Cat University" at bounding box center [98, 332] width 66 height 13
click at [74, 420] on div "In-Person" at bounding box center [346, 425] width 562 height 11
click at [102, 408] on link "APWA Golf Tournament" at bounding box center [121, 414] width 112 height 13
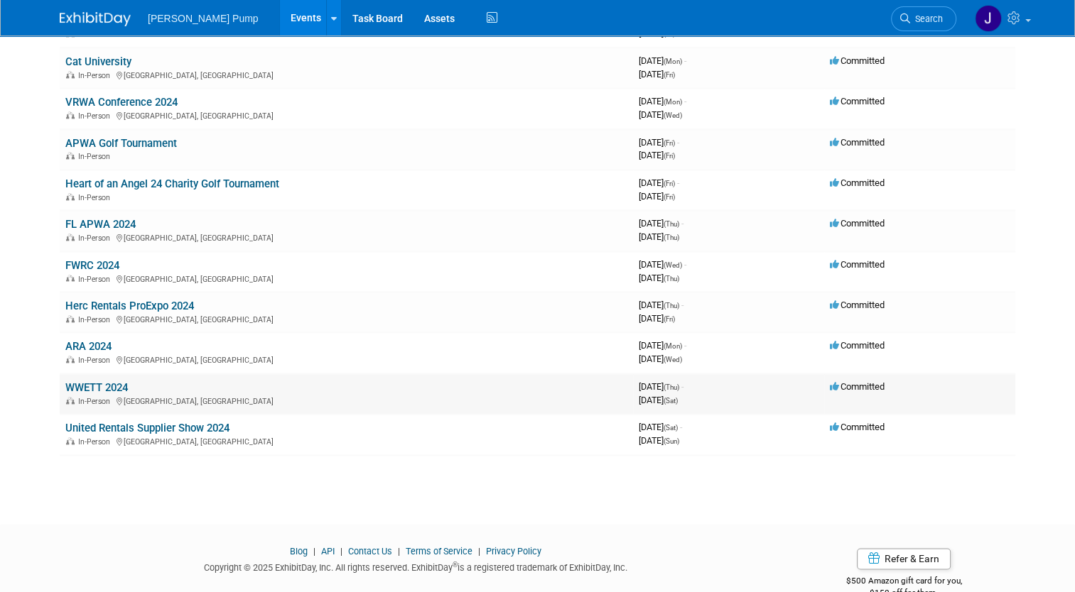
scroll to position [1844, 0]
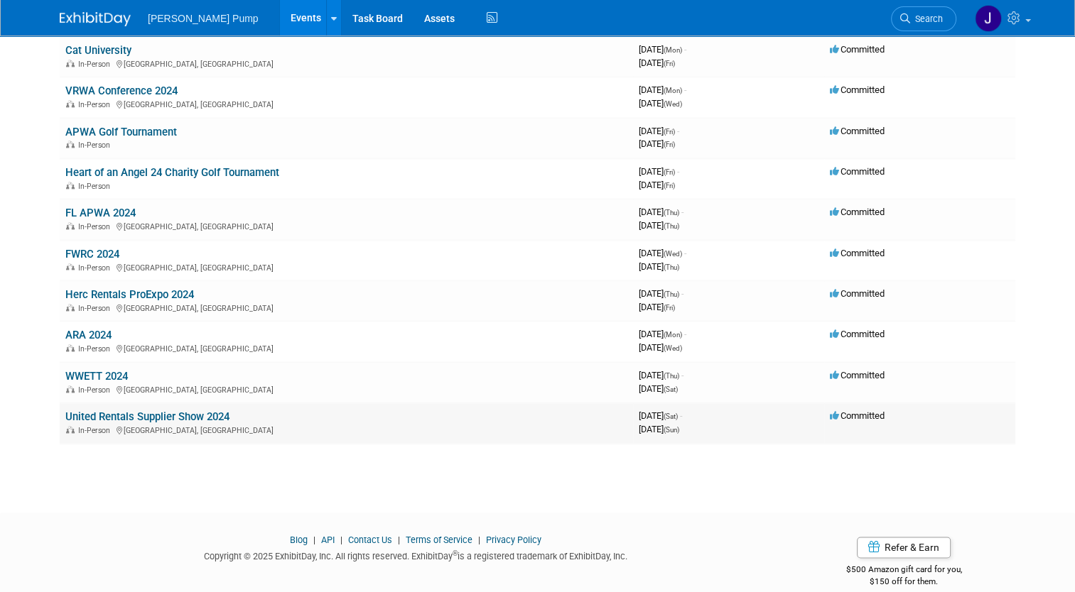
click at [168, 411] on link "United Rentals Supplier Show 2024" at bounding box center [147, 417] width 164 height 13
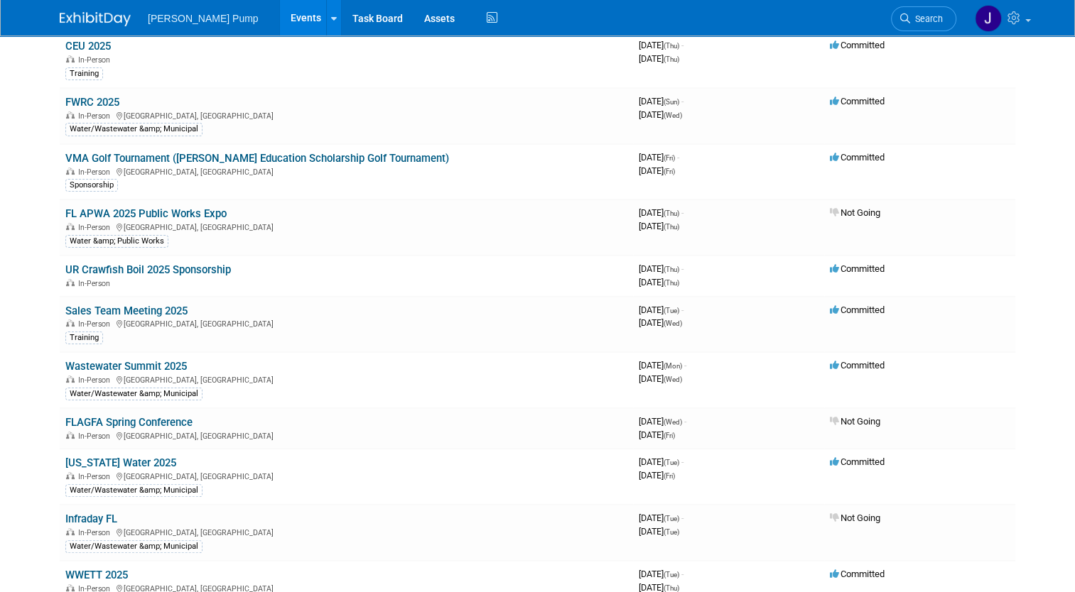
scroll to position [142, 0]
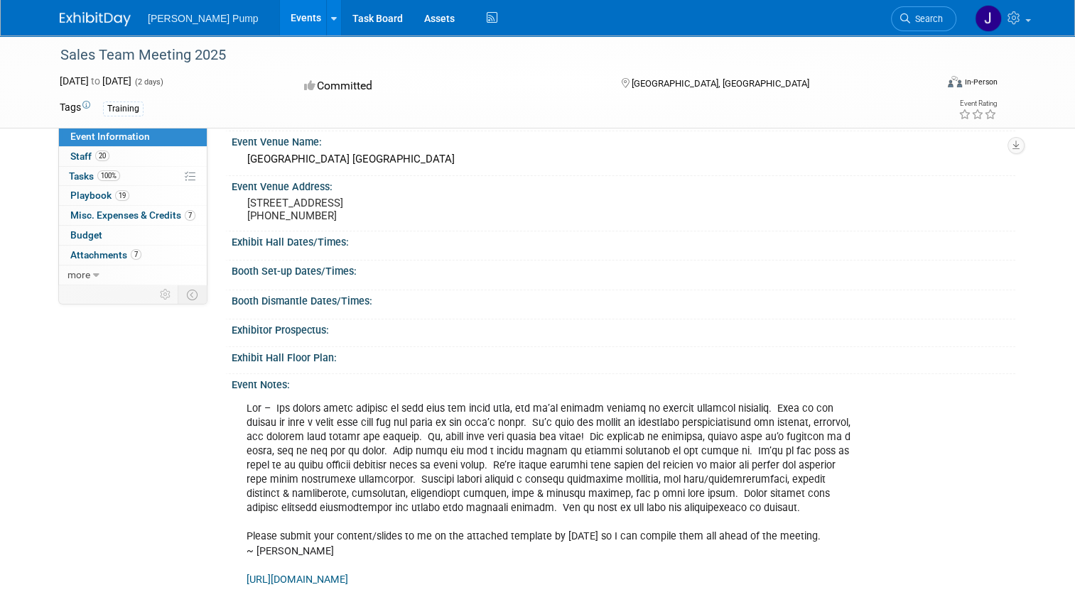
scroll to position [142, 0]
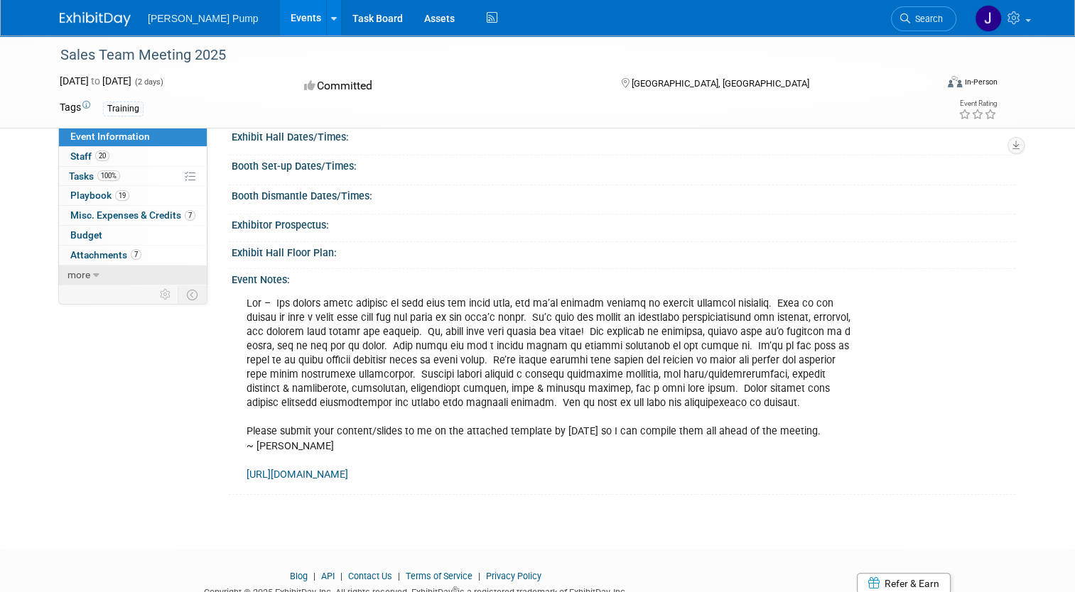
click at [101, 274] on link "more" at bounding box center [133, 275] width 148 height 19
click at [106, 255] on span "Attachments 7" at bounding box center [105, 254] width 71 height 11
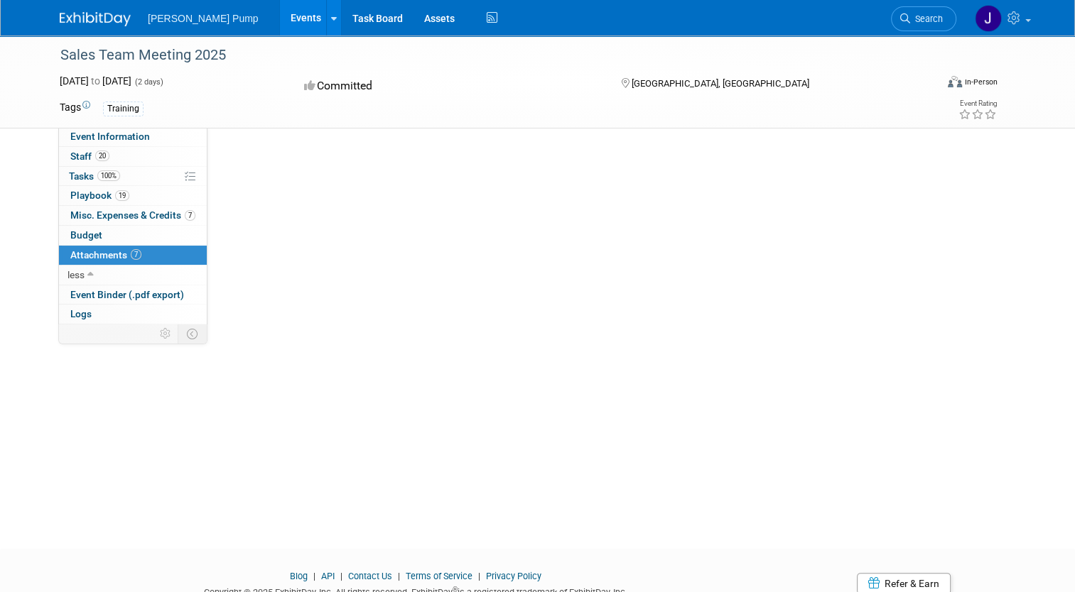
scroll to position [0, 0]
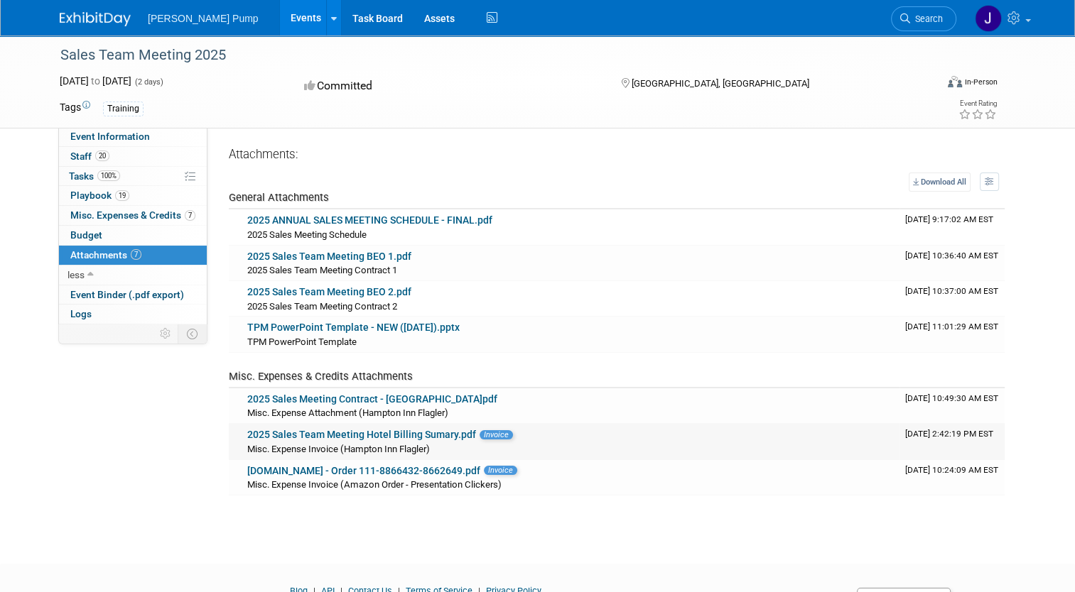
click at [330, 437] on link "2025 Sales Team Meeting Hotel Billing Sumary.pdf" at bounding box center [361, 434] width 229 height 11
click at [379, 465] on link "[DOMAIN_NAME] - Order 111-8866432-8662649.pdf" at bounding box center [363, 470] width 233 height 11
click at [340, 396] on link "2025 Sales Meeting Contract - [GEOGRAPHIC_DATA]pdf" at bounding box center [372, 398] width 250 height 11
click at [328, 259] on link "2025 Sales Team Meeting BEO 1.pdf" at bounding box center [329, 256] width 164 height 11
click at [303, 330] on link "TPM PowerPoint Template - NEW ([DATE]).pptx" at bounding box center [353, 327] width 212 height 11
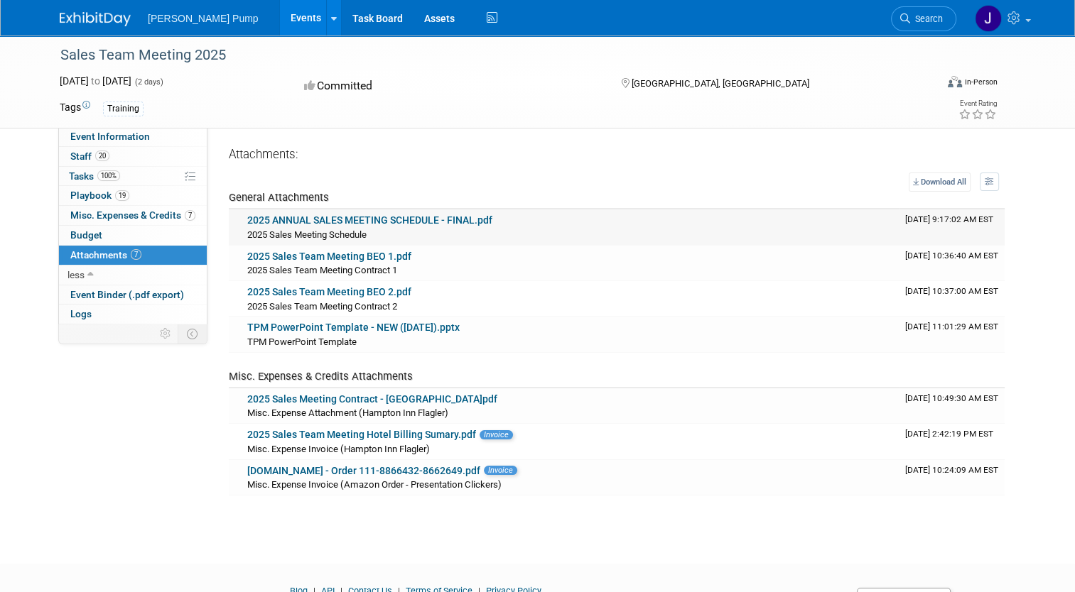
click at [359, 218] on link "2025 ANNUAL SALES MEETING SCHEDULE - FINAL.pdf" at bounding box center [369, 219] width 245 height 11
click at [76, 234] on span "Budget" at bounding box center [86, 234] width 32 height 11
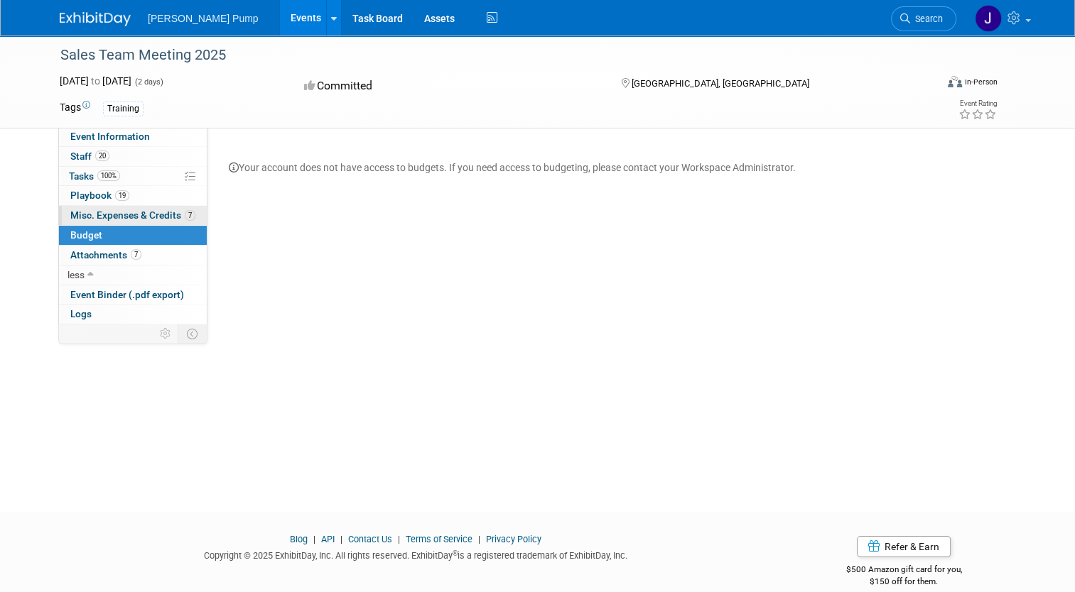
click at [86, 214] on span "Misc. Expenses & Credits 7" at bounding box center [132, 215] width 125 height 11
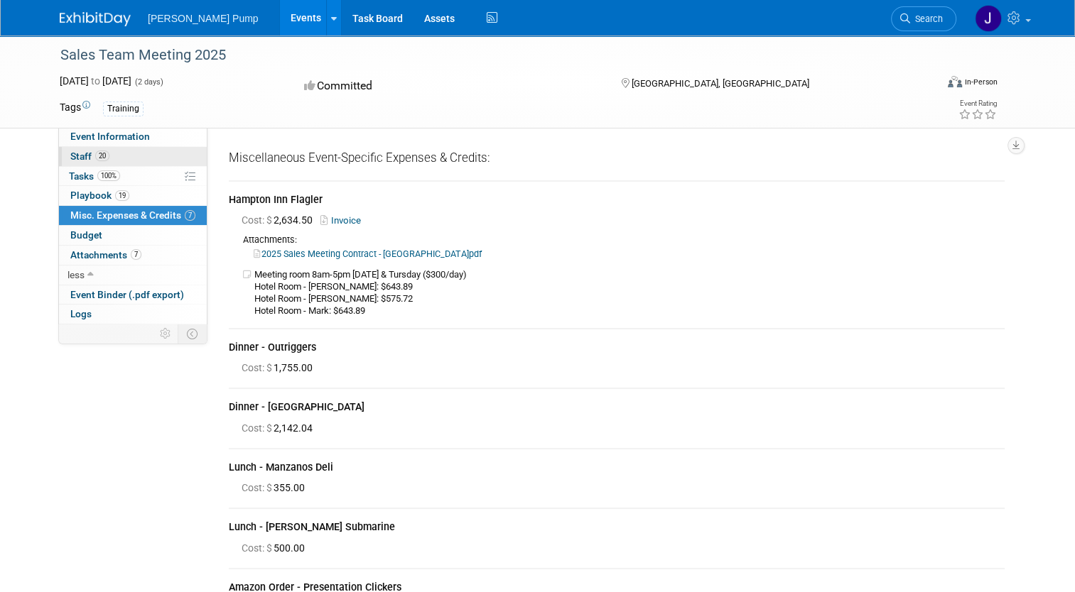
click at [75, 160] on span "Staff 20" at bounding box center [89, 156] width 39 height 11
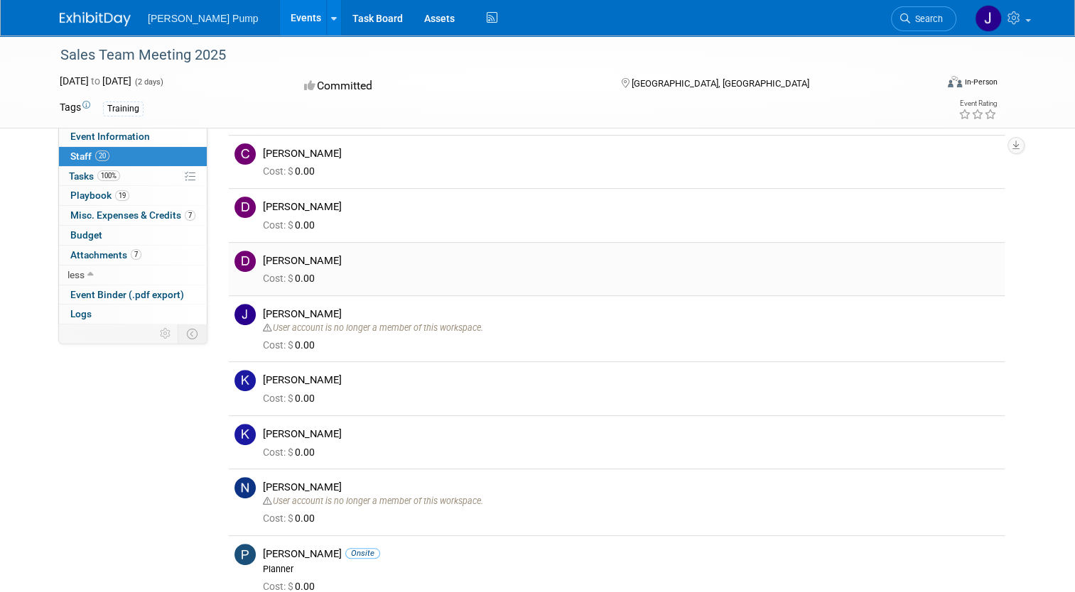
scroll to position [734, 0]
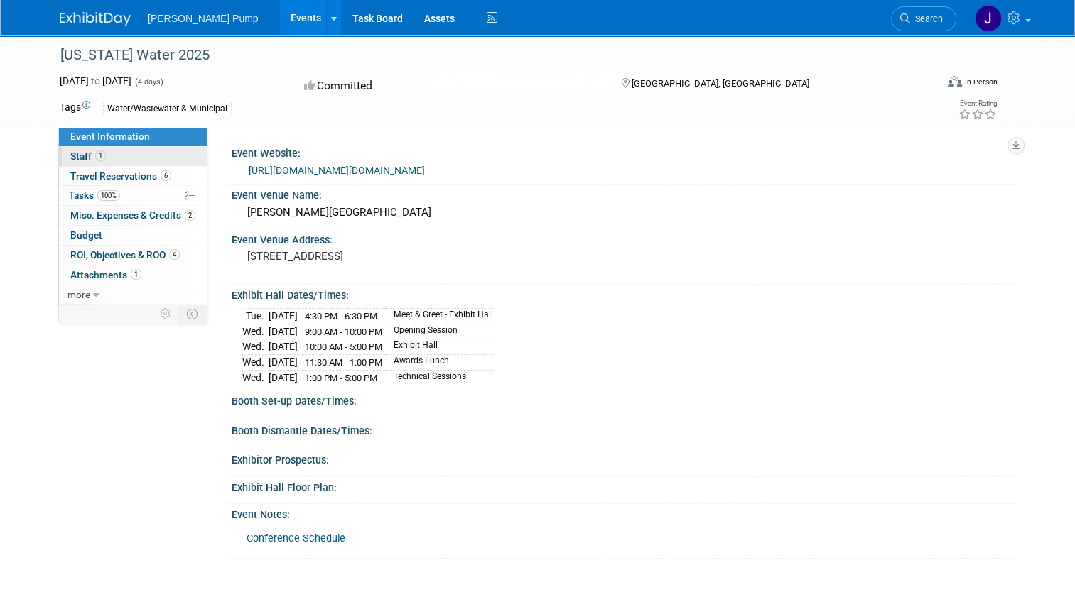
click at [82, 157] on span "Staff 1" at bounding box center [88, 156] width 36 height 11
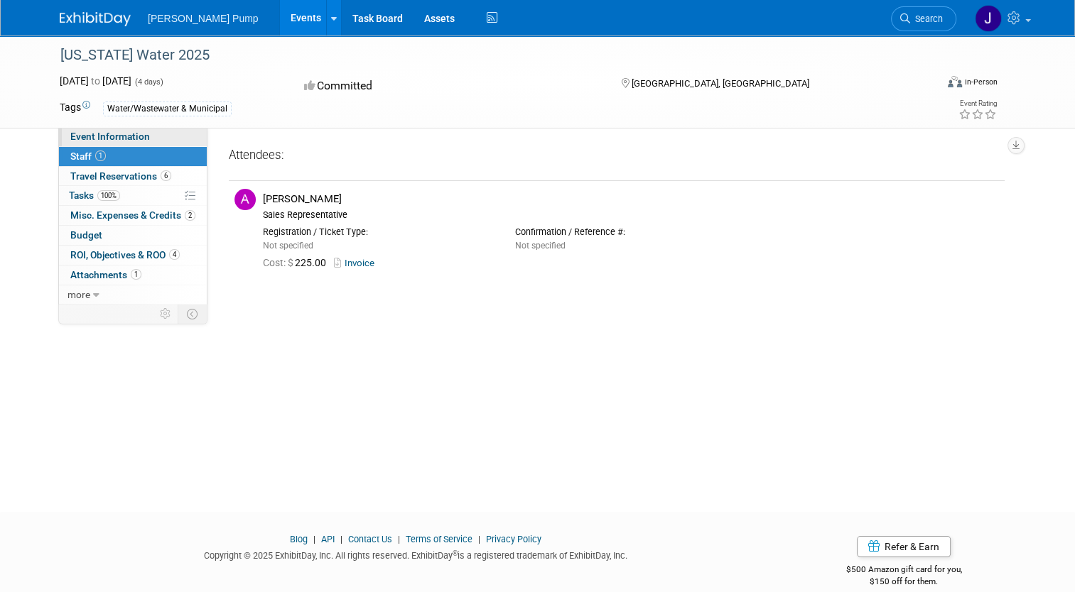
click at [85, 138] on span "Event Information" at bounding box center [110, 136] width 80 height 11
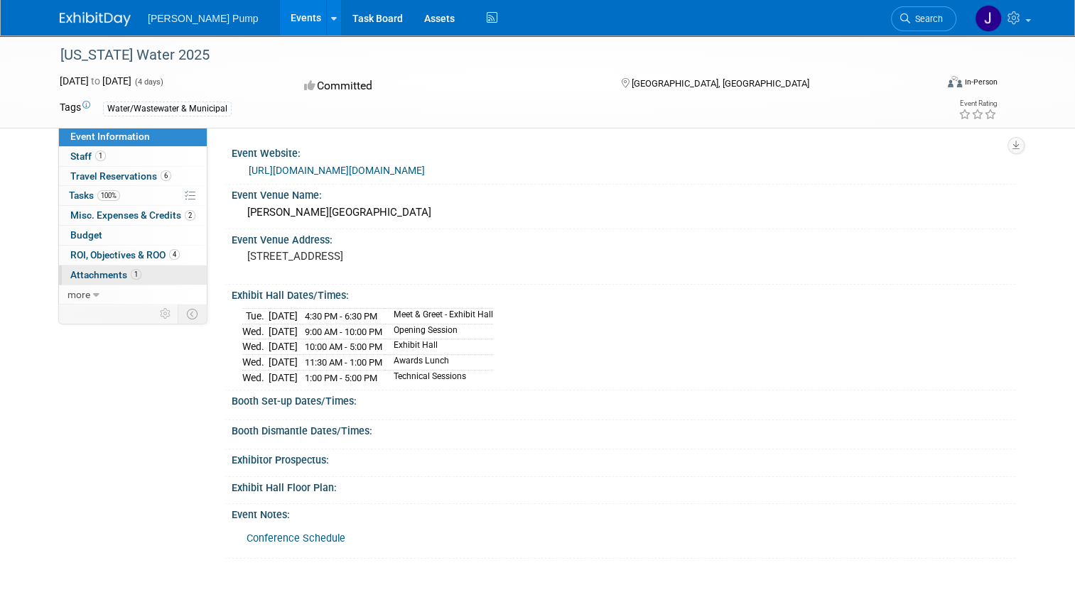
click at [101, 271] on span "Attachments 1" at bounding box center [105, 274] width 71 height 11
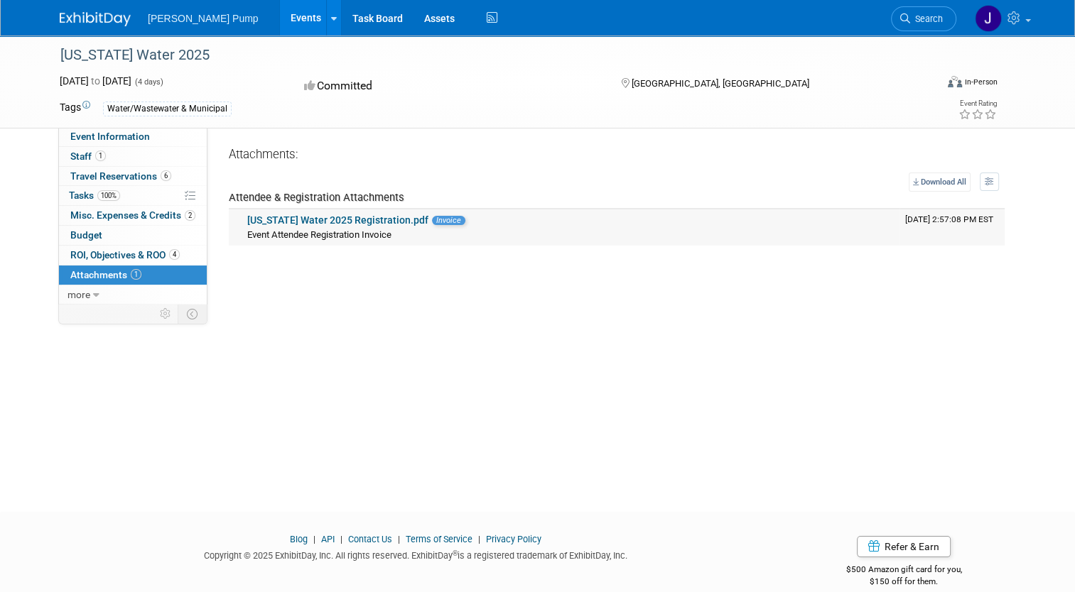
click at [310, 223] on link "[US_STATE] Water 2025 Registration.pdf" at bounding box center [337, 219] width 181 height 11
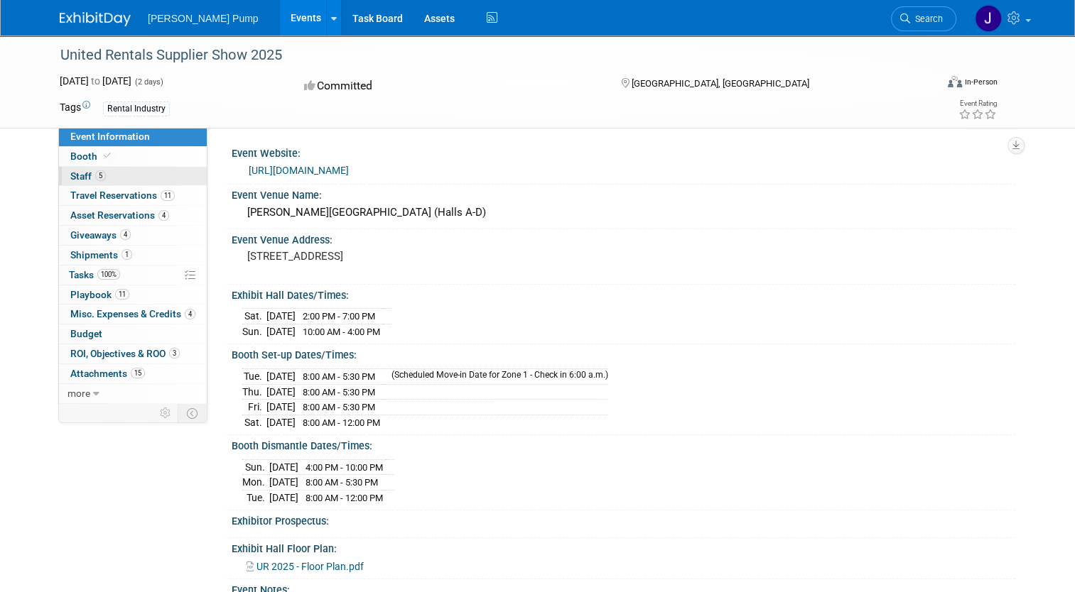
click at [80, 175] on span "Staff 5" at bounding box center [88, 175] width 36 height 11
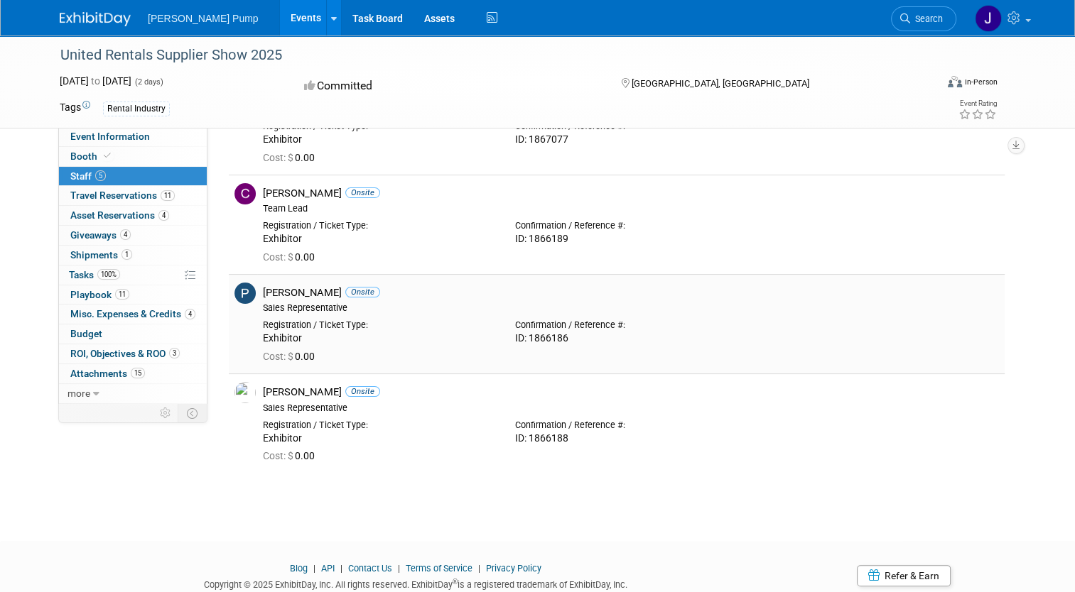
scroll to position [213, 0]
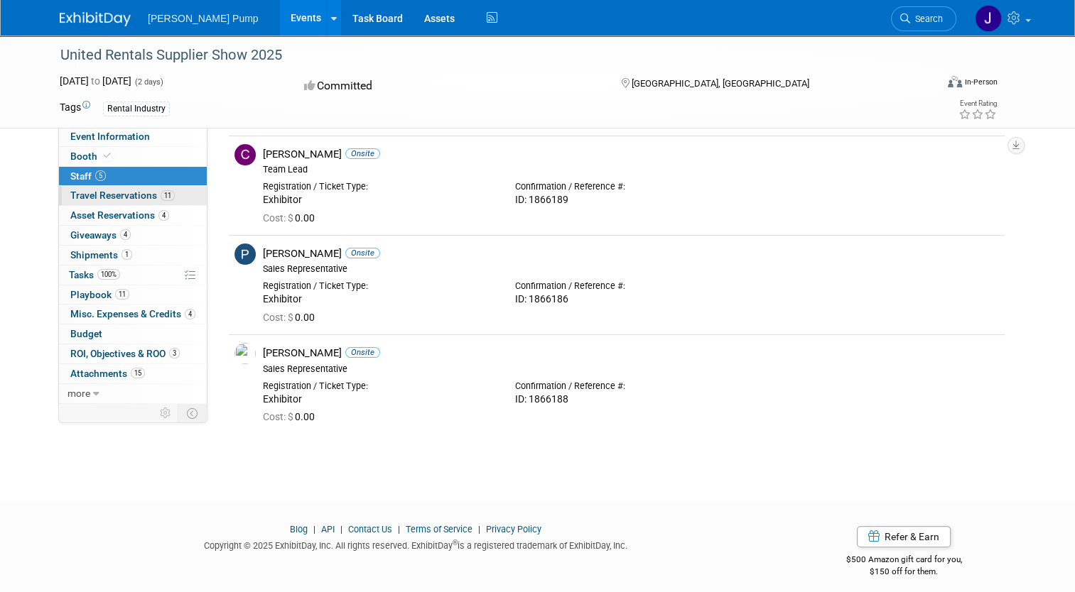
click at [85, 192] on span "Travel Reservations 11" at bounding box center [122, 195] width 104 height 11
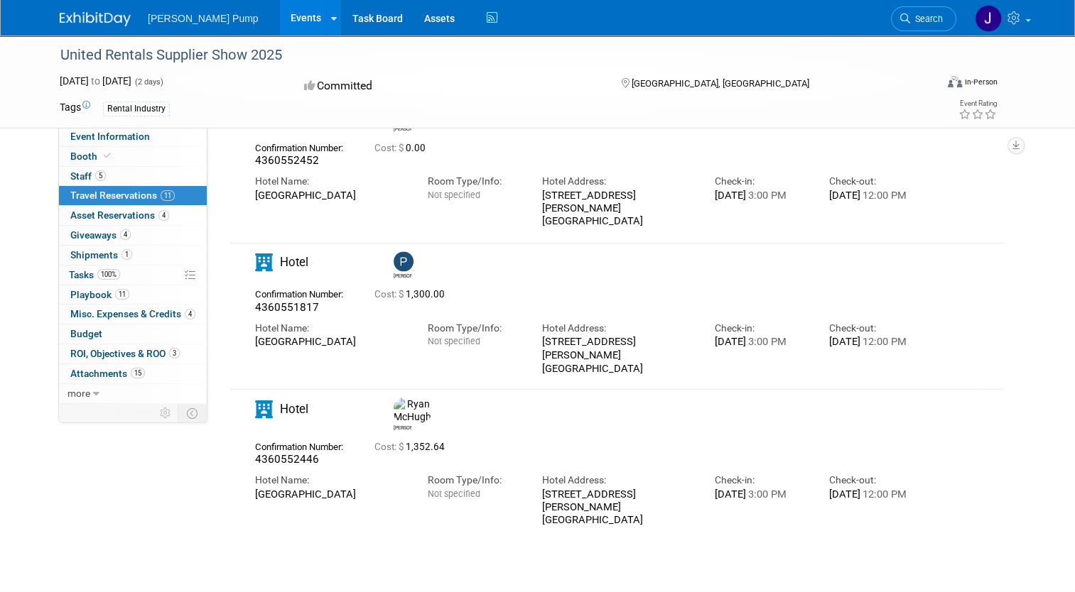
scroll to position [2335, 0]
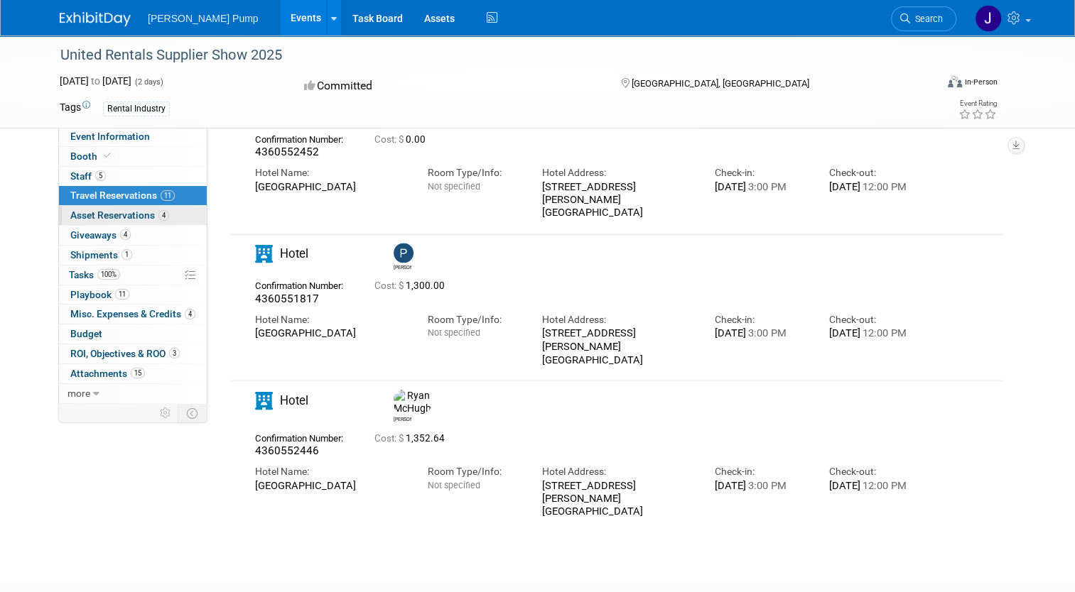
click at [114, 215] on span "Asset Reservations 4" at bounding box center [119, 215] width 99 height 11
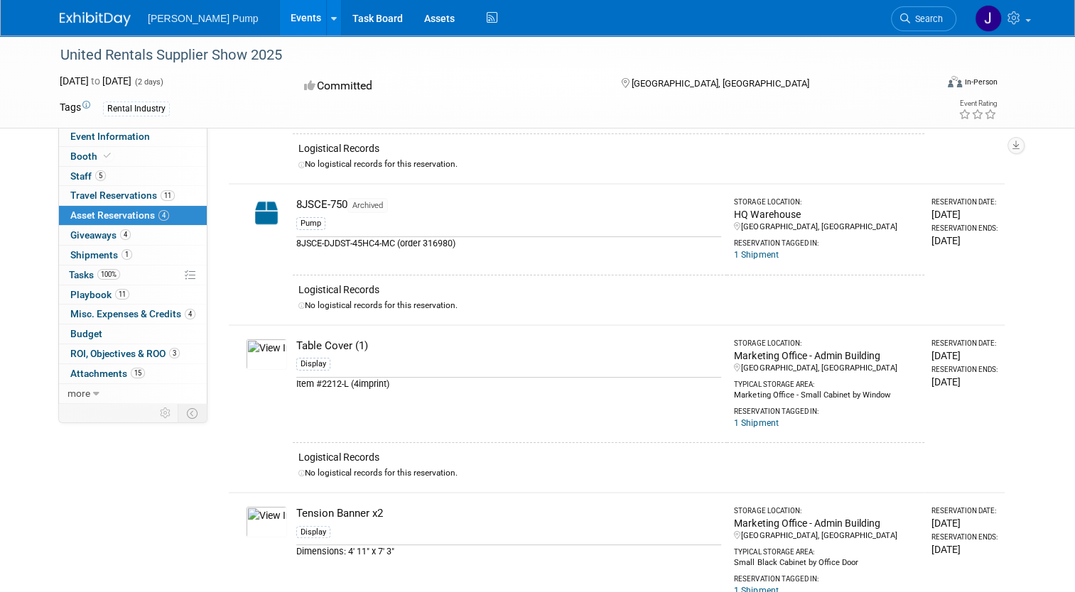
scroll to position [213, 0]
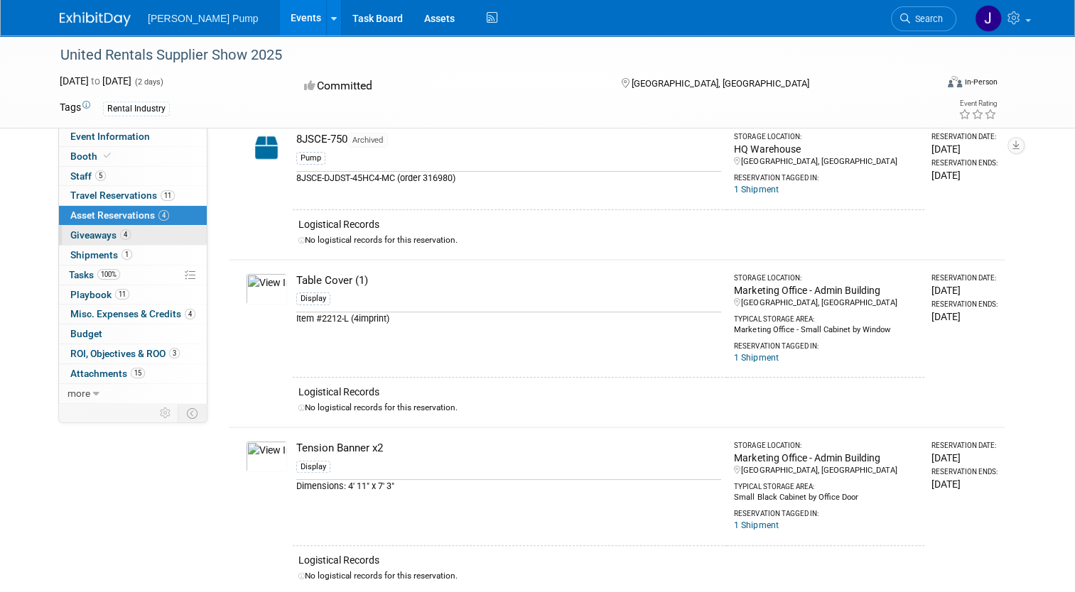
click at [87, 233] on span "Giveaways 4" at bounding box center [100, 234] width 60 height 11
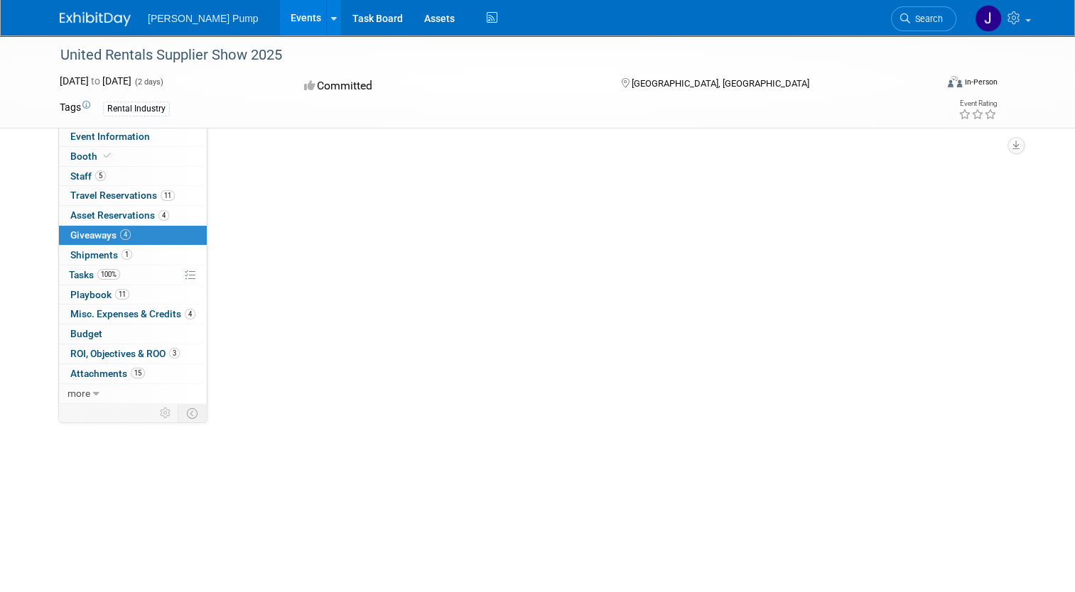
scroll to position [0, 0]
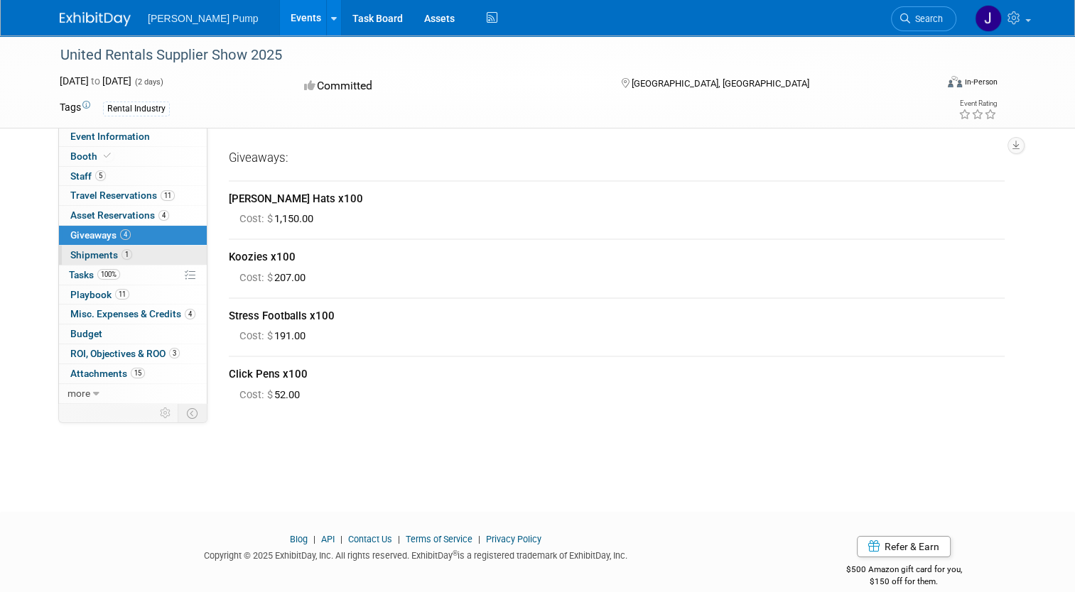
click at [92, 254] on span "Shipments 1" at bounding box center [101, 254] width 62 height 11
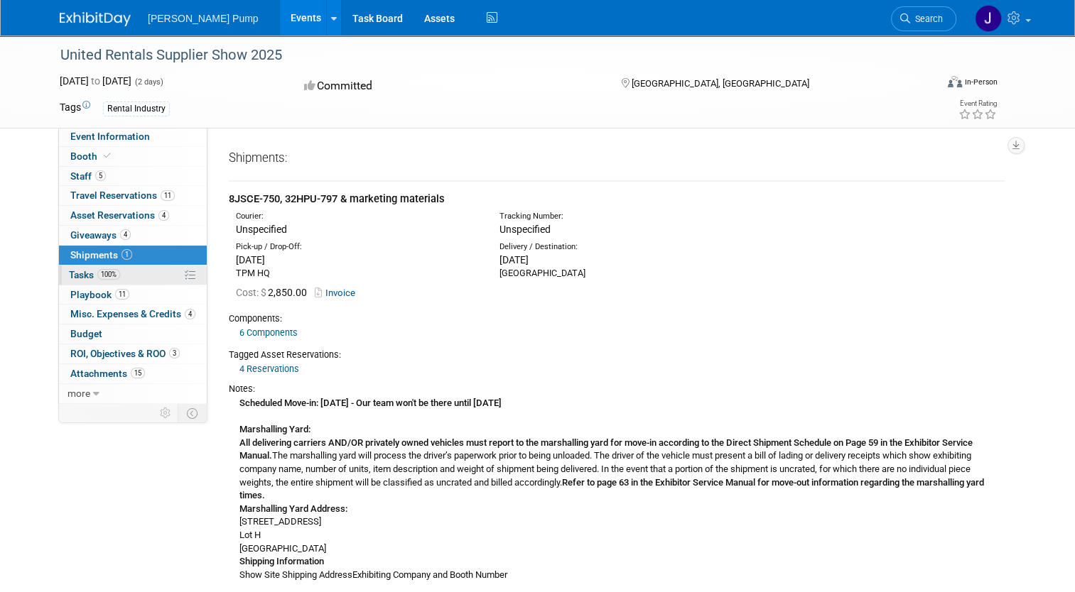
click at [85, 271] on span "Tasks 100%" at bounding box center [94, 274] width 51 height 11
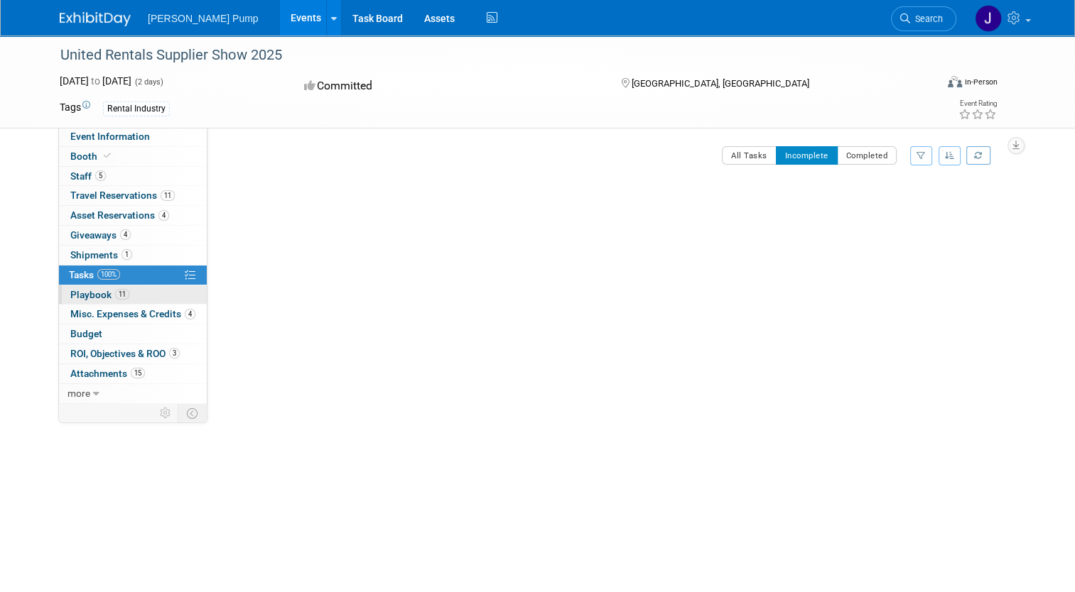
click at [85, 291] on span "Playbook 11" at bounding box center [99, 294] width 59 height 11
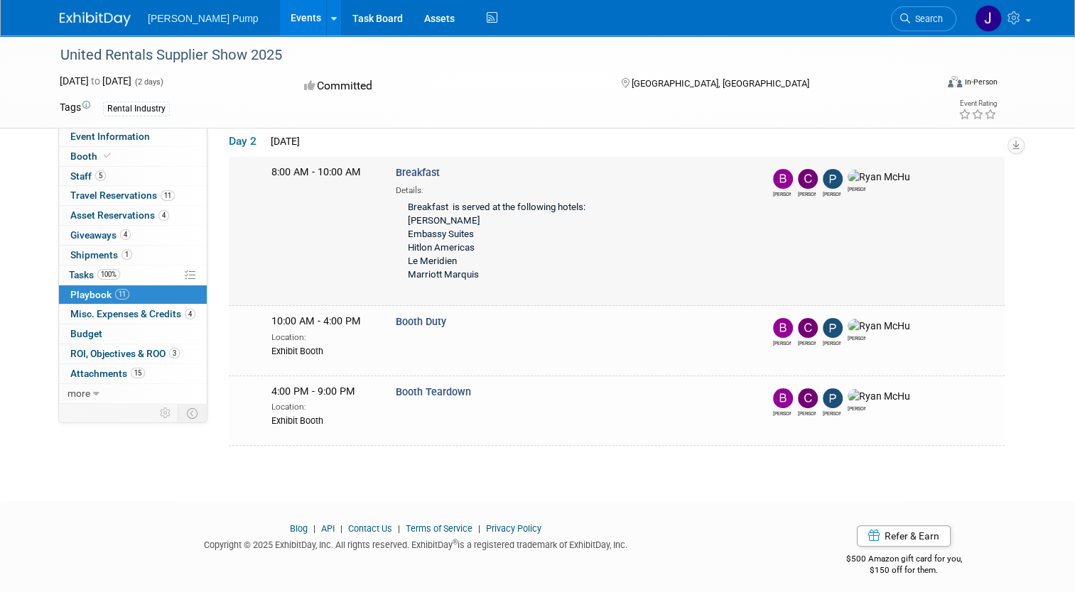
scroll to position [281, 0]
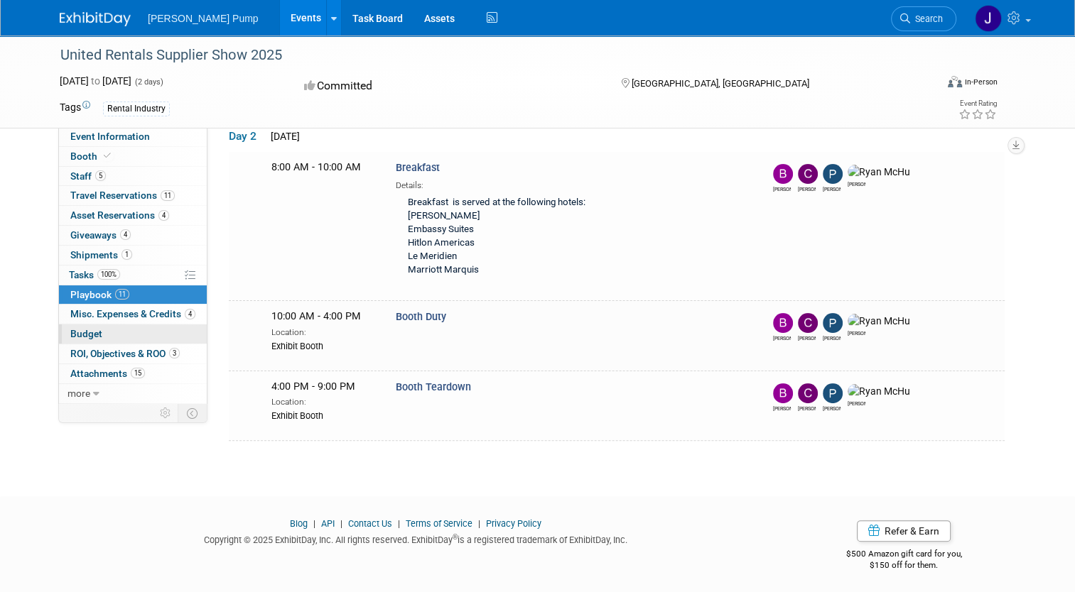
click at [75, 340] on link "Budget" at bounding box center [133, 334] width 148 height 19
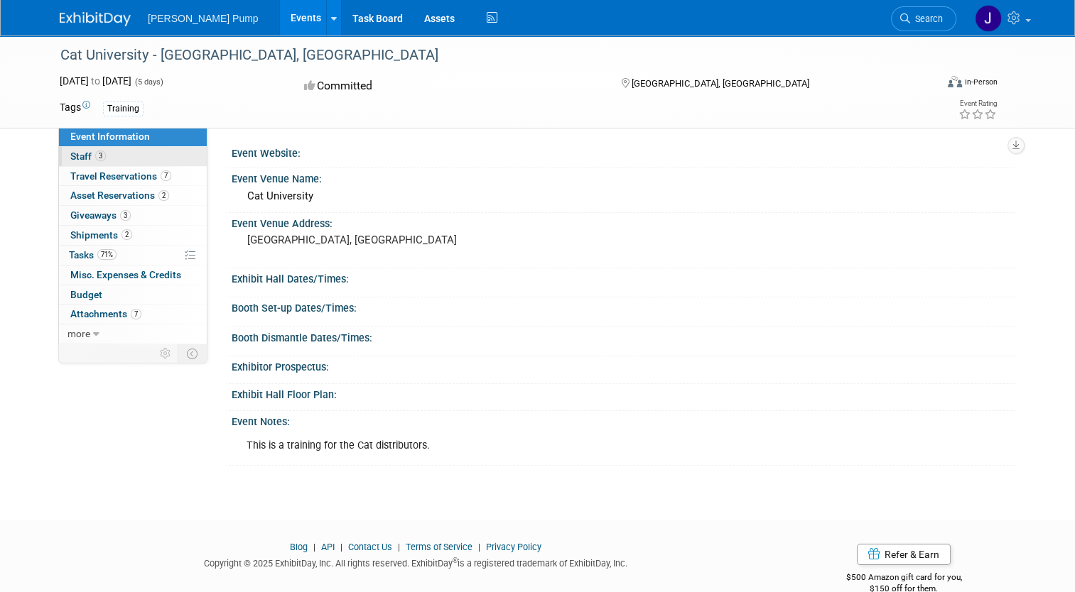
click at [74, 154] on span "Staff 3" at bounding box center [88, 156] width 36 height 11
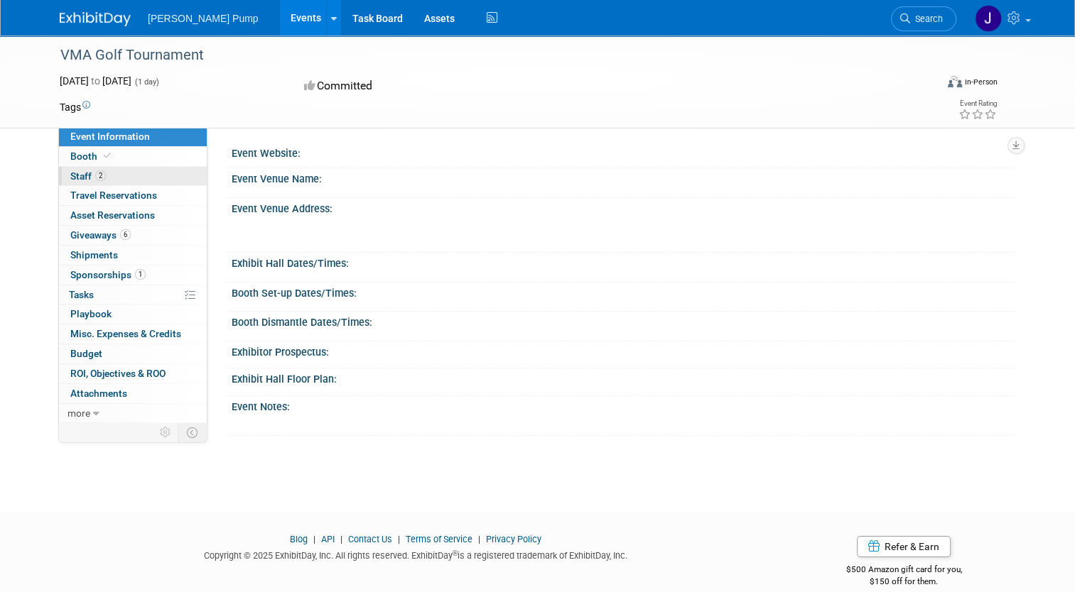
click at [72, 180] on span "Staff 2" at bounding box center [88, 175] width 36 height 11
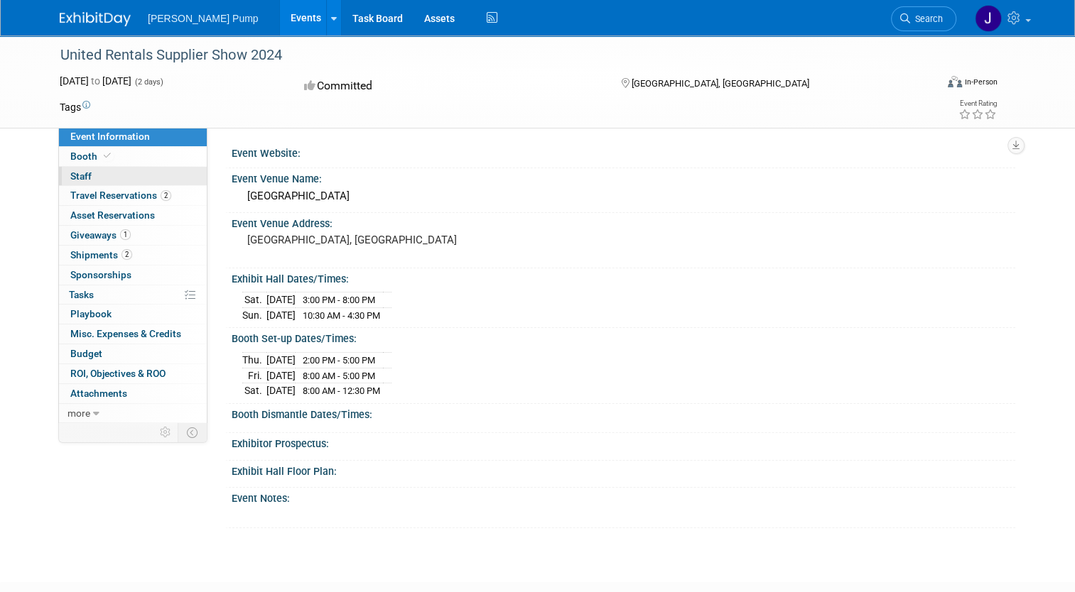
click at [98, 178] on link "0 Staff 0" at bounding box center [133, 176] width 148 height 19
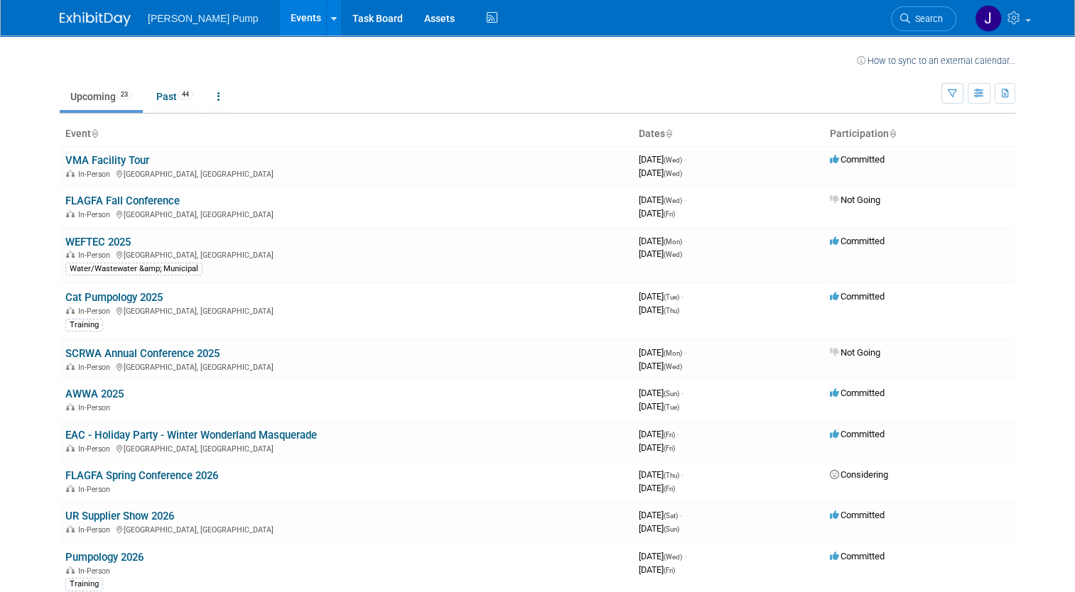
click at [80, 97] on link "Upcoming 23" at bounding box center [101, 96] width 83 height 27
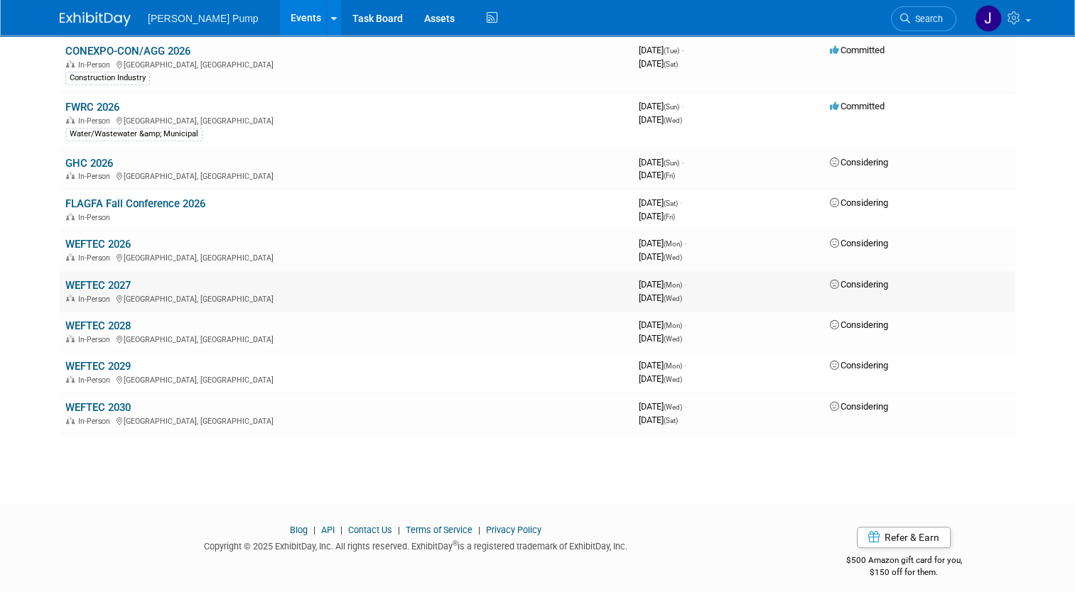
scroll to position [727, 0]
